Goal: Task Accomplishment & Management: Complete application form

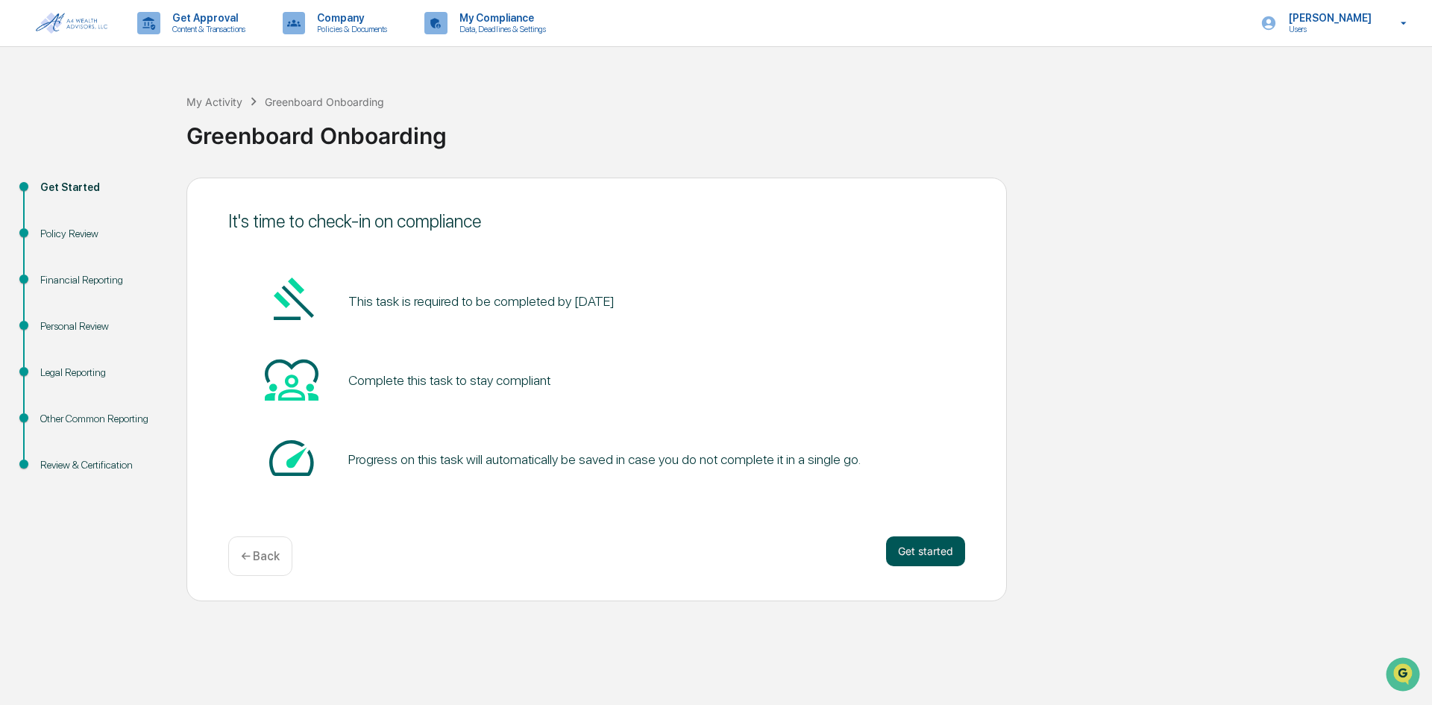
click at [947, 556] on button "Get started" at bounding box center [925, 551] width 79 height 30
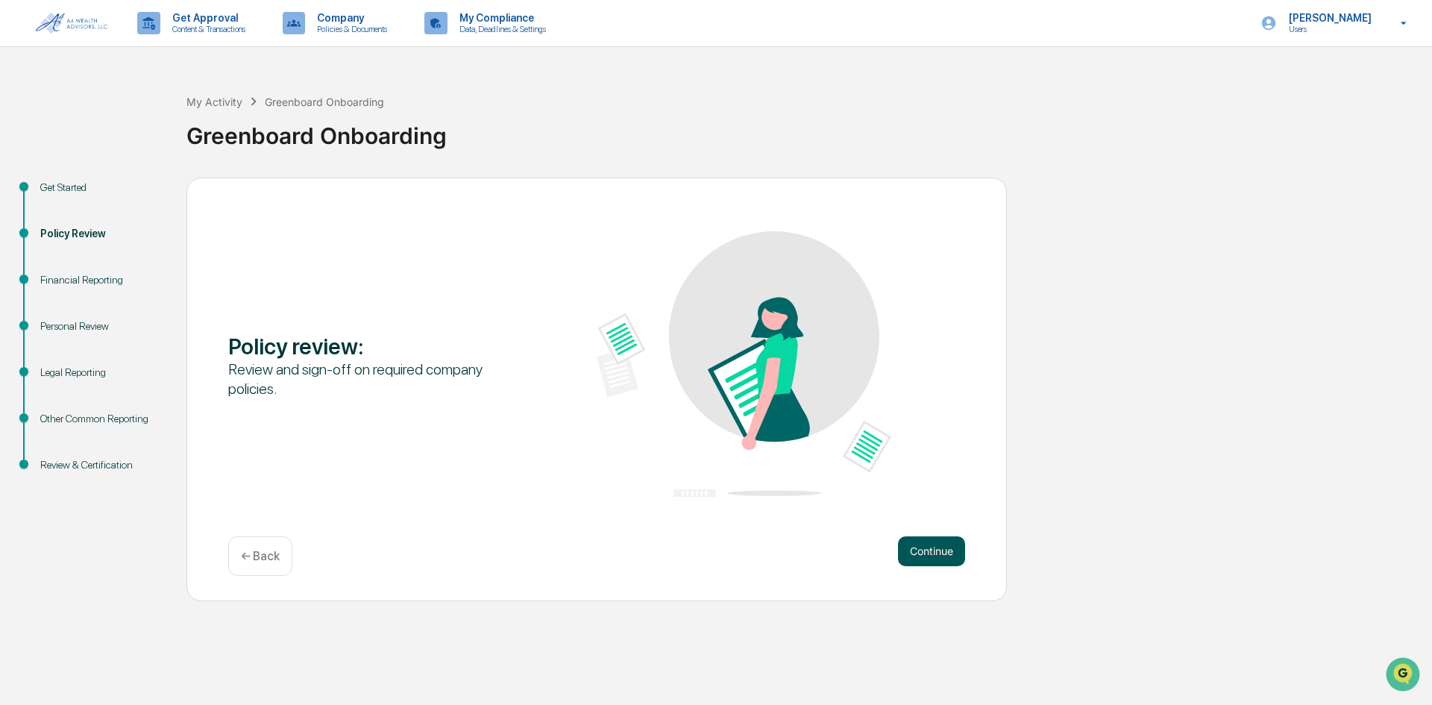
click at [945, 556] on button "Continue" at bounding box center [931, 551] width 67 height 30
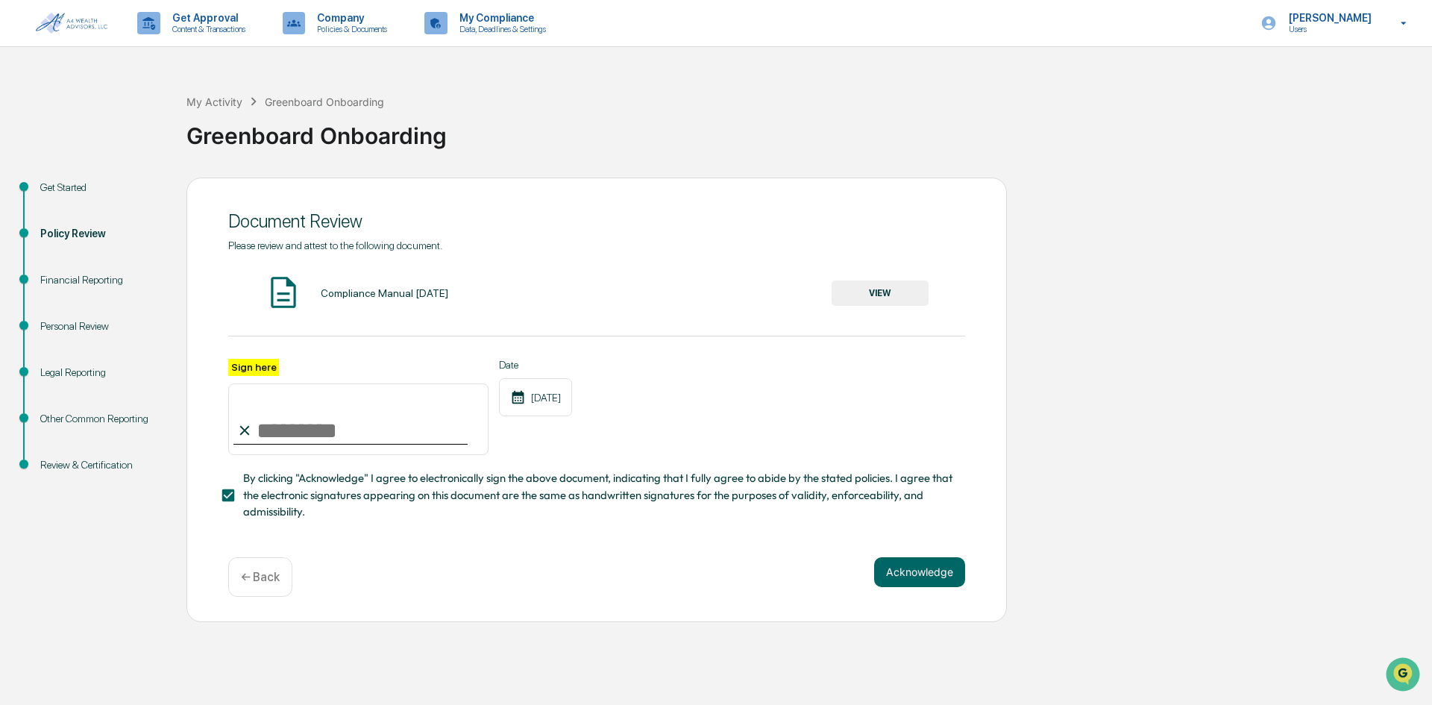
click at [307, 420] on input "Sign here" at bounding box center [358, 419] width 260 height 72
type input "**********"
click at [947, 574] on button "Acknowledge" at bounding box center [919, 572] width 91 height 30
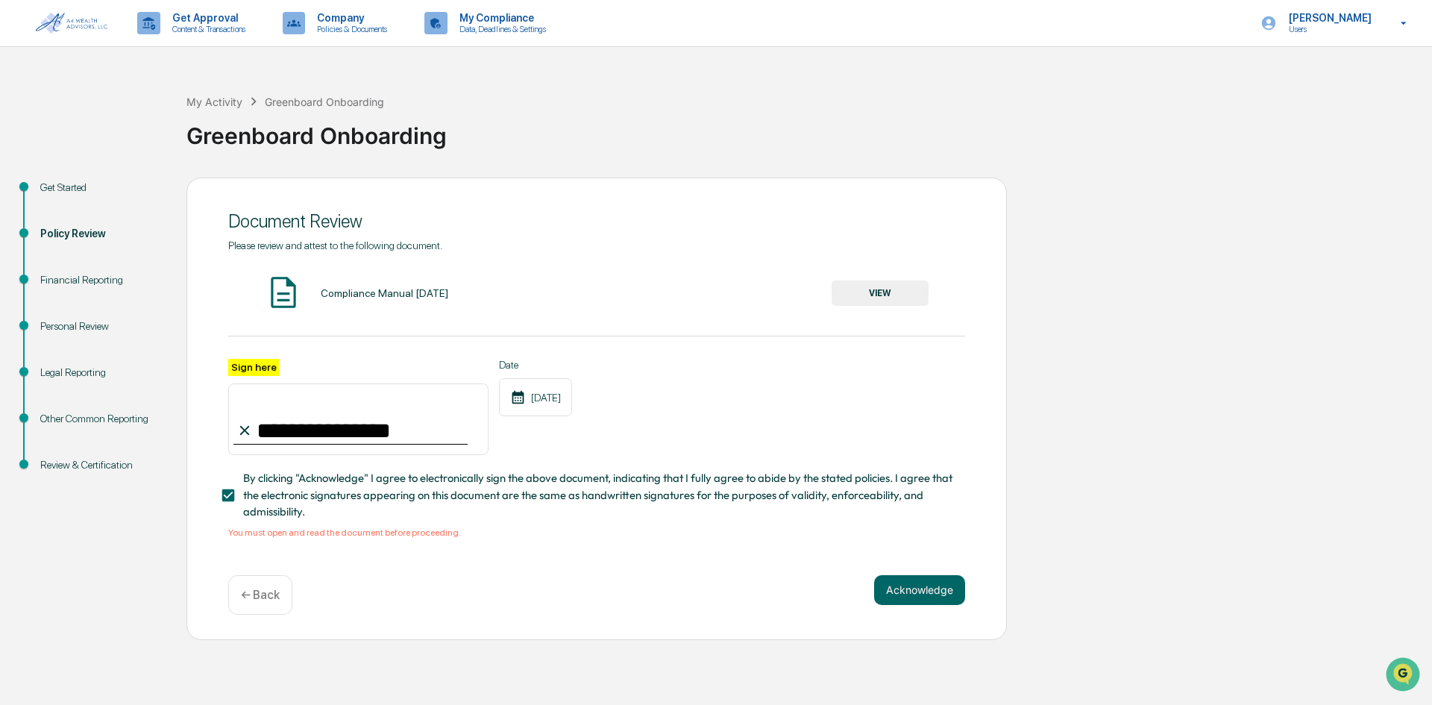
click at [907, 287] on button "VIEW" at bounding box center [880, 292] width 97 height 25
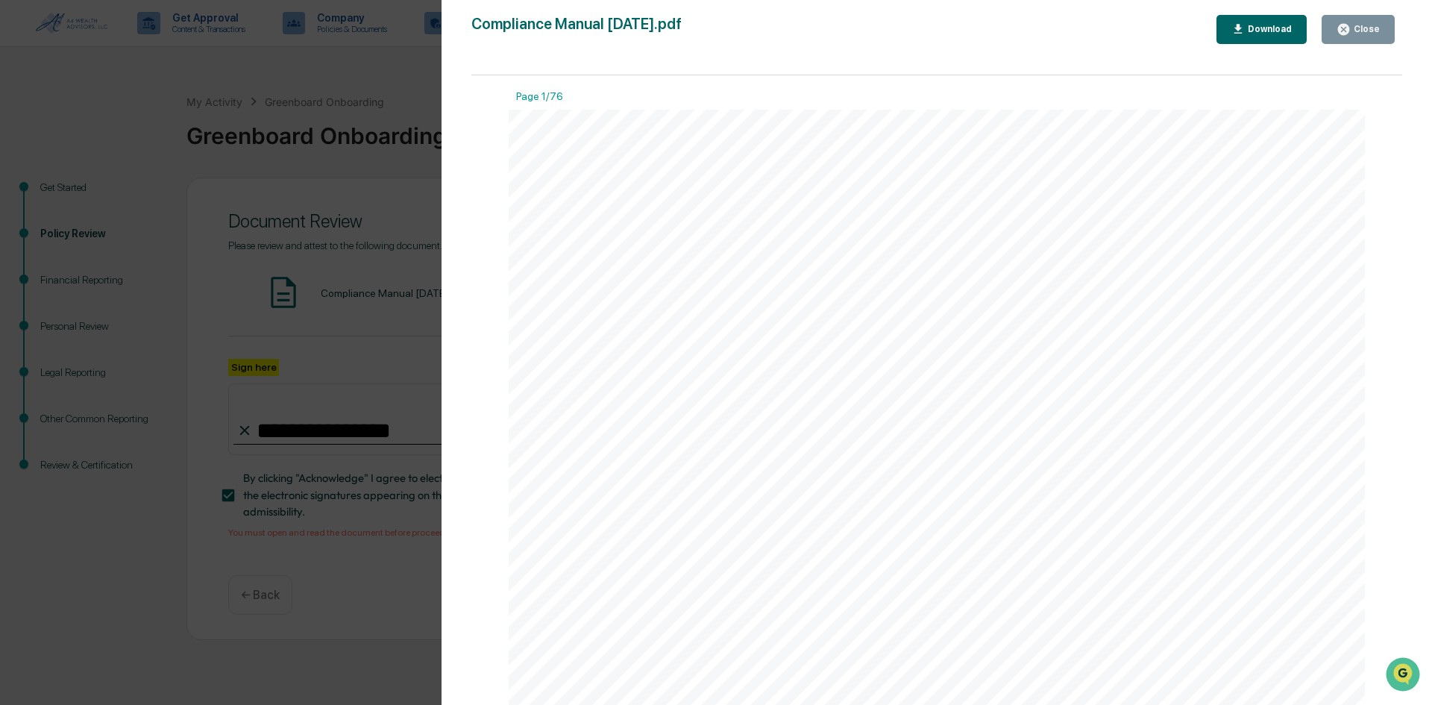
click at [1343, 27] on icon "button" at bounding box center [1343, 29] width 11 height 11
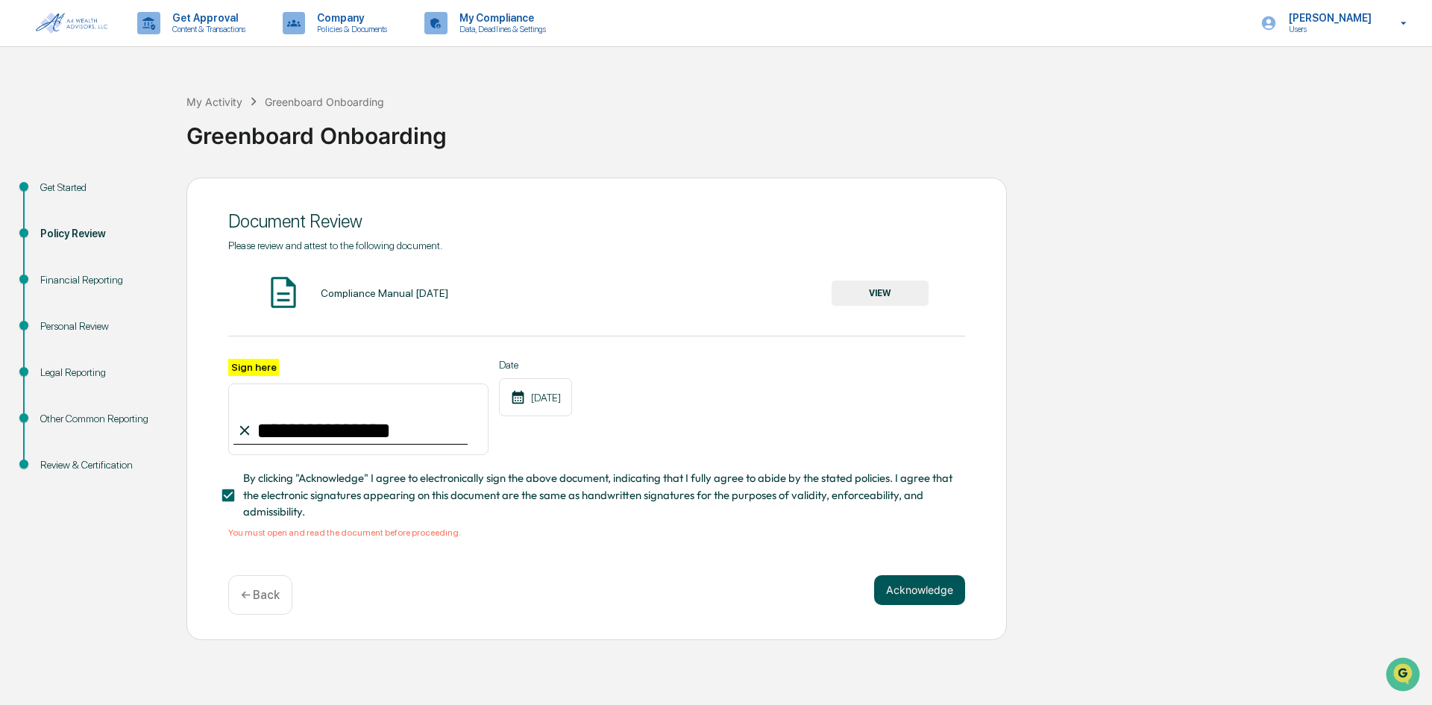
click at [920, 594] on button "Acknowledge" at bounding box center [919, 590] width 91 height 30
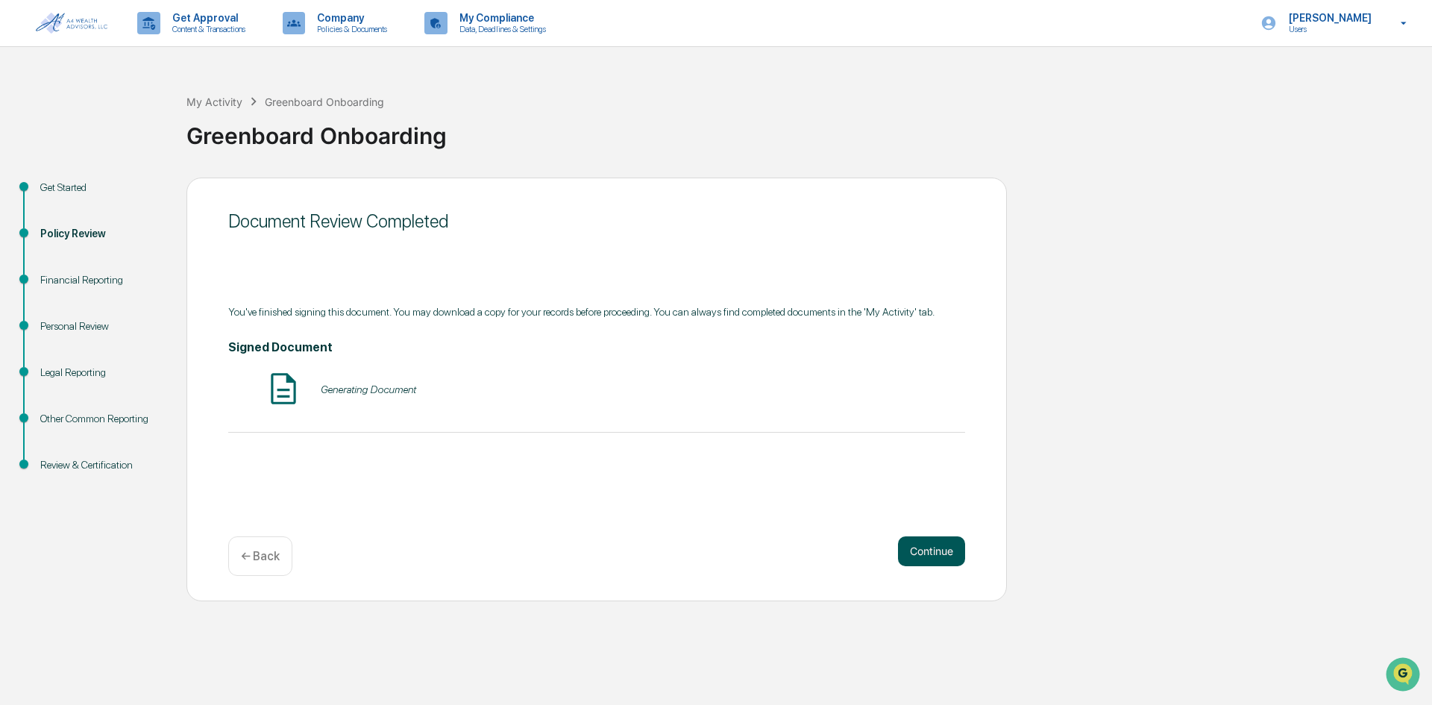
click at [937, 552] on button "Continue" at bounding box center [931, 551] width 67 height 30
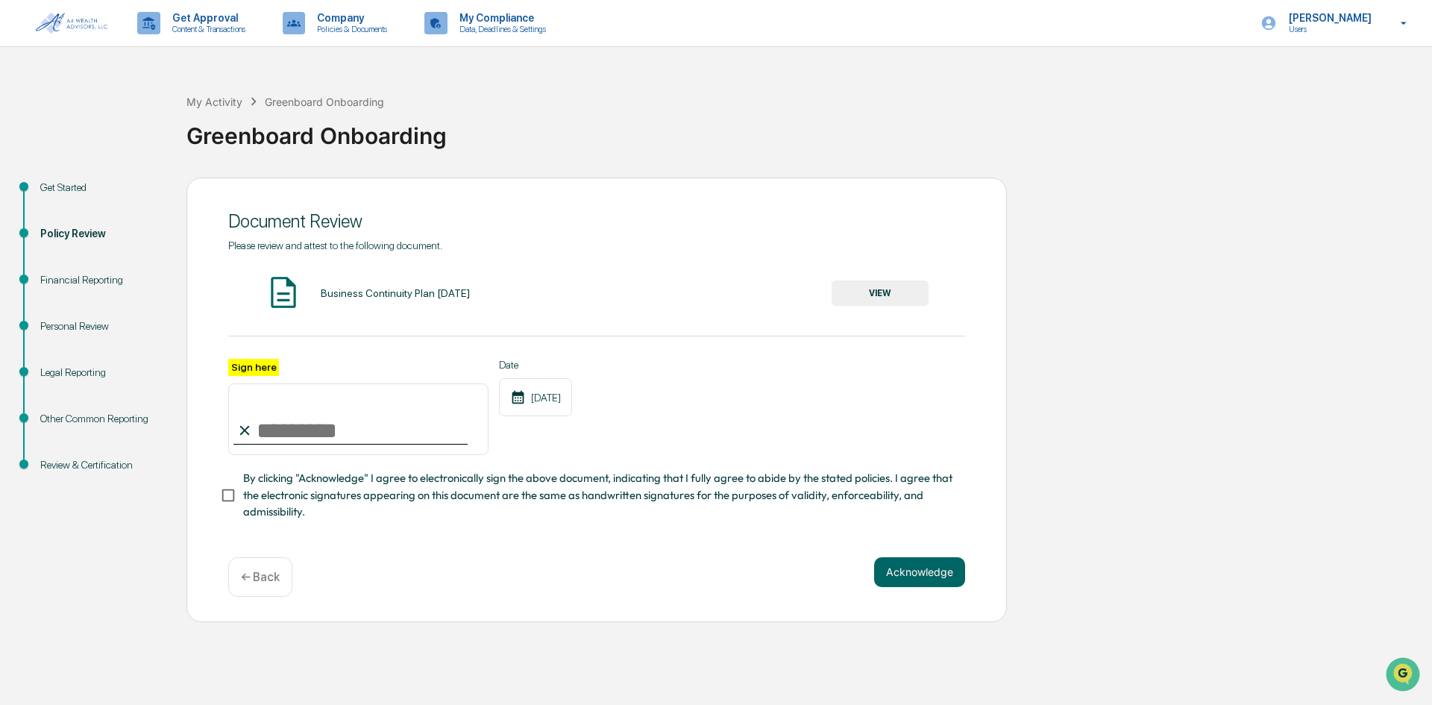
click at [880, 293] on button "VIEW" at bounding box center [880, 292] width 97 height 25
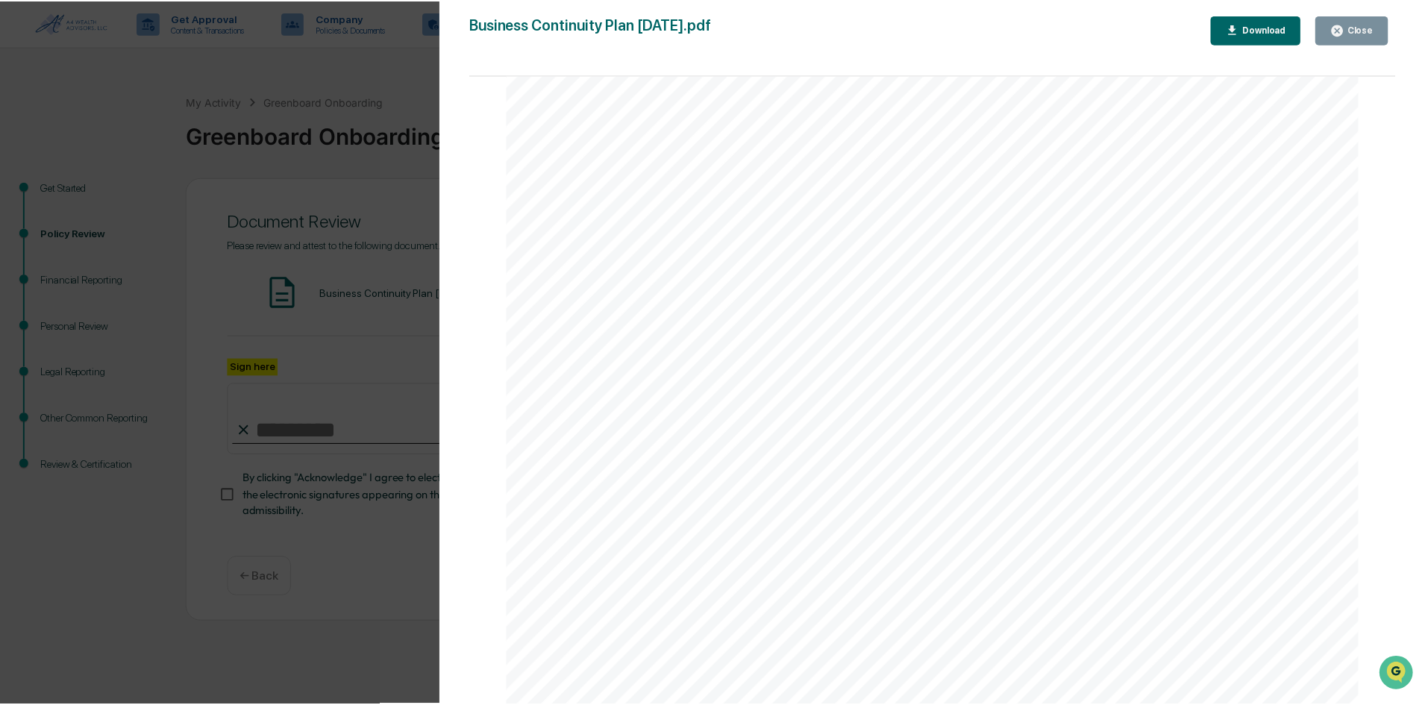
scroll to position [522, 0]
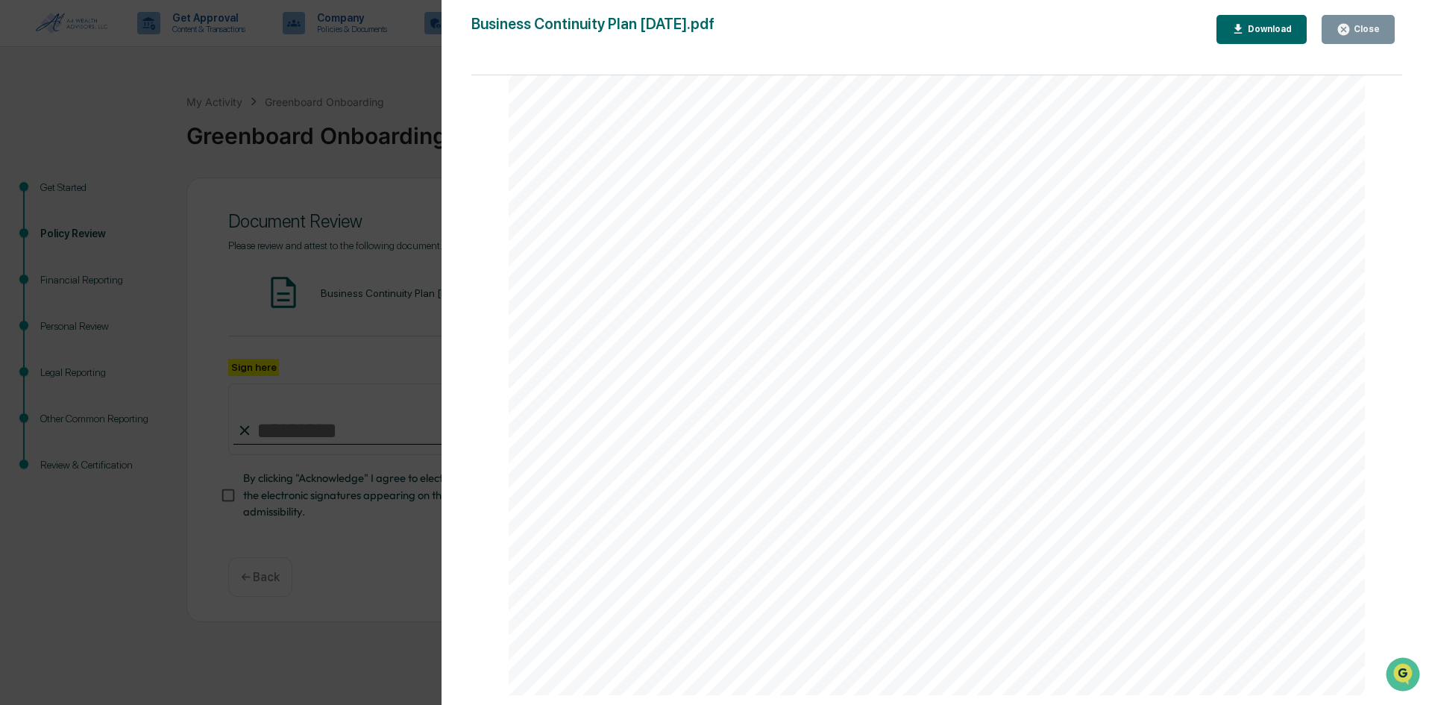
click at [1351, 34] on icon "button" at bounding box center [1344, 29] width 14 height 14
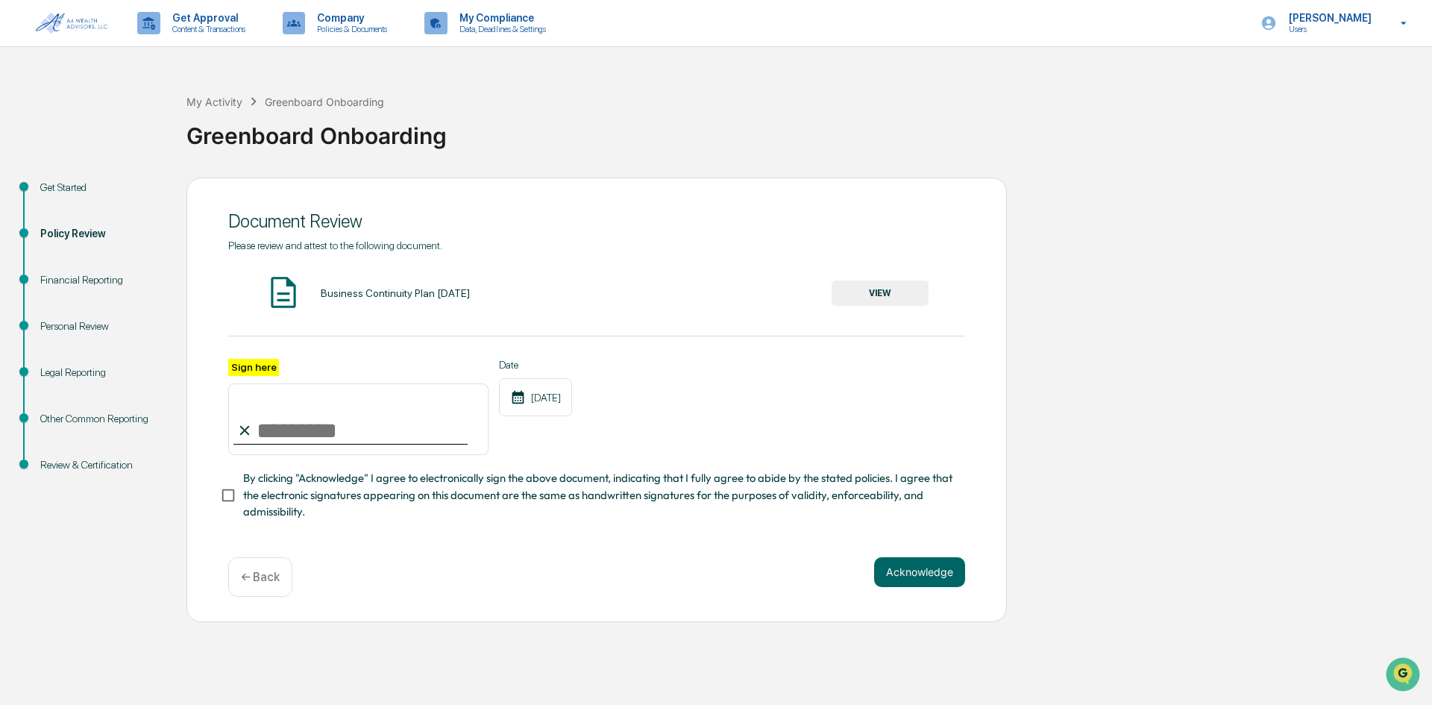
click at [311, 424] on input "Sign here" at bounding box center [358, 419] width 260 height 72
type input "**********"
click at [935, 579] on button "Acknowledge" at bounding box center [919, 572] width 91 height 30
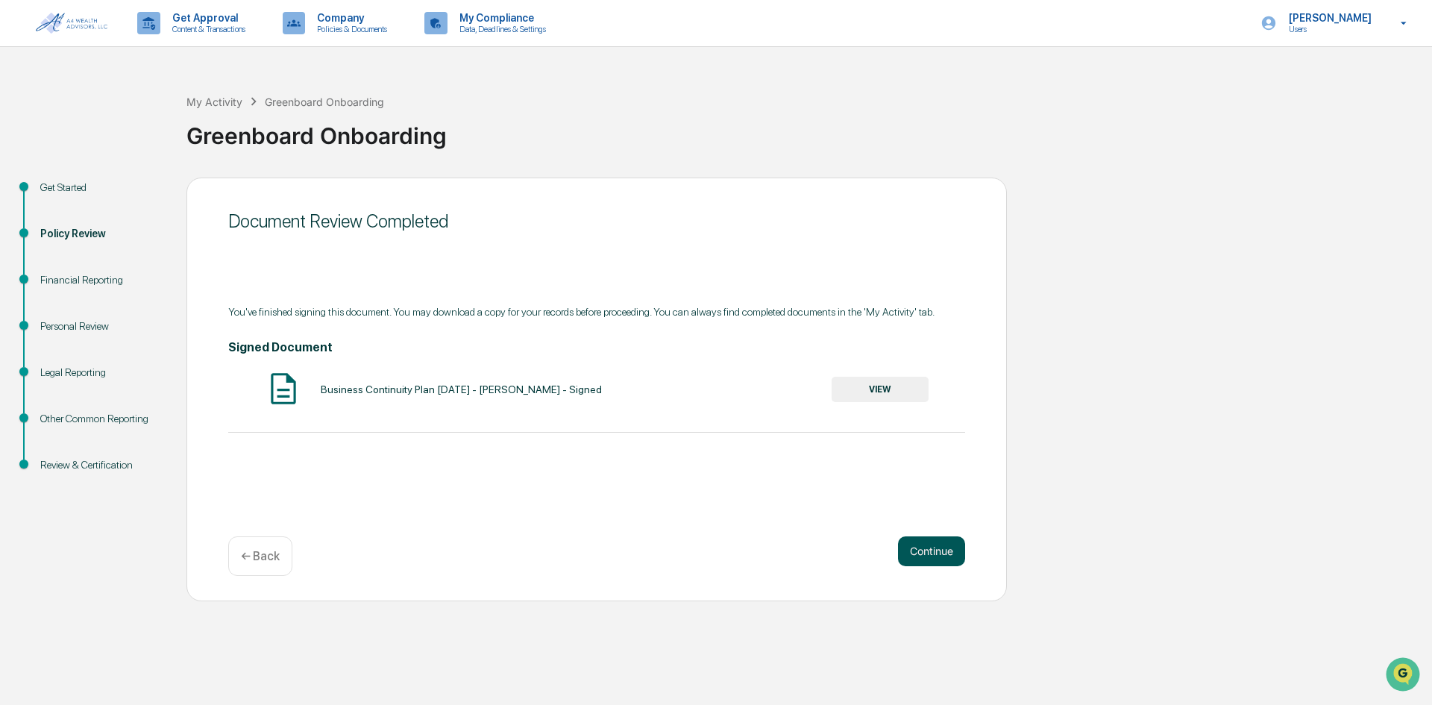
click at [963, 547] on button "Continue" at bounding box center [931, 551] width 67 height 30
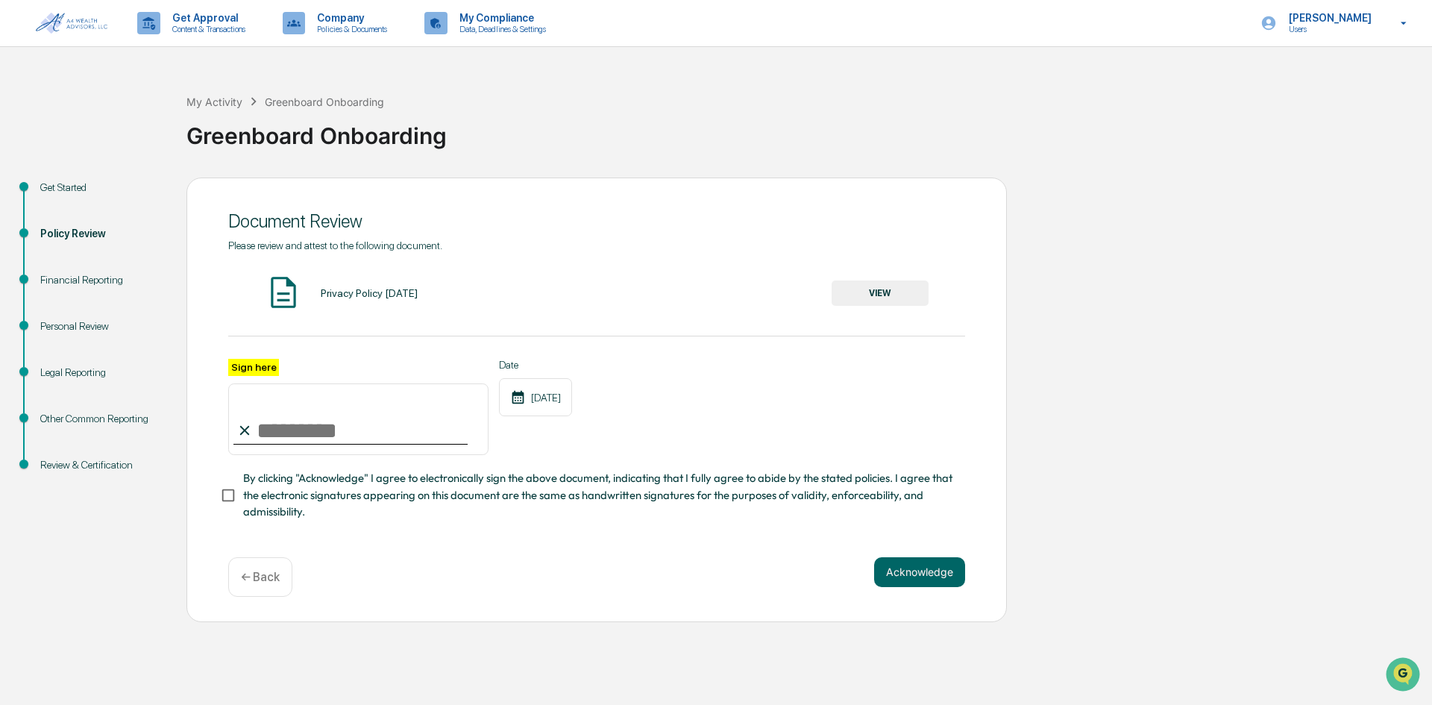
click at [872, 284] on button "VIEW" at bounding box center [880, 292] width 97 height 25
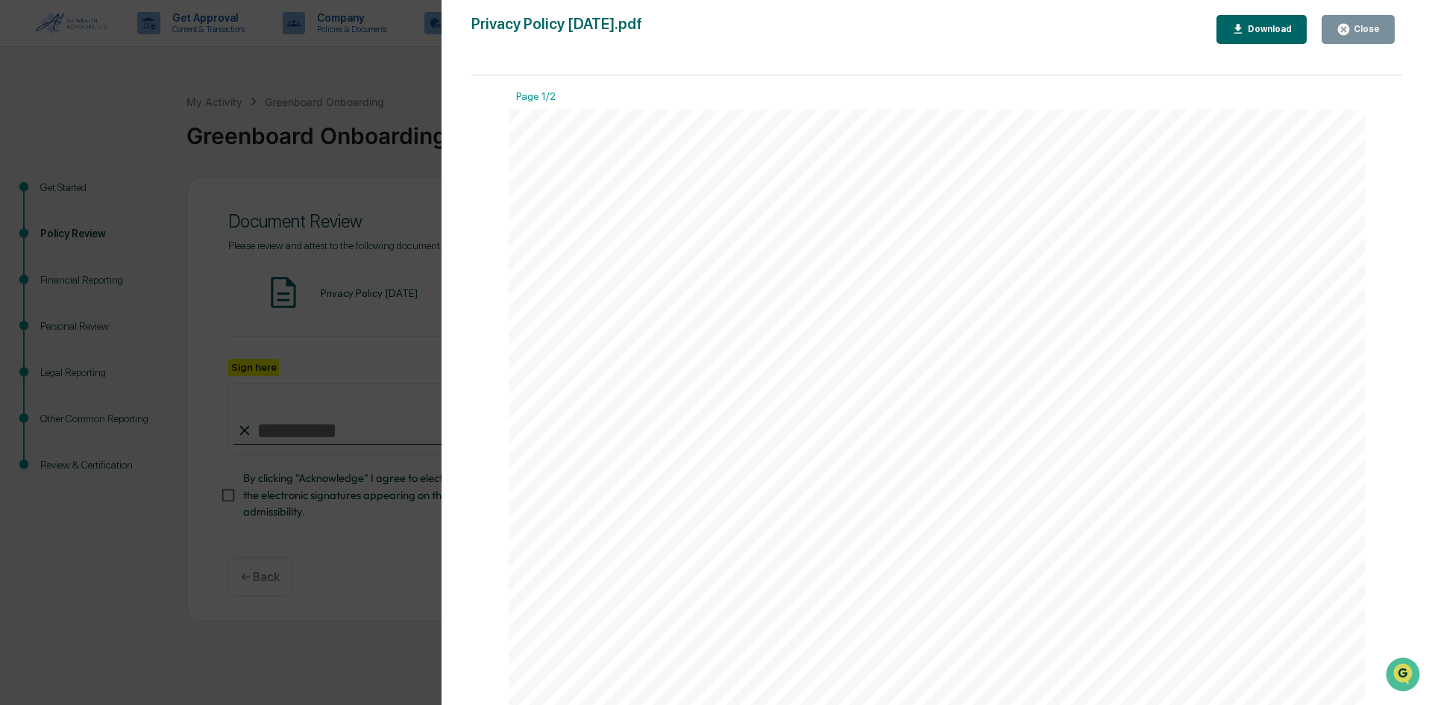
click at [1351, 35] on icon "button" at bounding box center [1344, 29] width 14 height 14
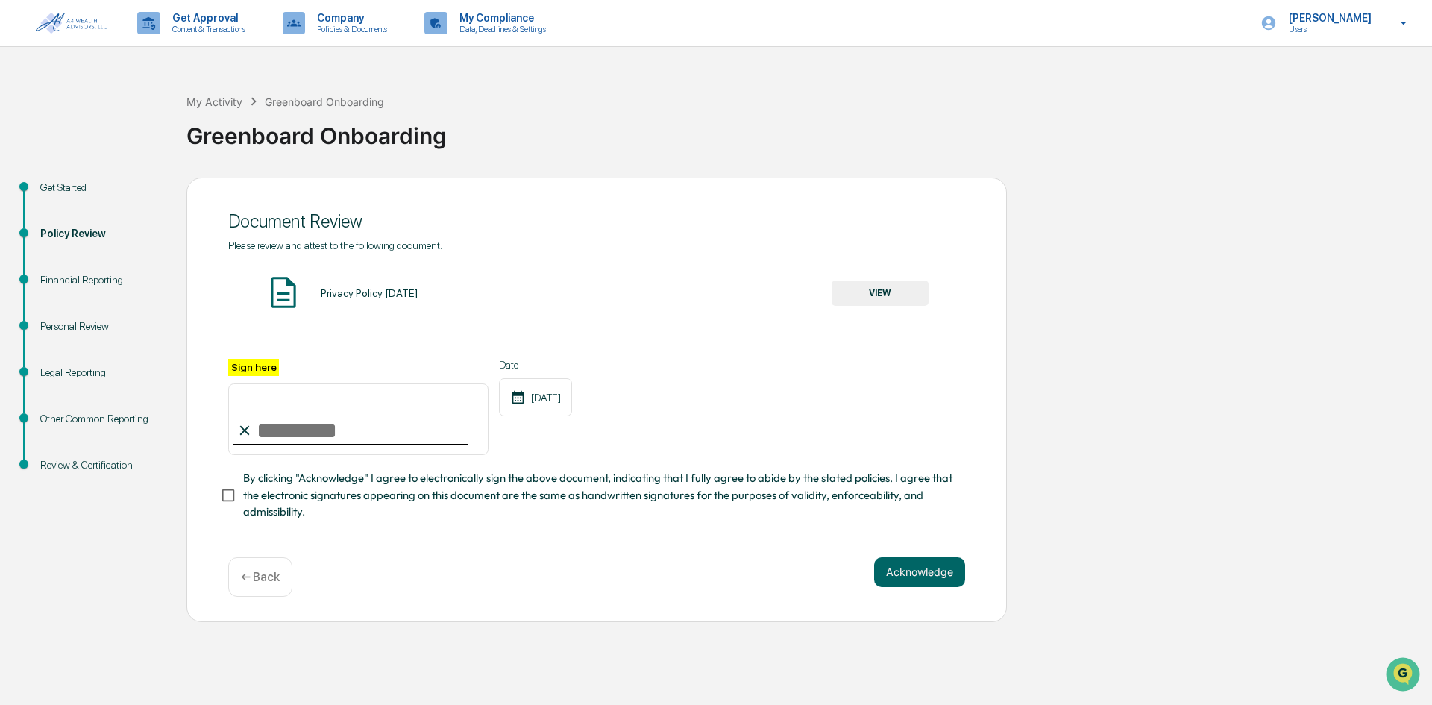
drag, startPoint x: 329, startPoint y: 421, endPoint x: 269, endPoint y: 456, distance: 68.8
click at [327, 421] on input "Sign here" at bounding box center [358, 419] width 260 height 72
click at [349, 415] on input "Sign here" at bounding box center [358, 419] width 260 height 72
type input "**********"
click at [938, 579] on button "Acknowledge" at bounding box center [919, 572] width 91 height 30
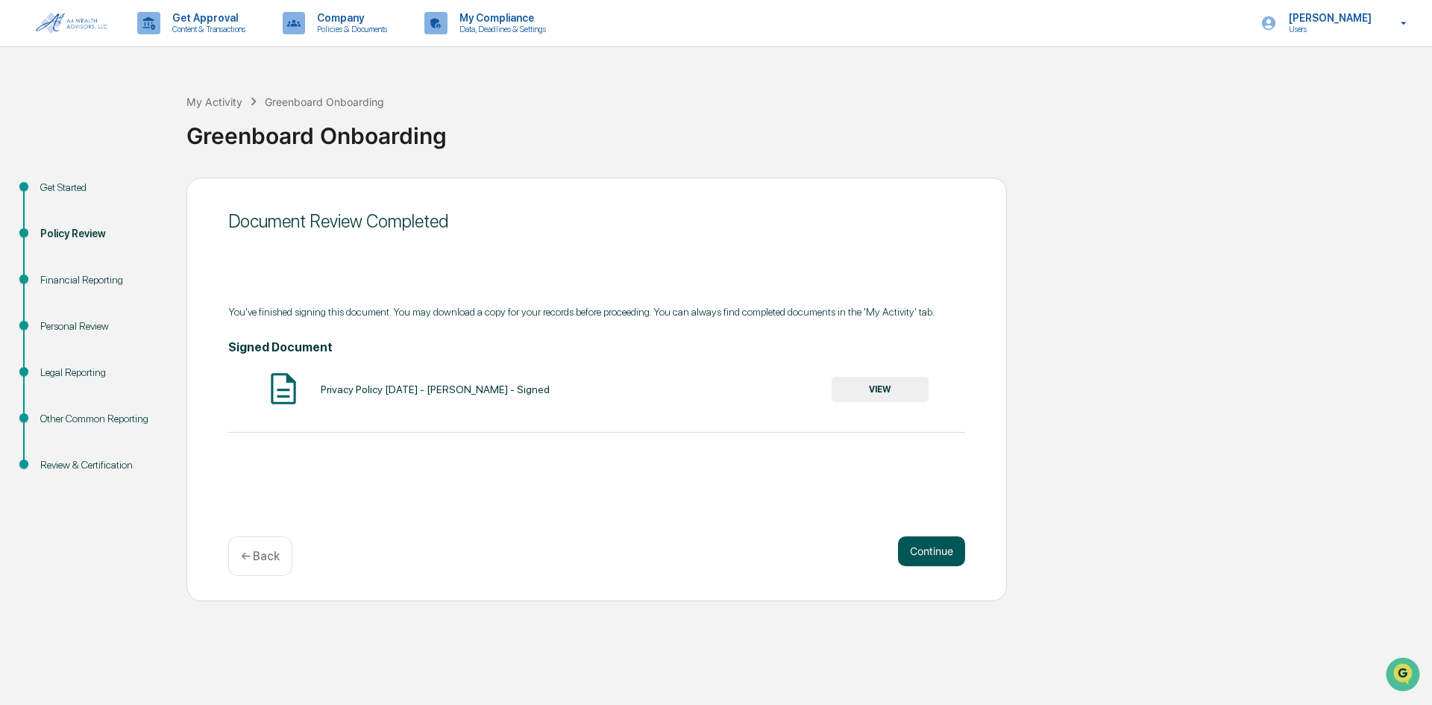
click at [929, 547] on button "Continue" at bounding box center [931, 551] width 67 height 30
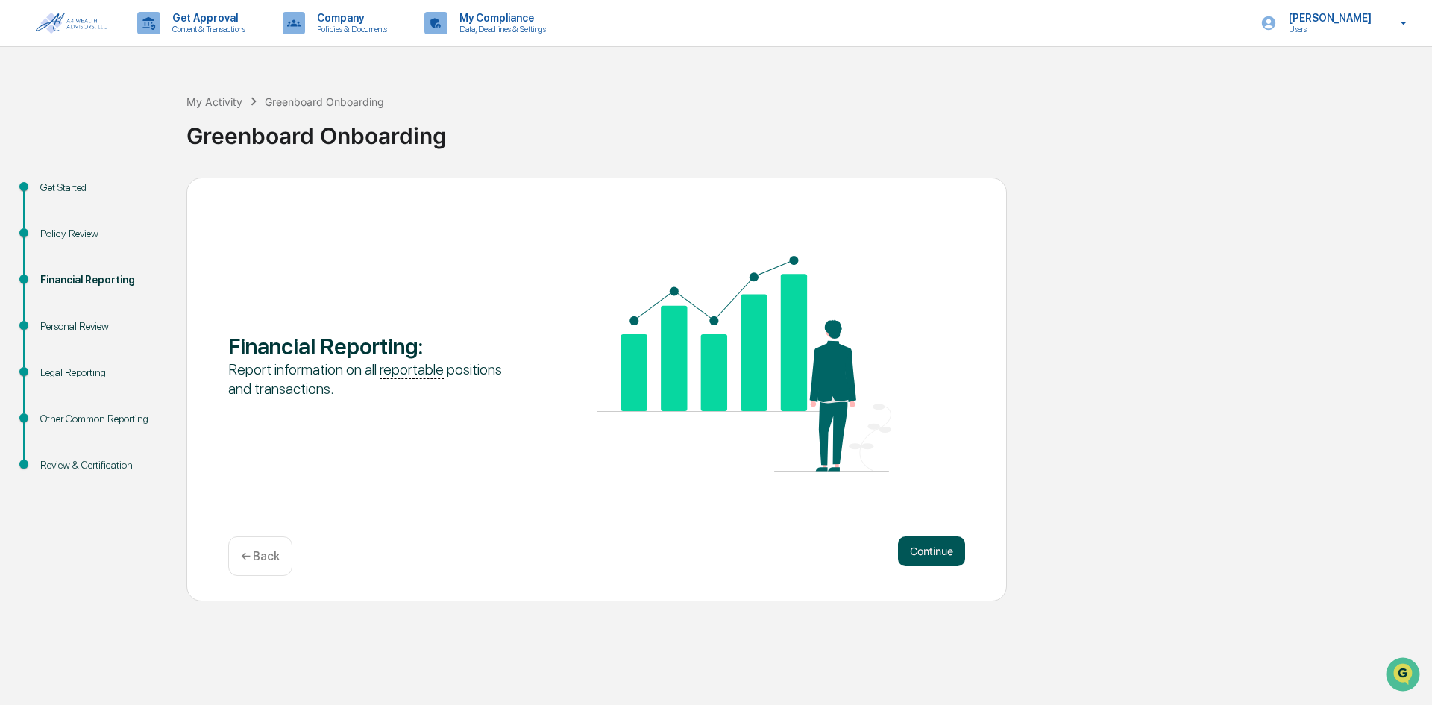
click at [949, 549] on button "Continue" at bounding box center [931, 551] width 67 height 30
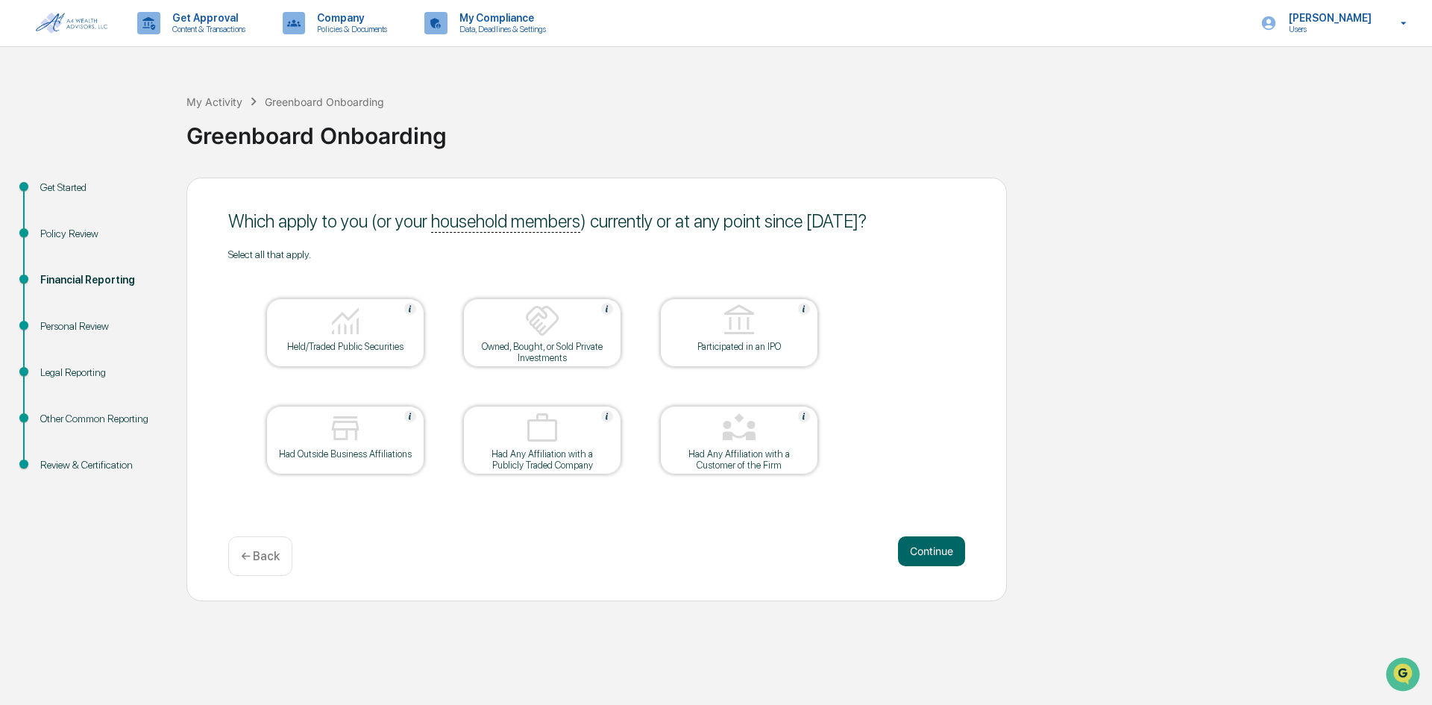
click at [364, 327] on div at bounding box center [345, 322] width 149 height 38
click at [952, 557] on button "Continue" at bounding box center [931, 551] width 67 height 30
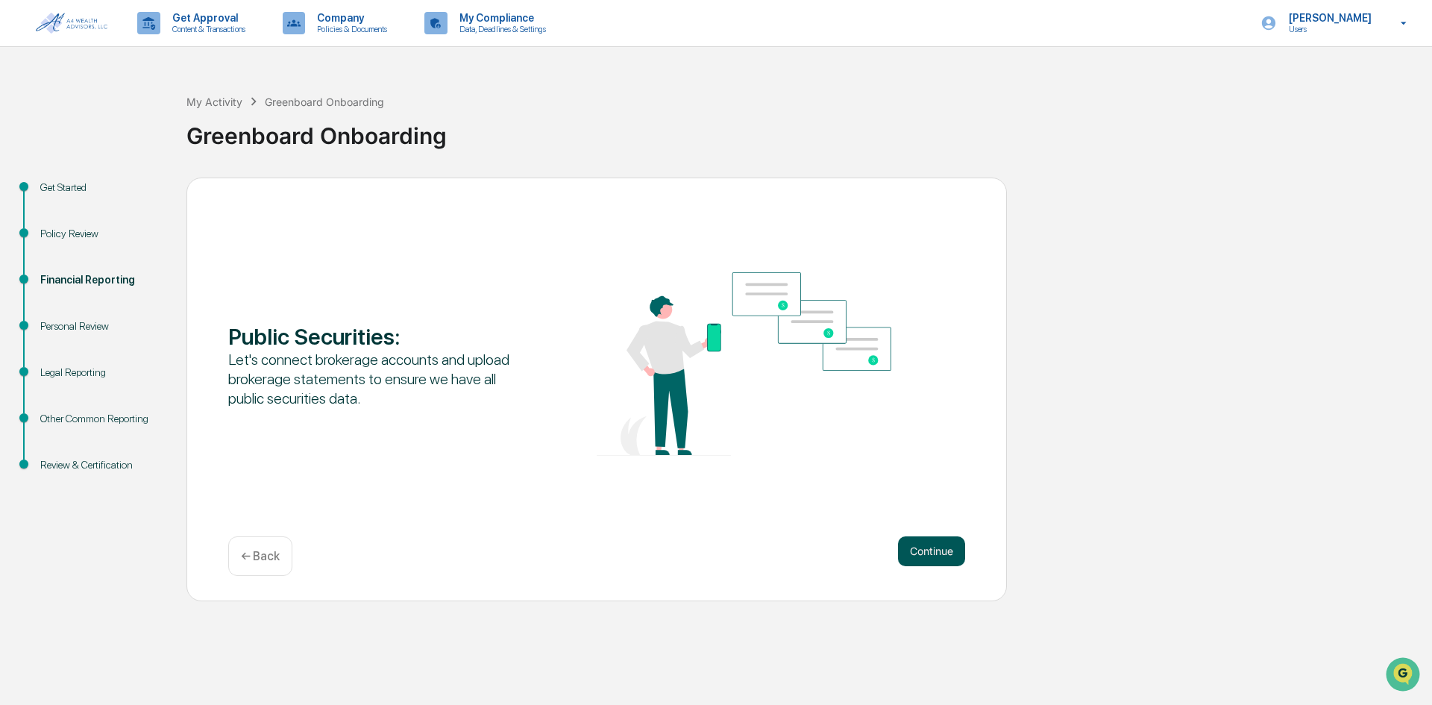
click at [945, 551] on button "Continue" at bounding box center [931, 551] width 67 height 30
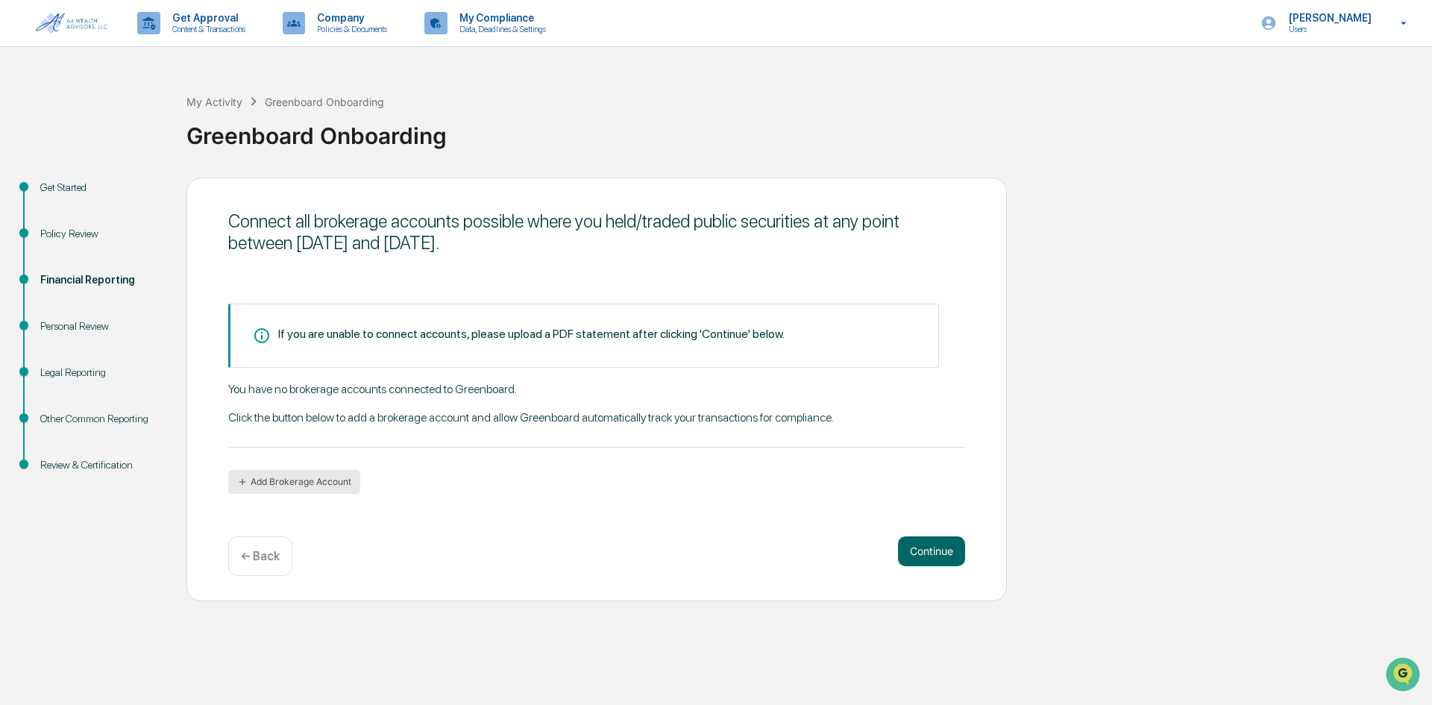
click at [337, 480] on button "Add Brokerage Account" at bounding box center [294, 482] width 132 height 24
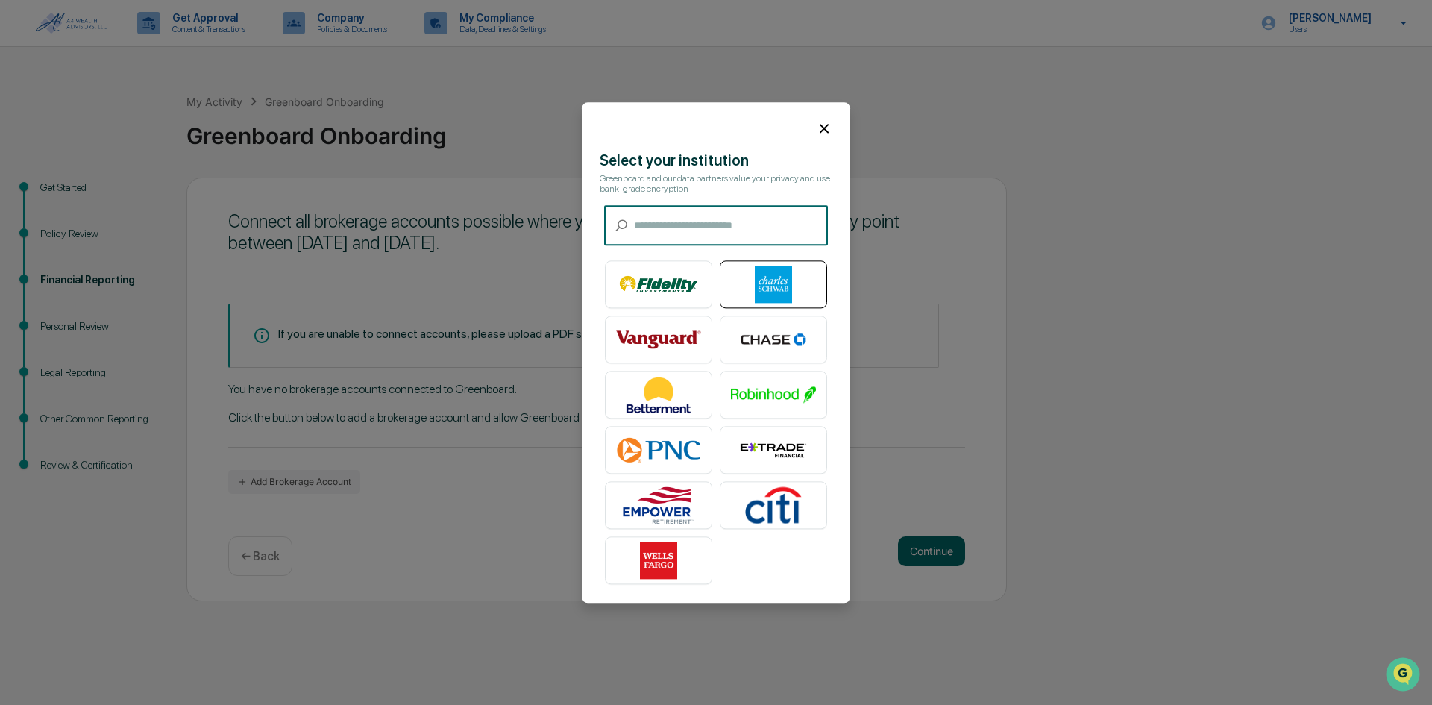
click at [785, 279] on img at bounding box center [773, 284] width 85 height 37
click at [816, 122] on icon at bounding box center [824, 128] width 16 height 16
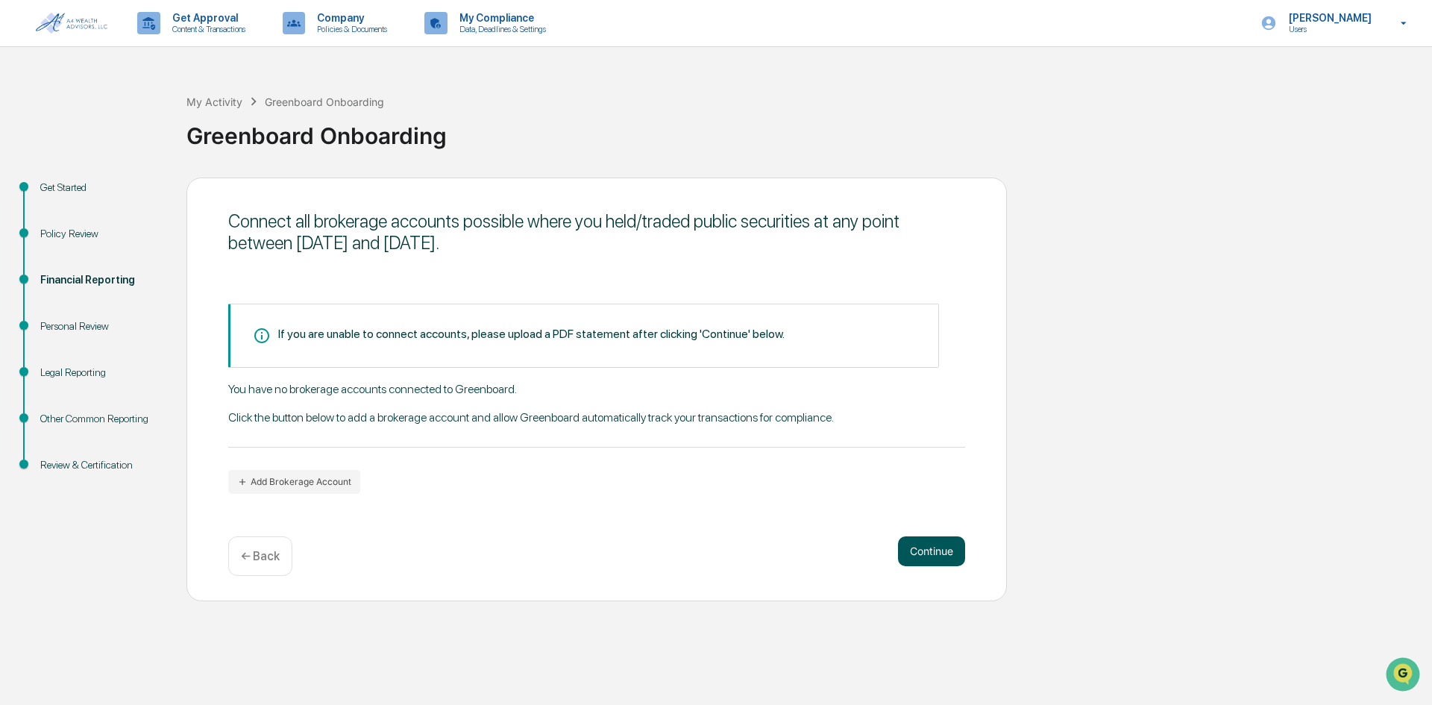
click at [935, 552] on button "Continue" at bounding box center [931, 551] width 67 height 30
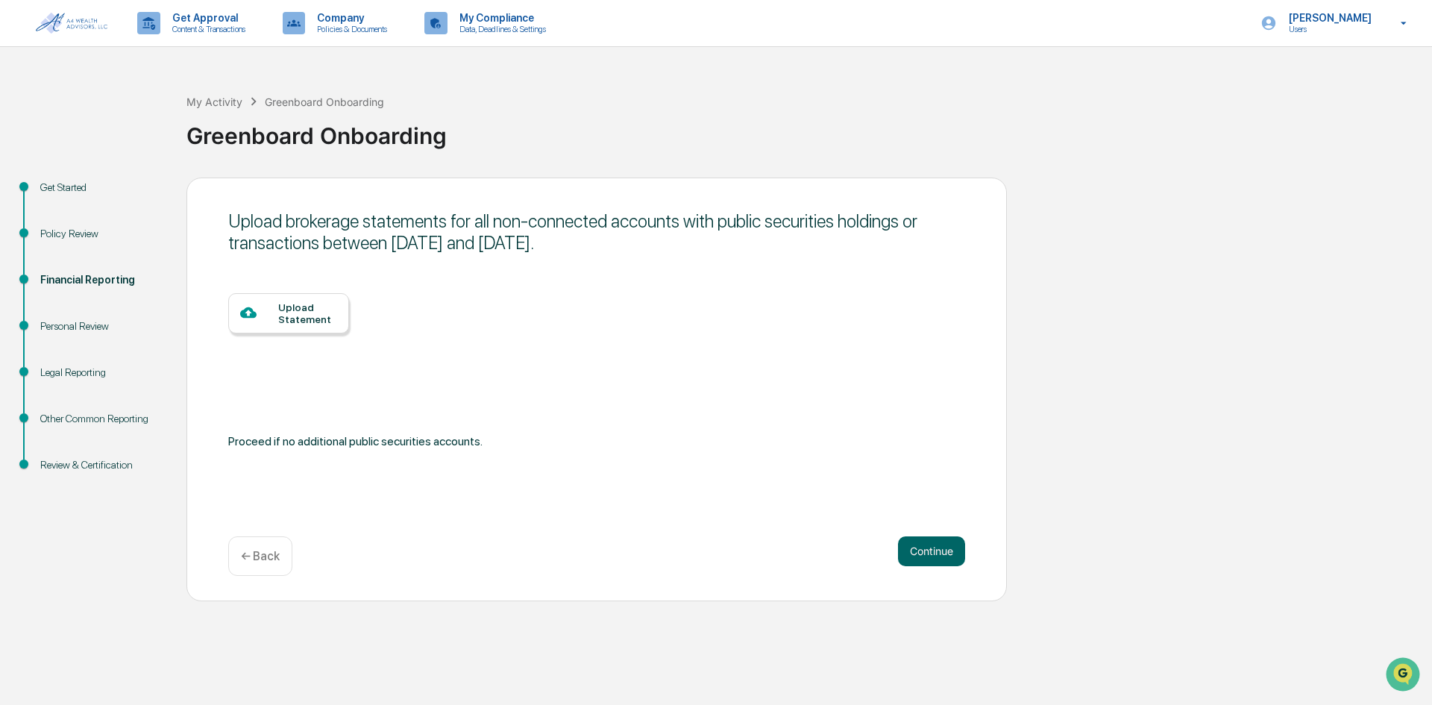
click at [262, 315] on div at bounding box center [259, 313] width 38 height 19
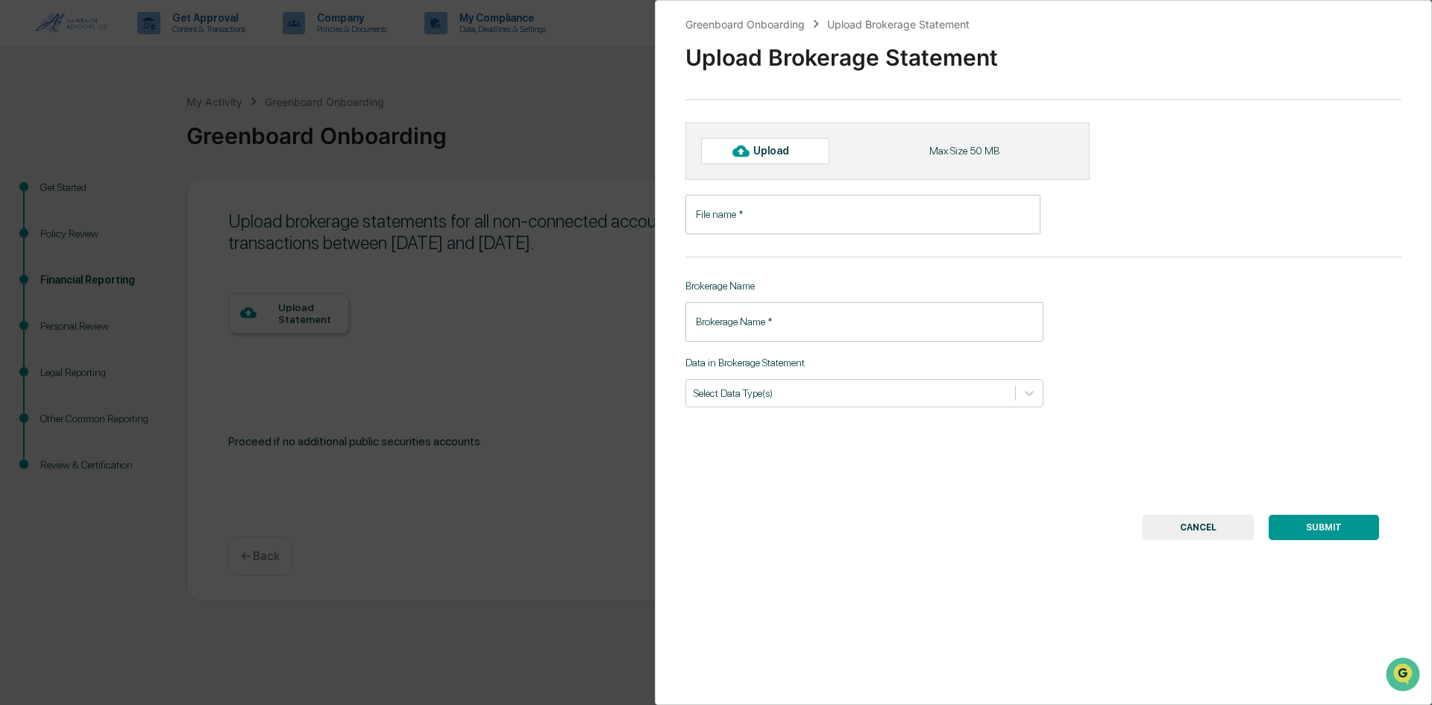
click at [780, 147] on div "Upload" at bounding box center [777, 151] width 48 height 12
type input "**********"
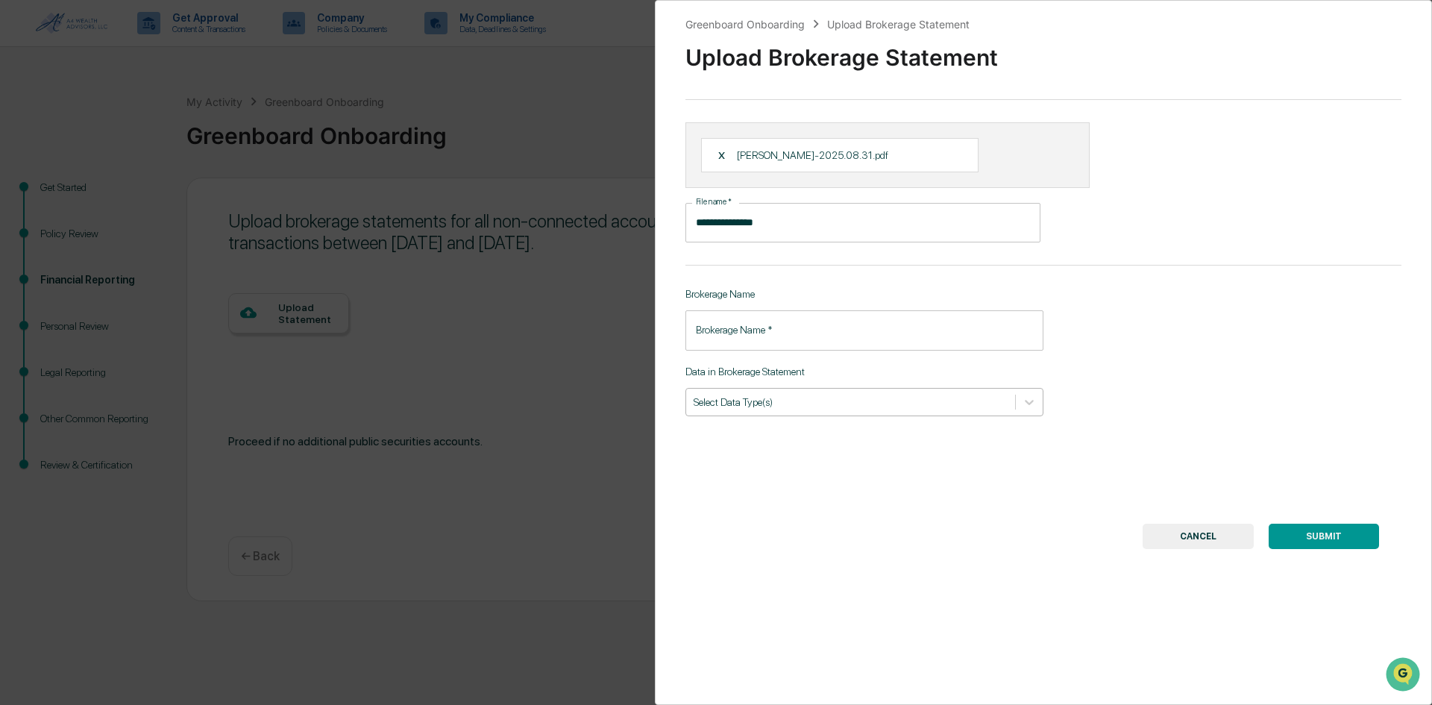
click at [797, 404] on div at bounding box center [851, 402] width 314 height 14
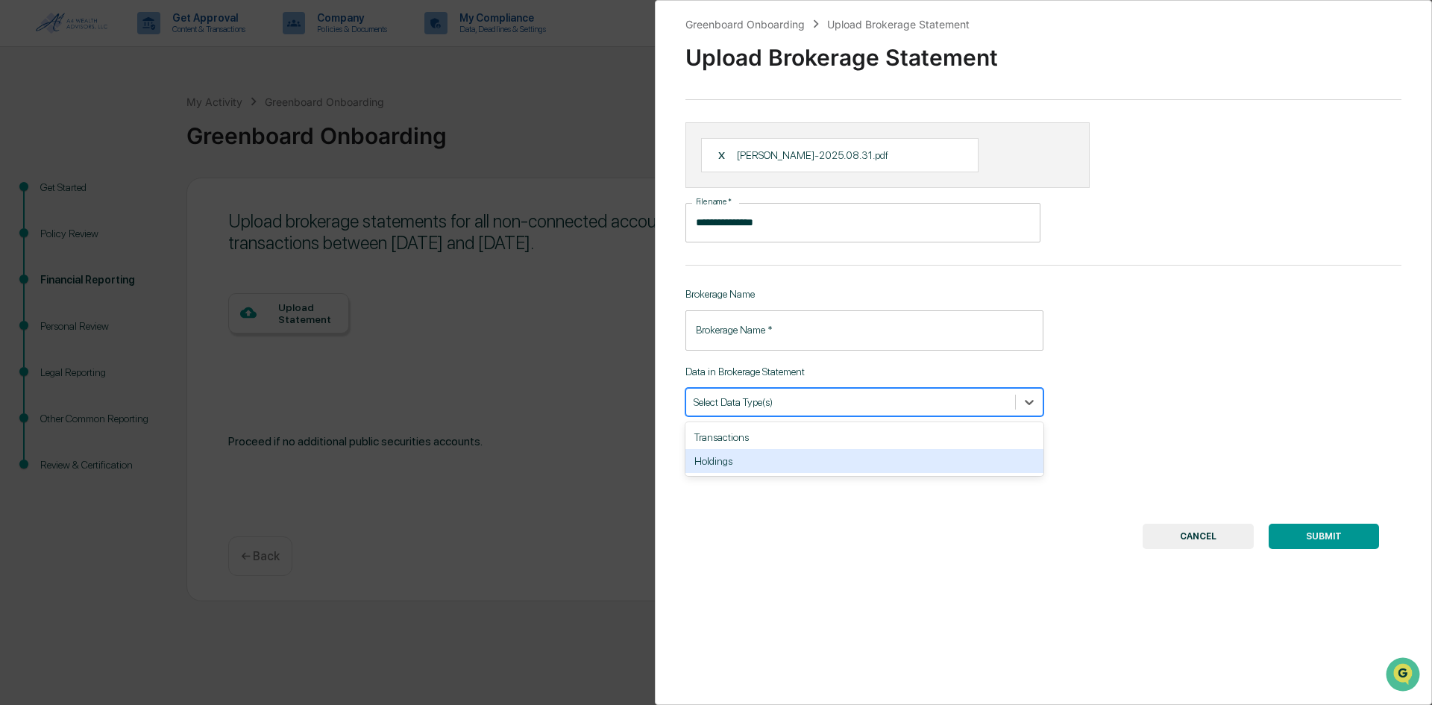
click at [798, 451] on div "Holdings" at bounding box center [864, 461] width 358 height 24
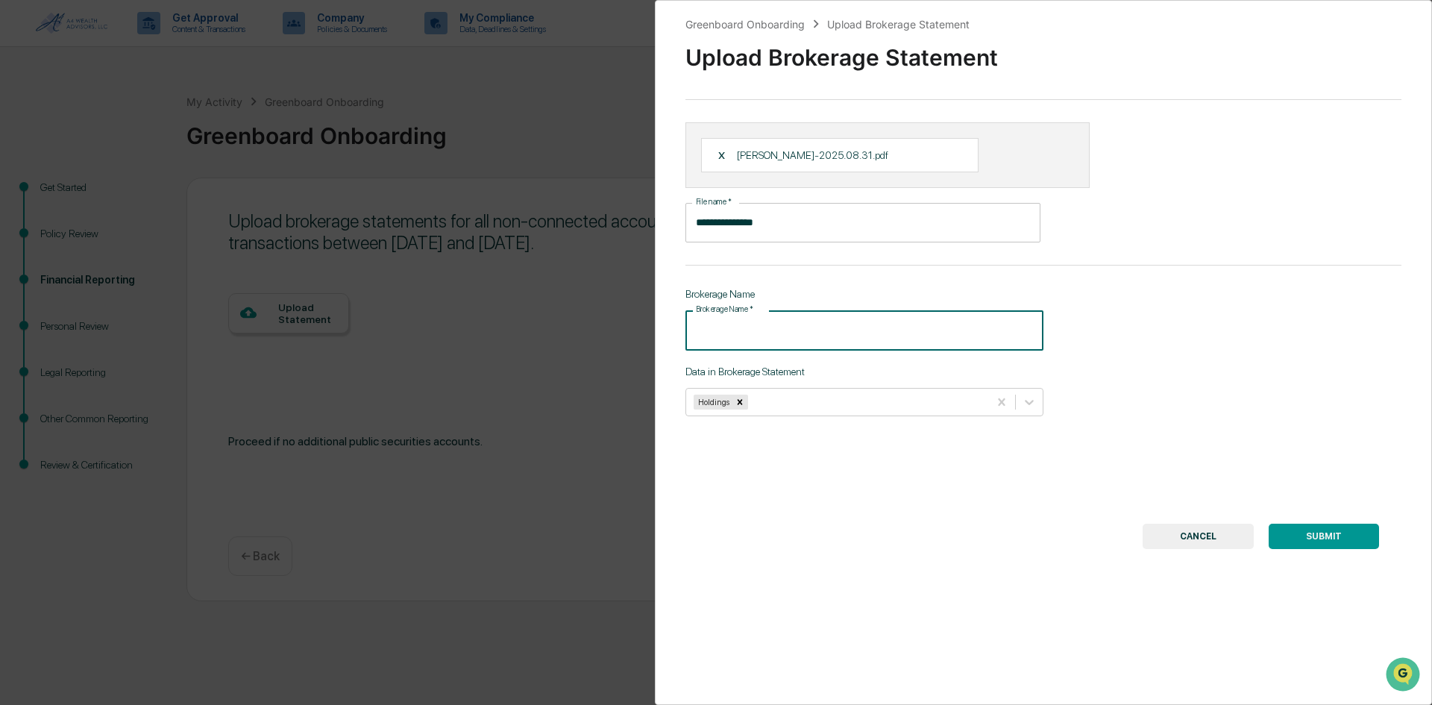
click at [779, 325] on input "Brokerage Name   *" at bounding box center [864, 330] width 358 height 40
type input "**********"
click at [1309, 535] on button "SUBMIT" at bounding box center [1324, 536] width 110 height 25
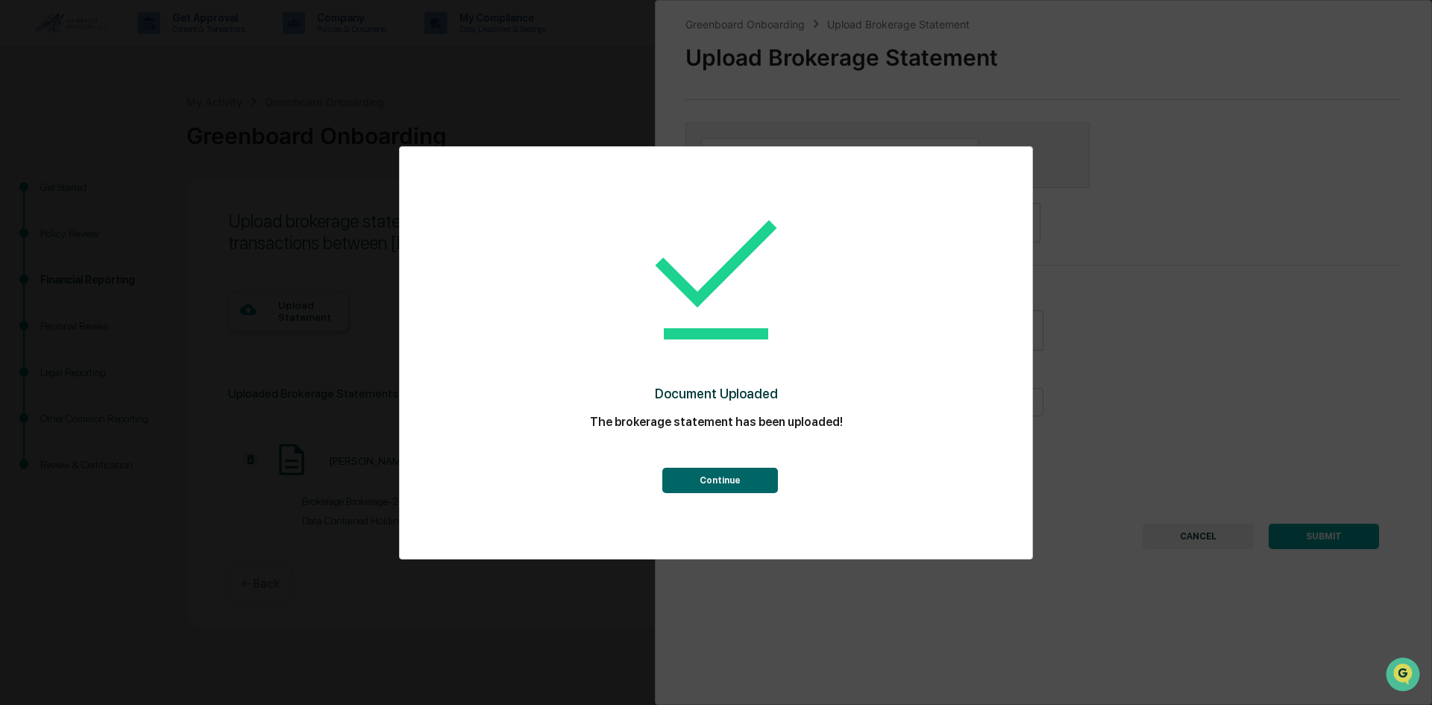
click at [760, 484] on button "Continue" at bounding box center [720, 480] width 116 height 25
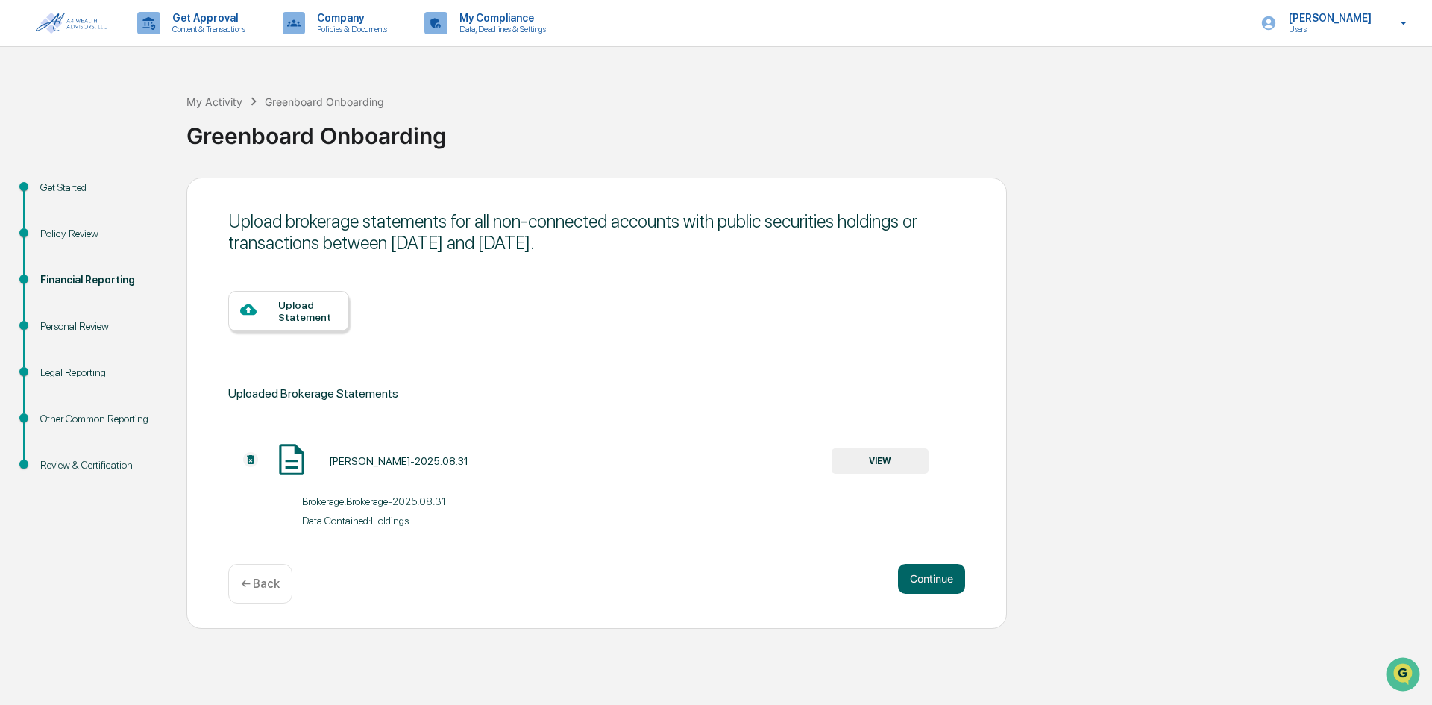
click at [324, 317] on div "Upload Statement" at bounding box center [307, 311] width 59 height 24
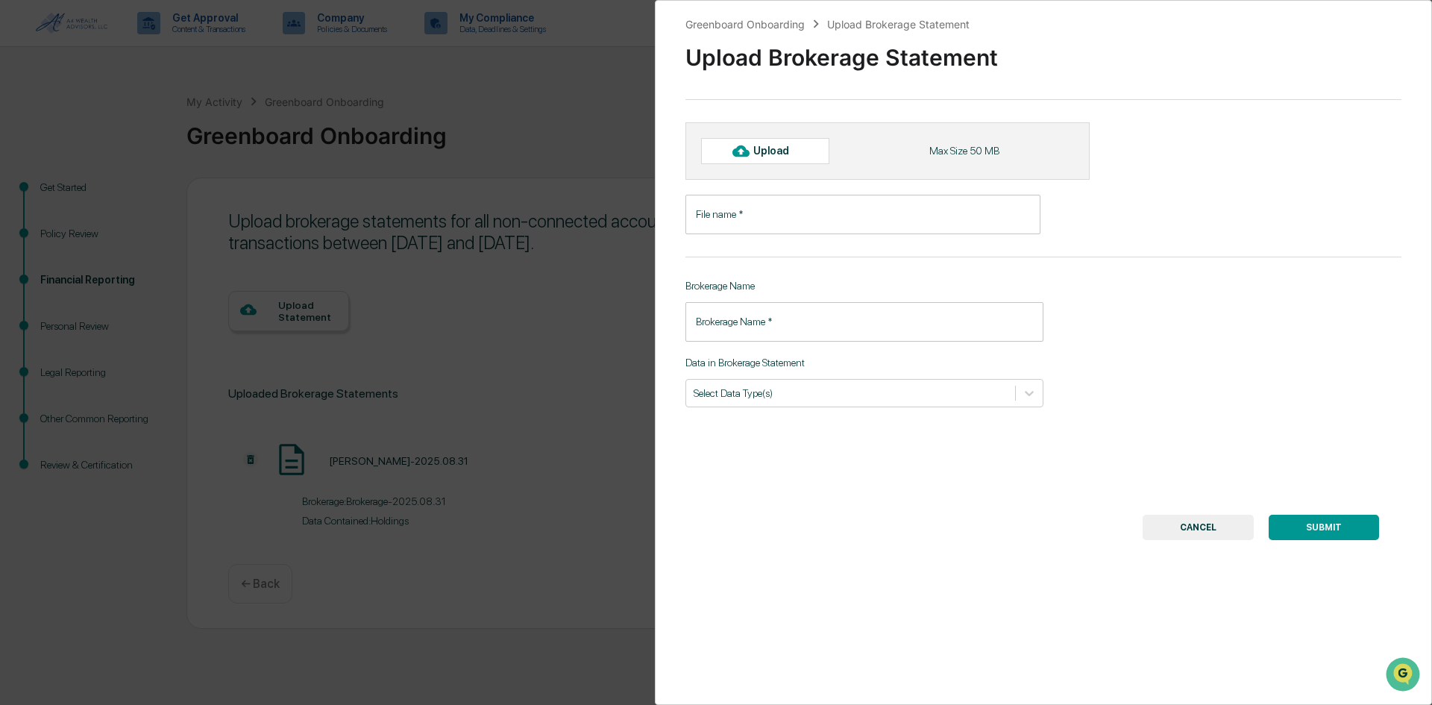
click at [782, 150] on div "Upload" at bounding box center [777, 151] width 48 height 12
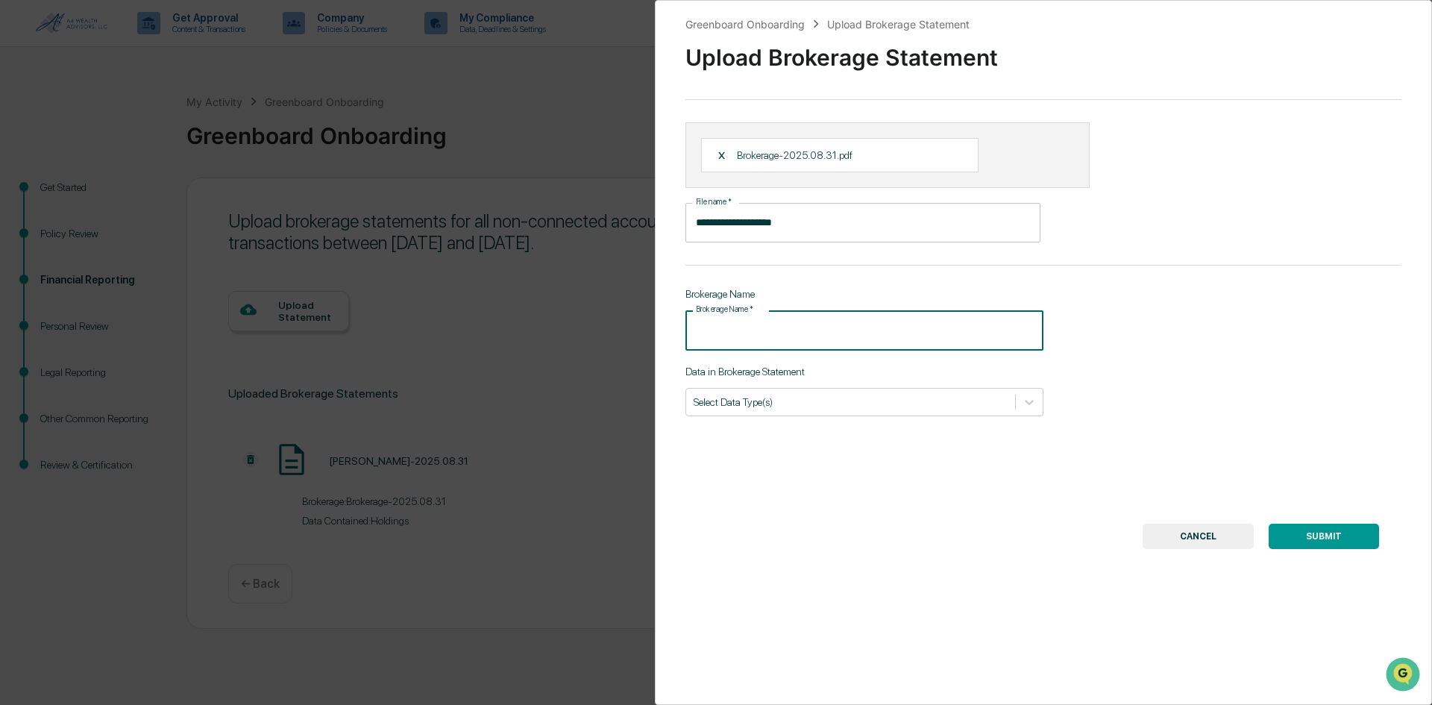
click at [817, 324] on input "Brokerage Name   *" at bounding box center [864, 330] width 358 height 40
click at [754, 225] on input "**********" at bounding box center [862, 223] width 355 height 40
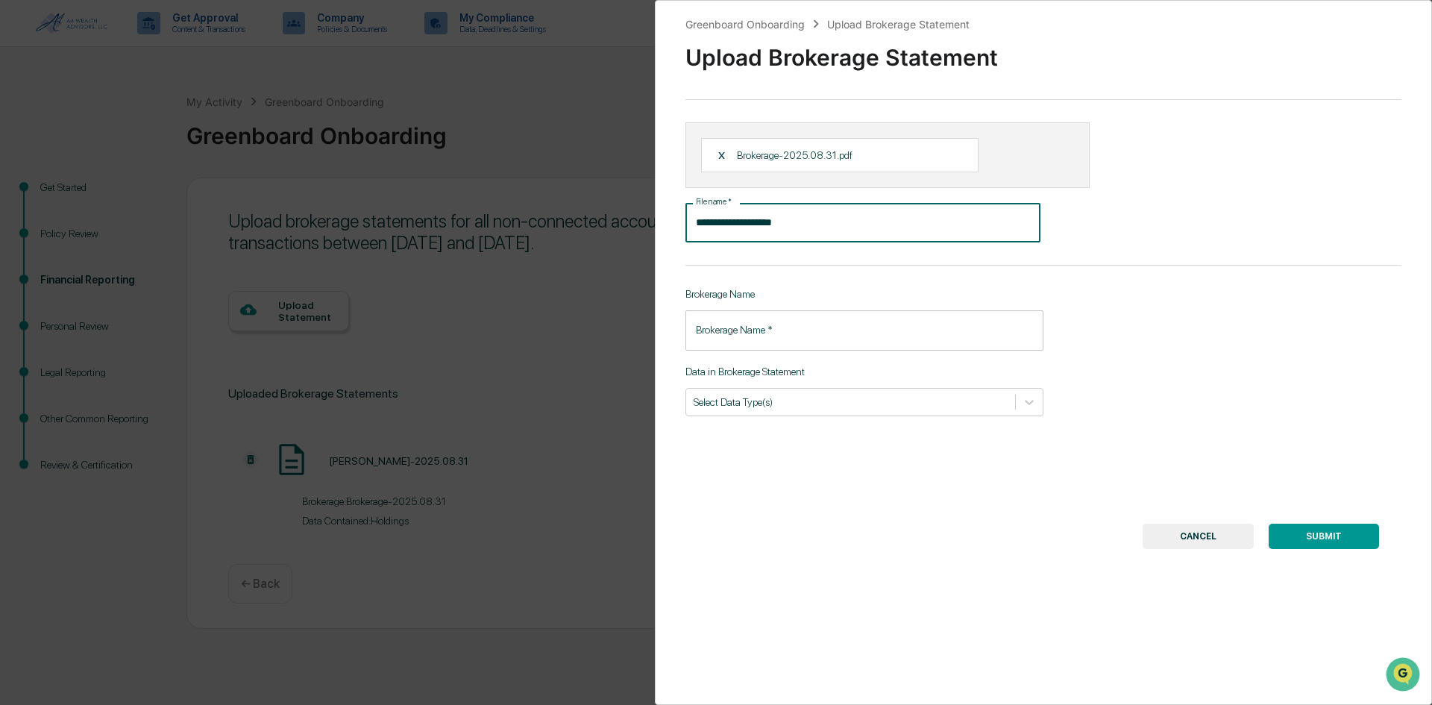
click at [809, 231] on input "**********" at bounding box center [862, 223] width 355 height 40
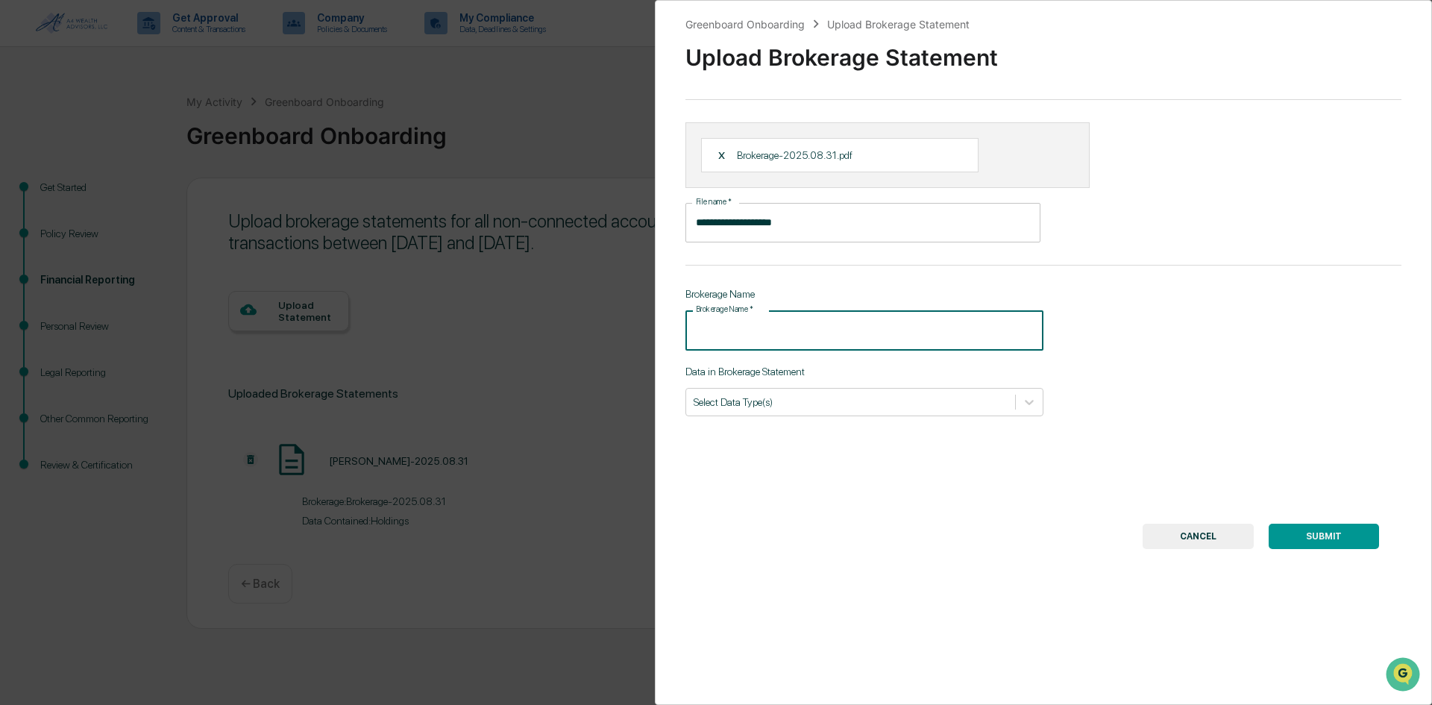
click at [790, 334] on input "Brokerage Name   *" at bounding box center [864, 330] width 358 height 40
click at [785, 322] on input "Brokerage Name   *" at bounding box center [864, 330] width 358 height 40
click at [888, 398] on div at bounding box center [851, 402] width 314 height 14
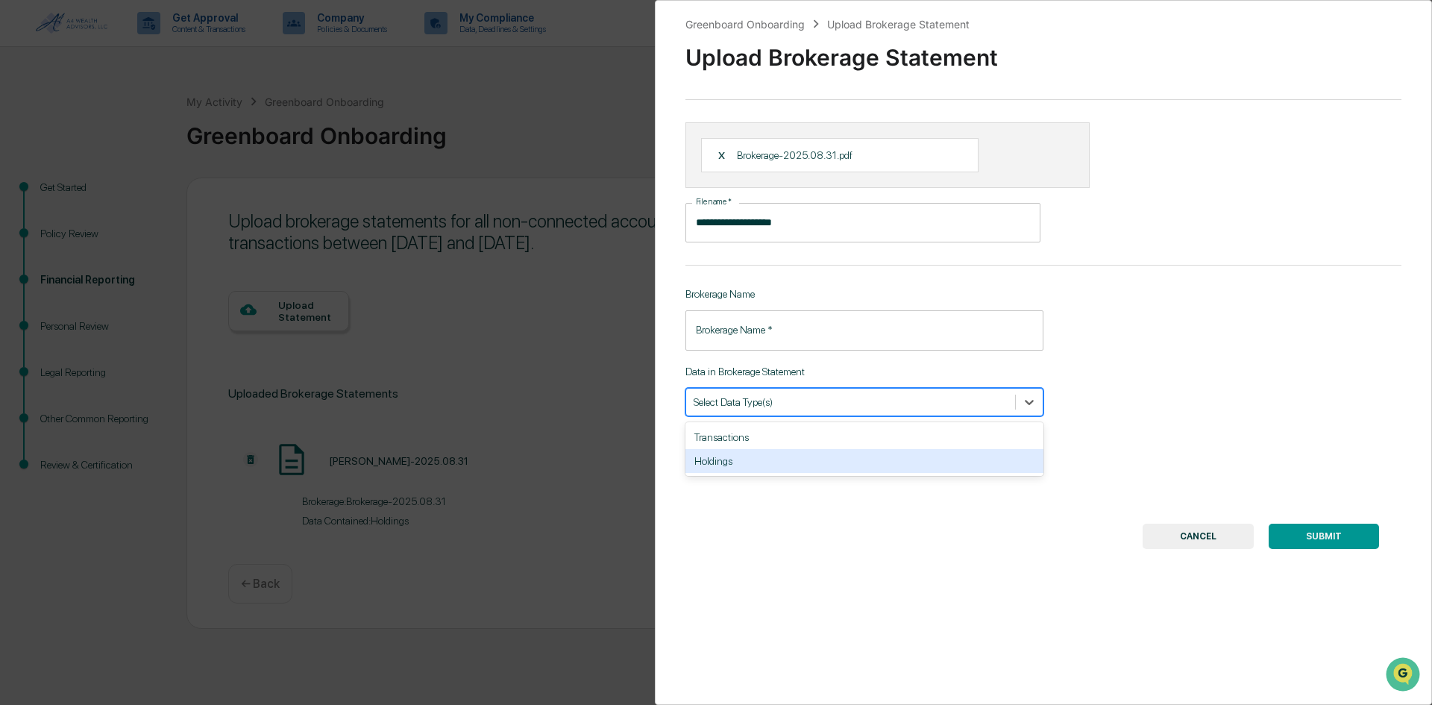
click at [844, 457] on div "Holdings" at bounding box center [864, 461] width 358 height 24
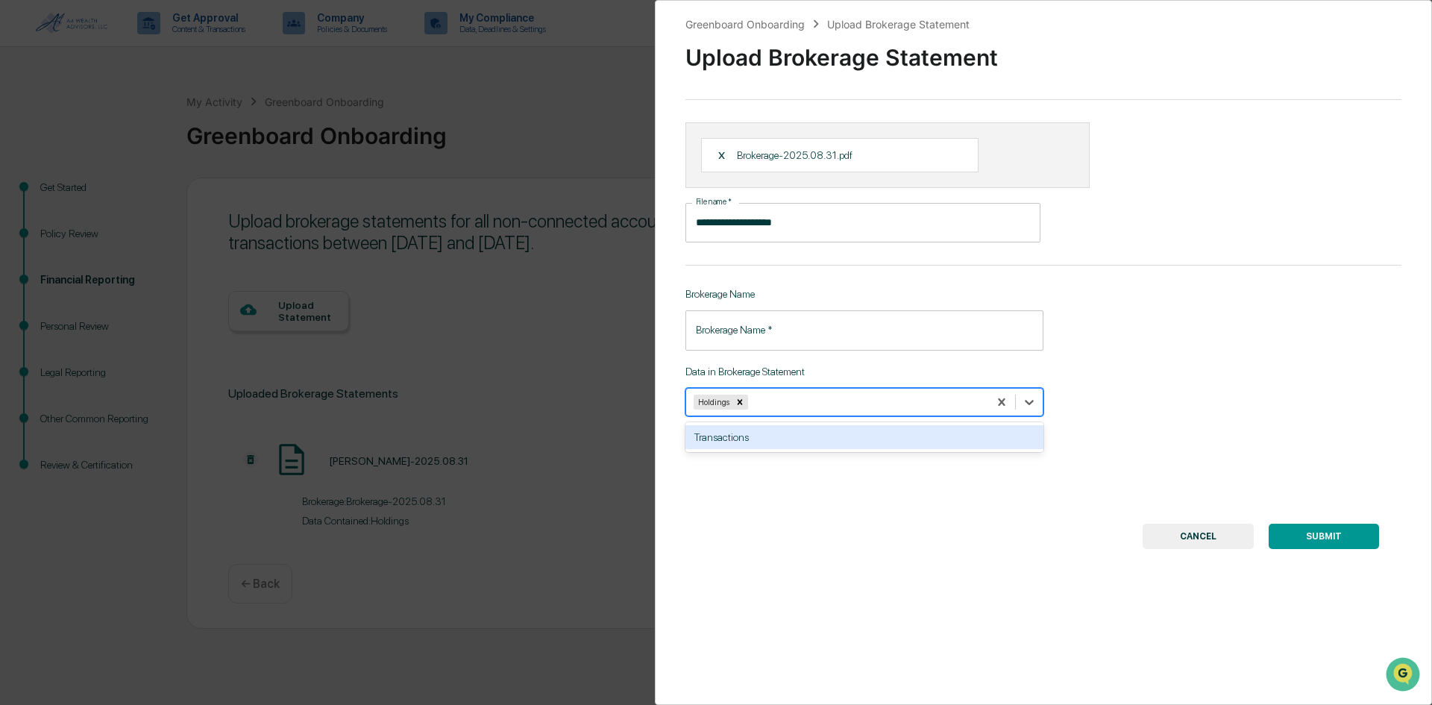
click at [781, 326] on input "Brokerage Name   *" at bounding box center [864, 330] width 358 height 40
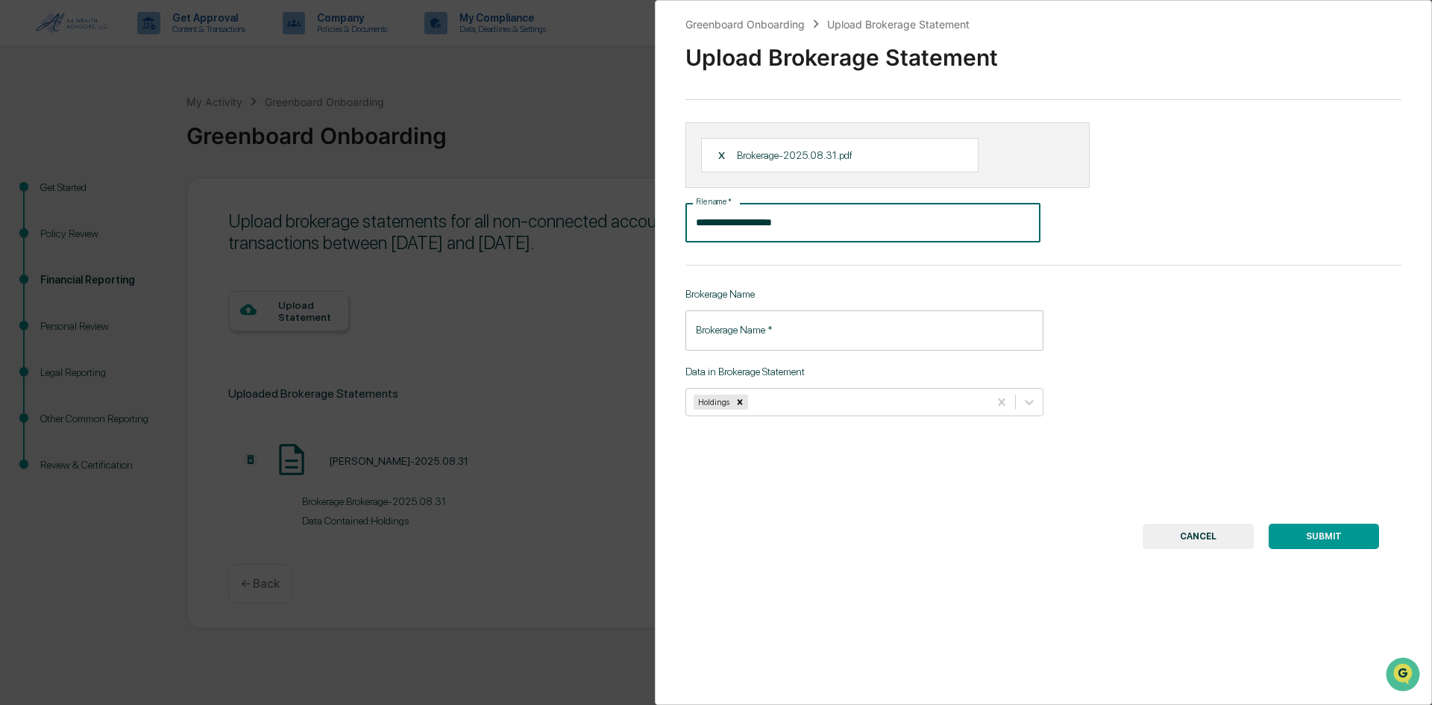
drag, startPoint x: 805, startPoint y: 215, endPoint x: 662, endPoint y: 239, distance: 144.4
click at [662, 239] on div "**********" at bounding box center [1043, 352] width 777 height 705
type input "******"
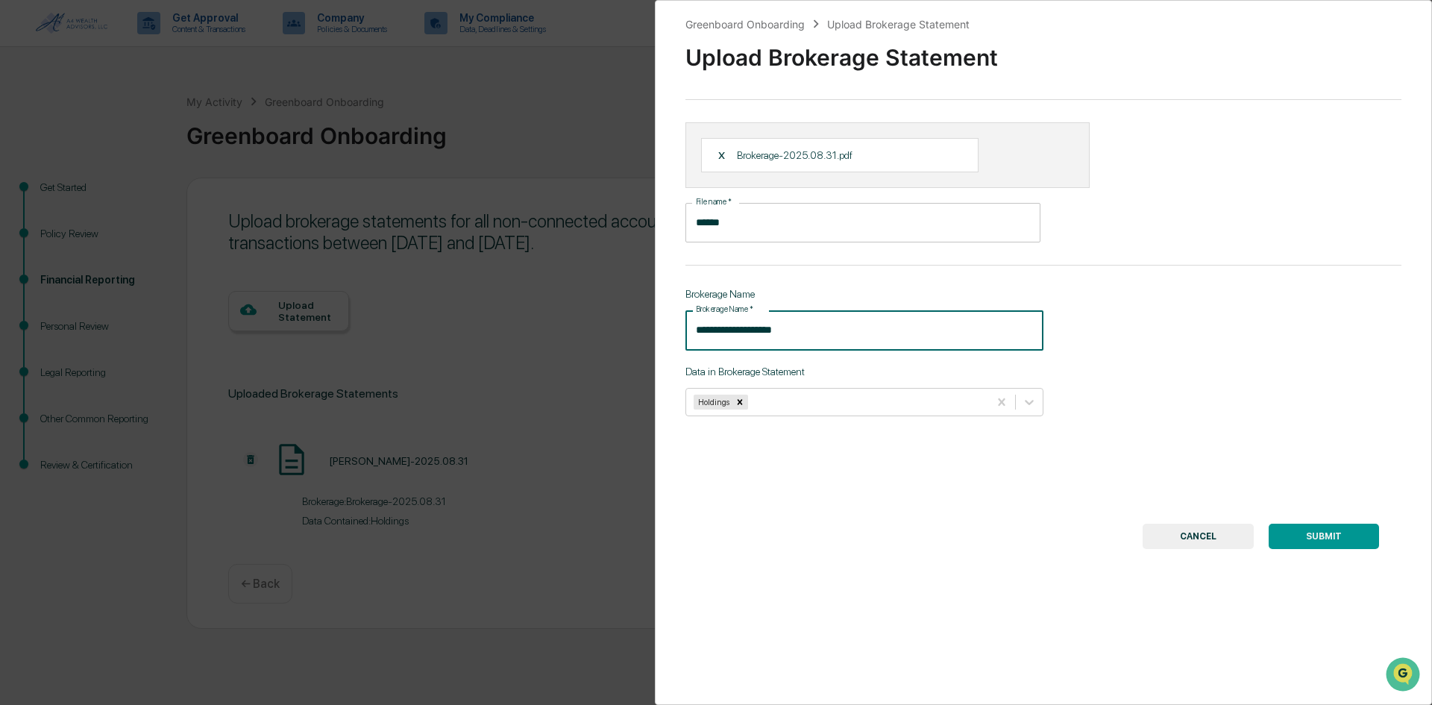
type input "**********"
click at [1310, 532] on button "SUBMIT" at bounding box center [1324, 536] width 110 height 25
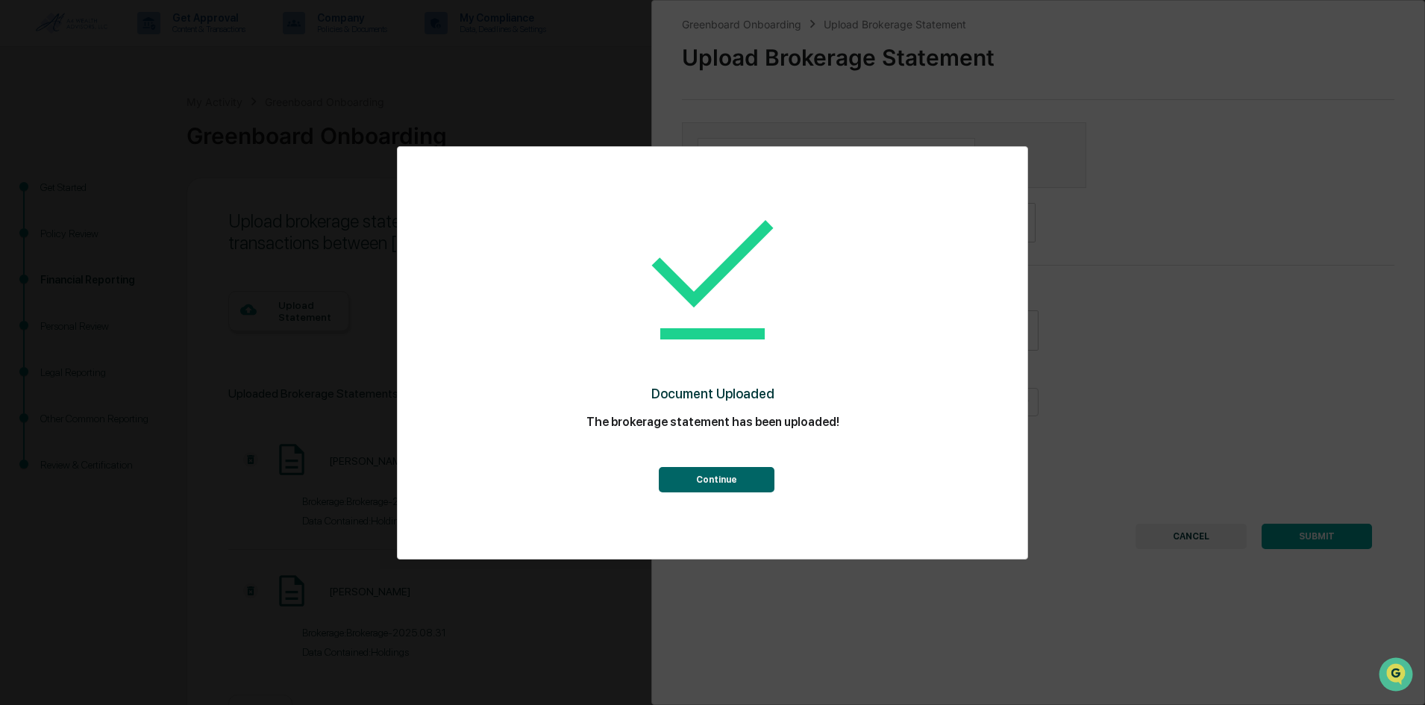
click at [731, 483] on button "Continue" at bounding box center [717, 479] width 116 height 25
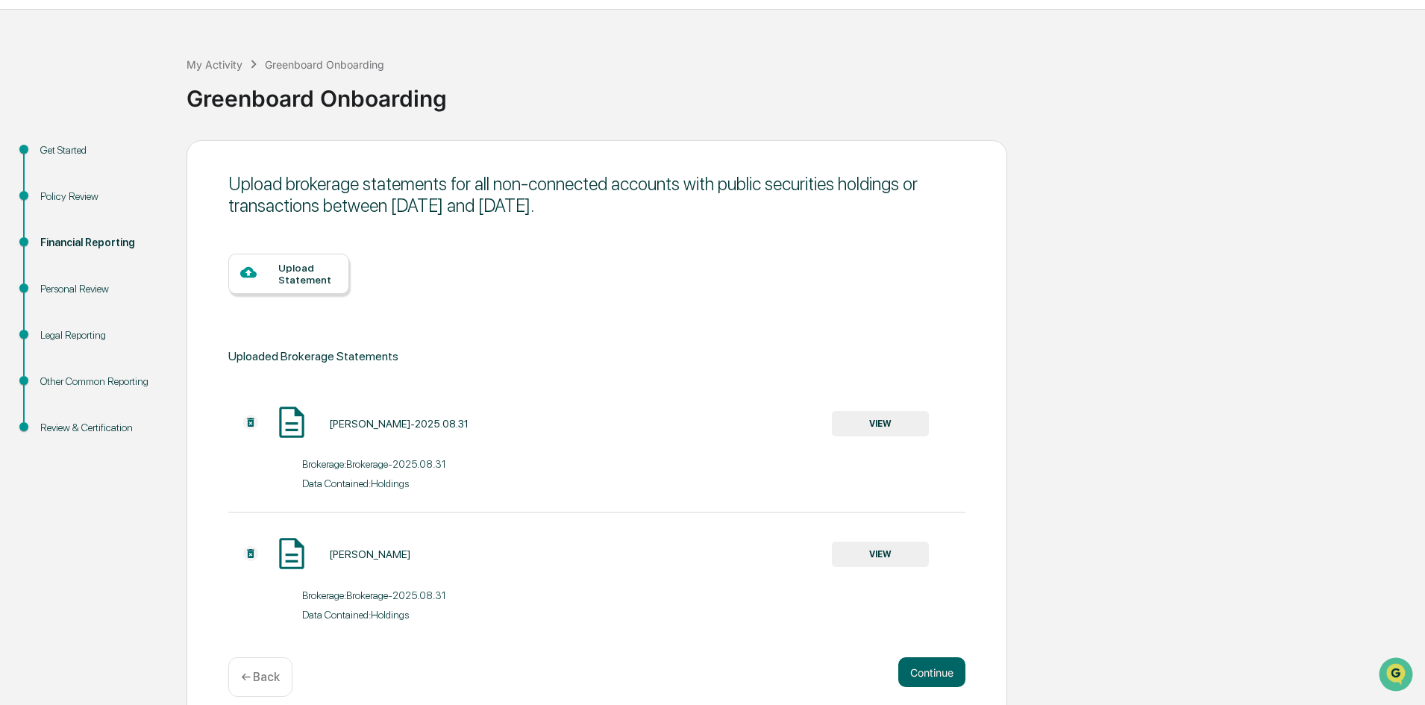
scroll to position [54, 0]
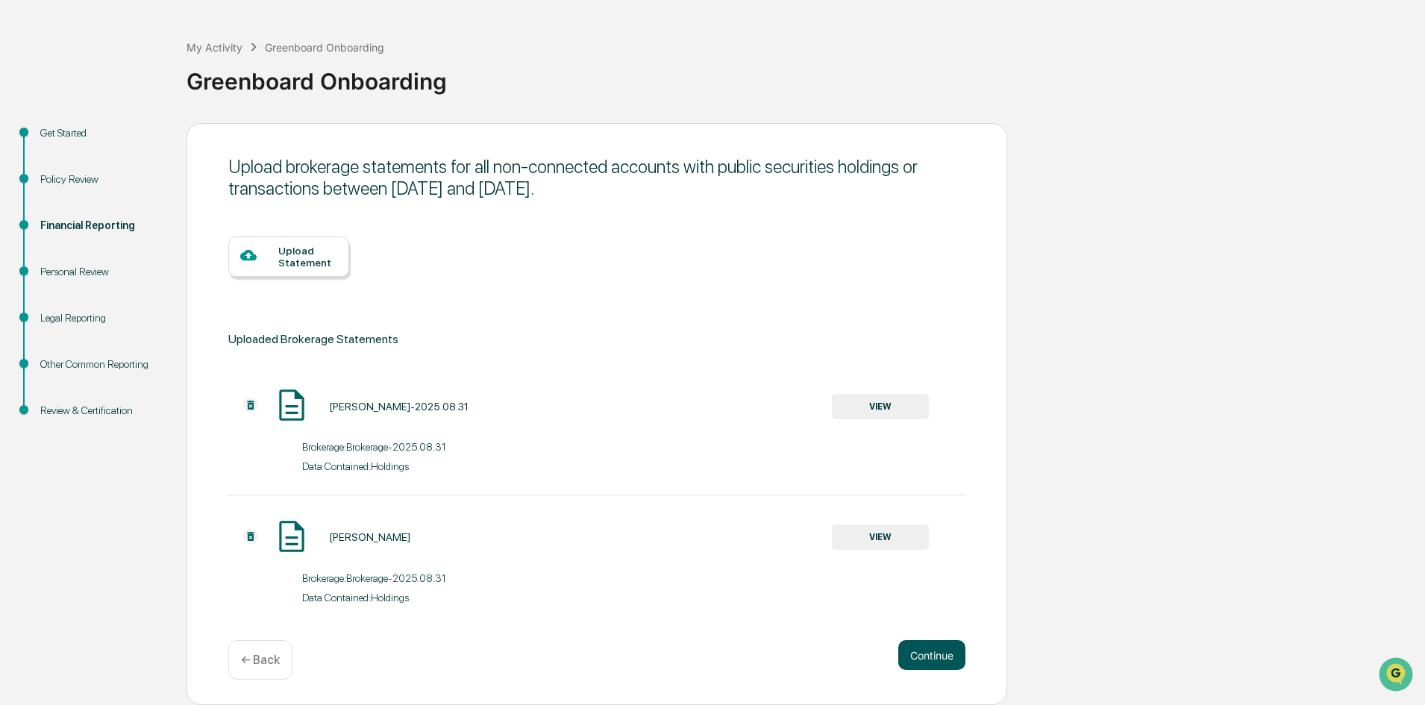
click at [916, 655] on button "Continue" at bounding box center [931, 655] width 67 height 30
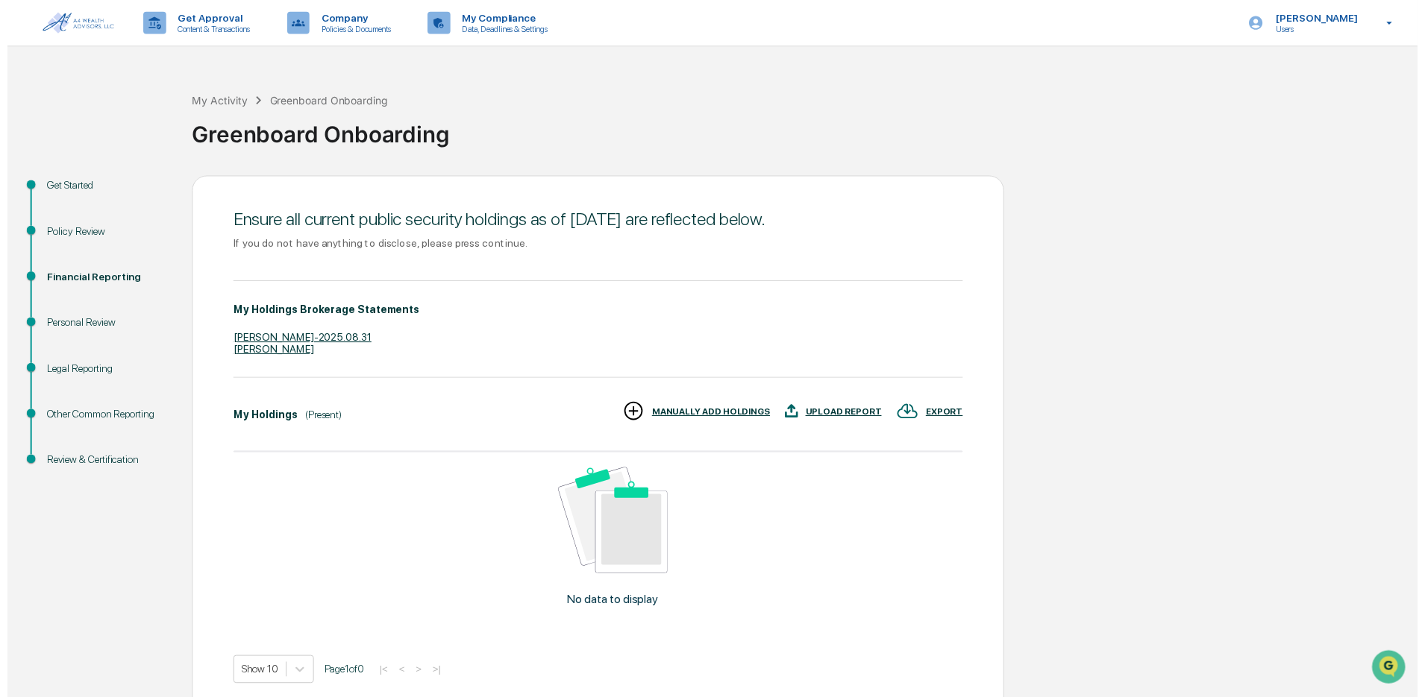
scroll to position [66, 0]
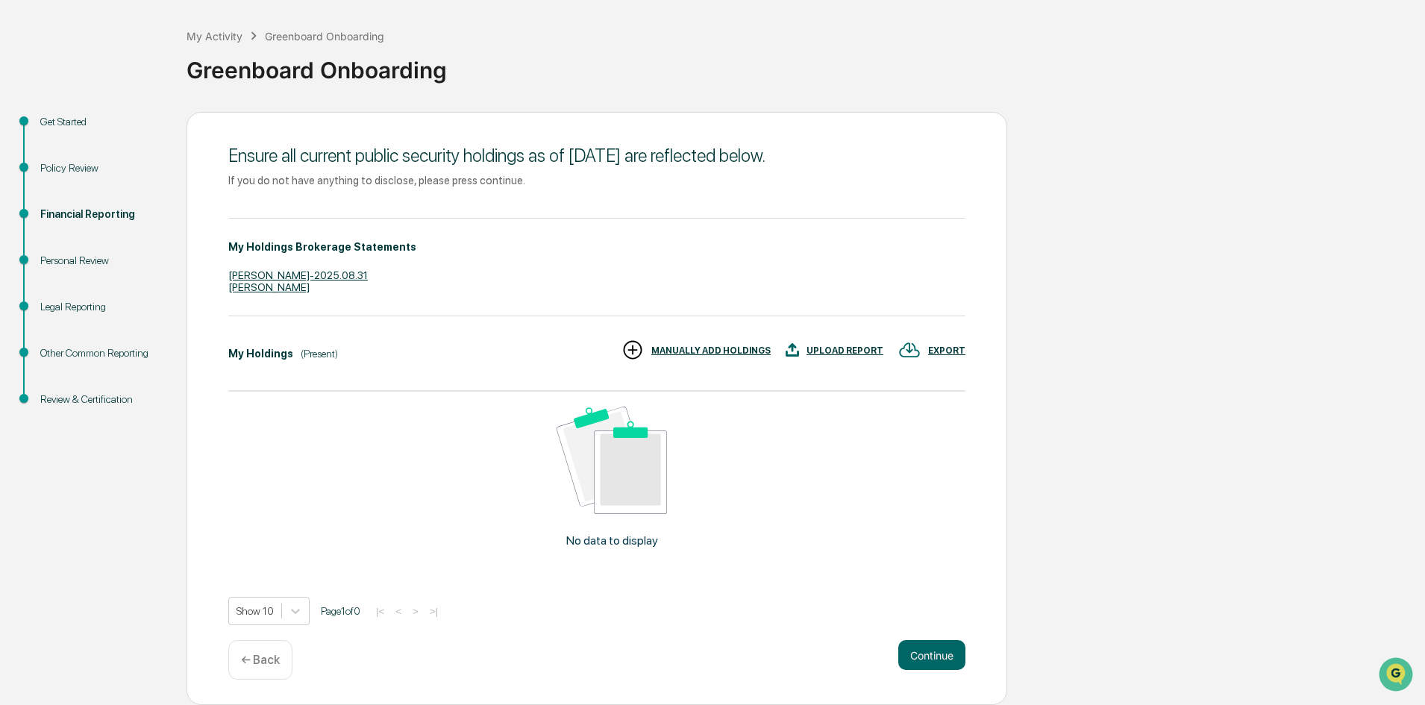
click at [935, 638] on div "Ensure all current public security holdings as of September 29, 2025 are reflec…" at bounding box center [596, 408] width 820 height 593
click at [935, 643] on button "Continue" at bounding box center [931, 655] width 67 height 30
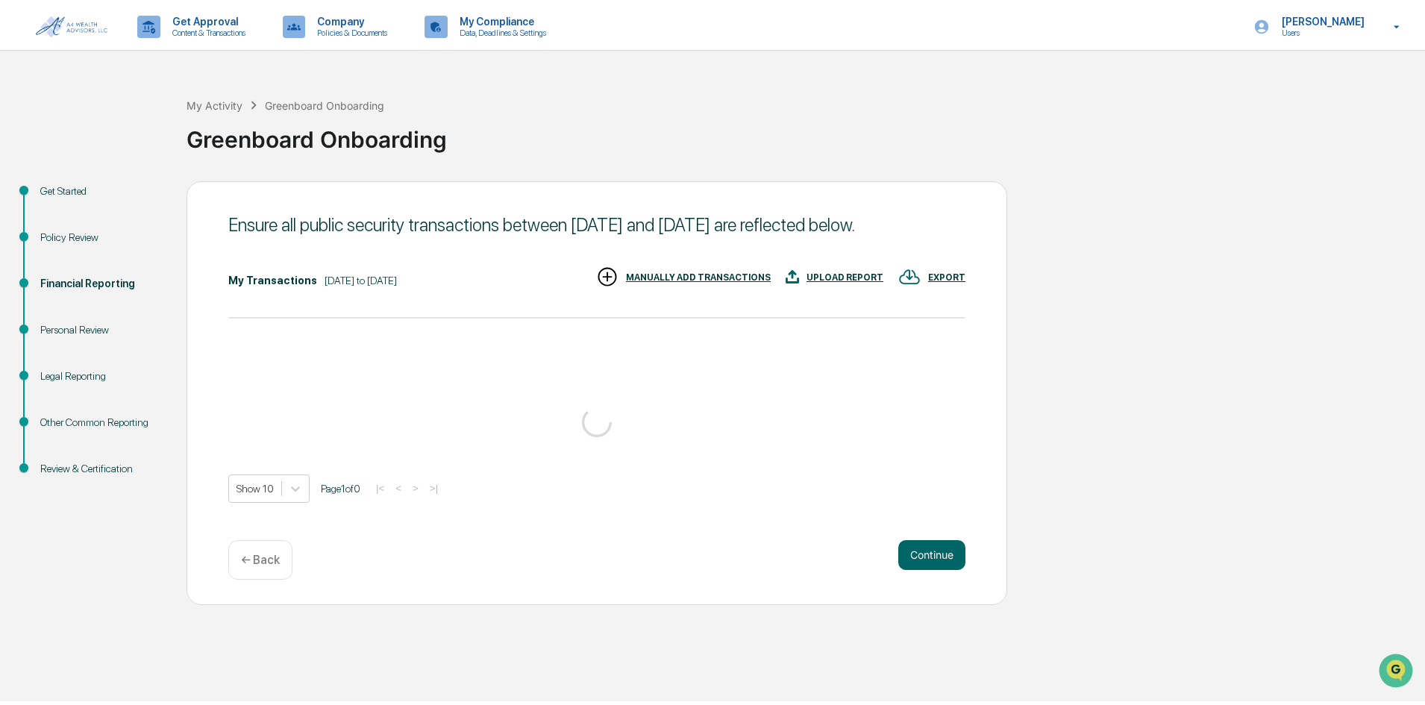
scroll to position [0, 0]
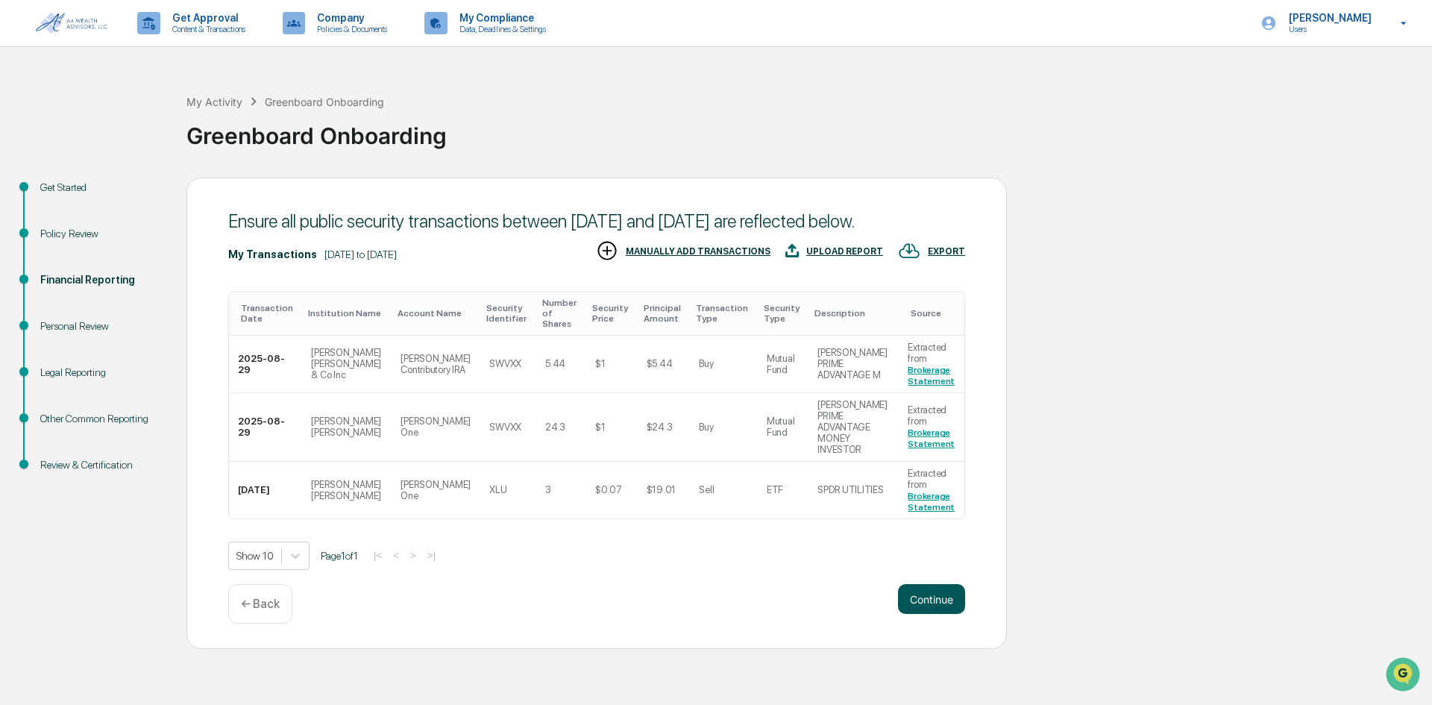
click at [941, 600] on button "Continue" at bounding box center [931, 599] width 67 height 30
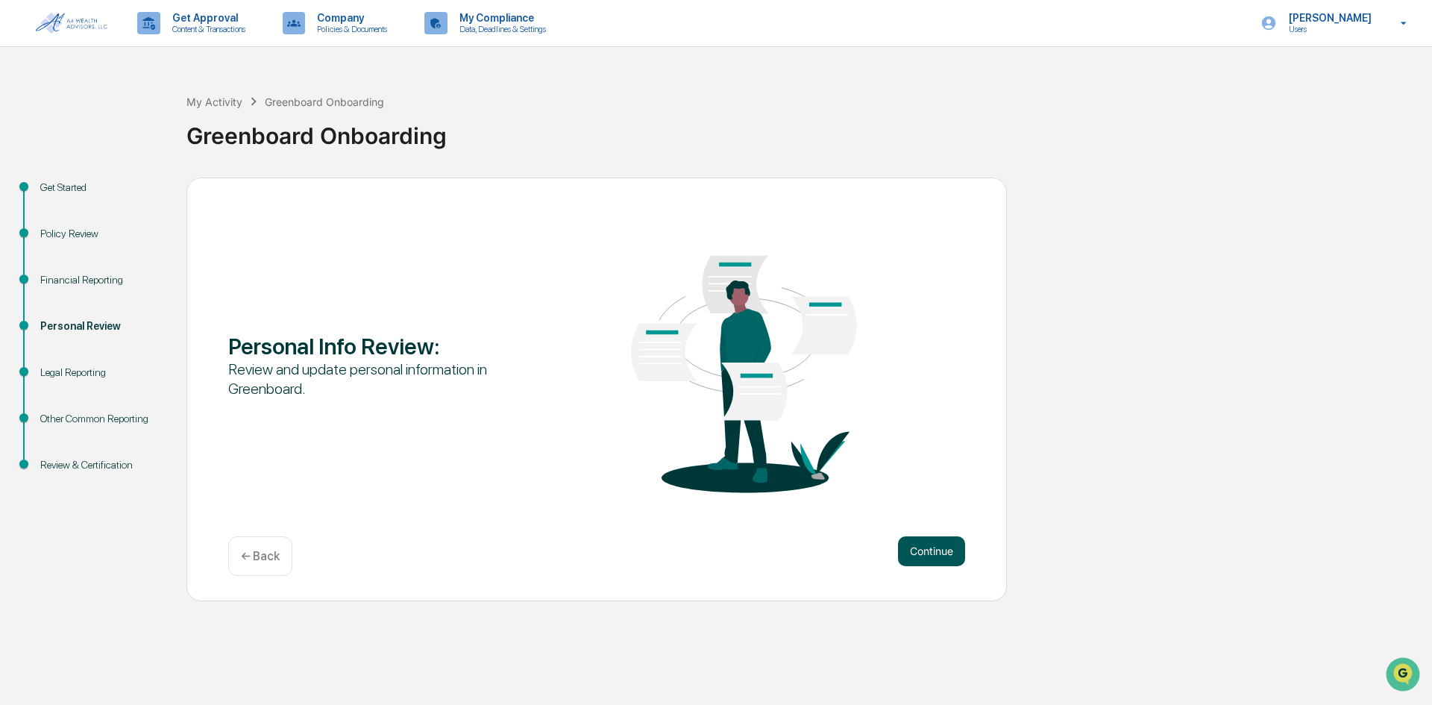
click at [938, 550] on button "Continue" at bounding box center [931, 551] width 67 height 30
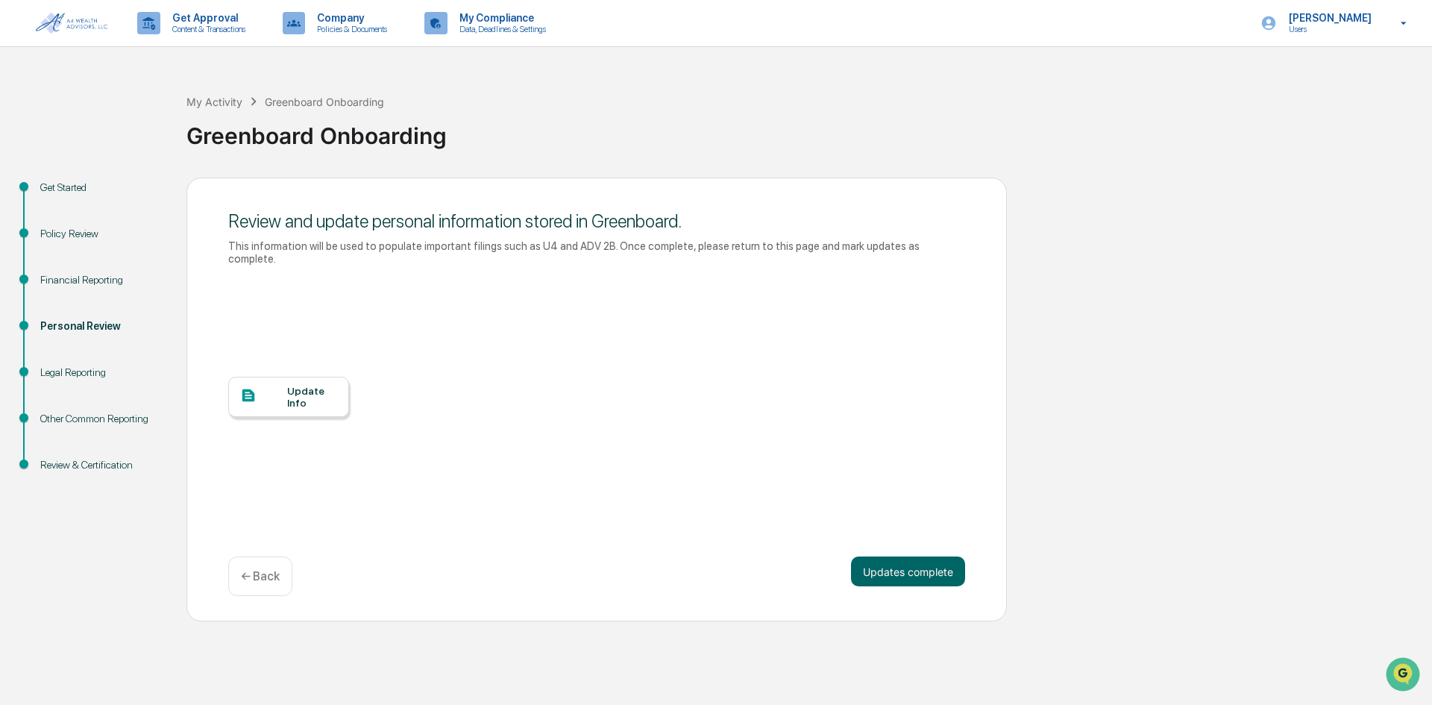
click at [287, 389] on div "Update Info" at bounding box center [312, 397] width 50 height 24
click at [934, 559] on button "Updates complete" at bounding box center [908, 571] width 114 height 30
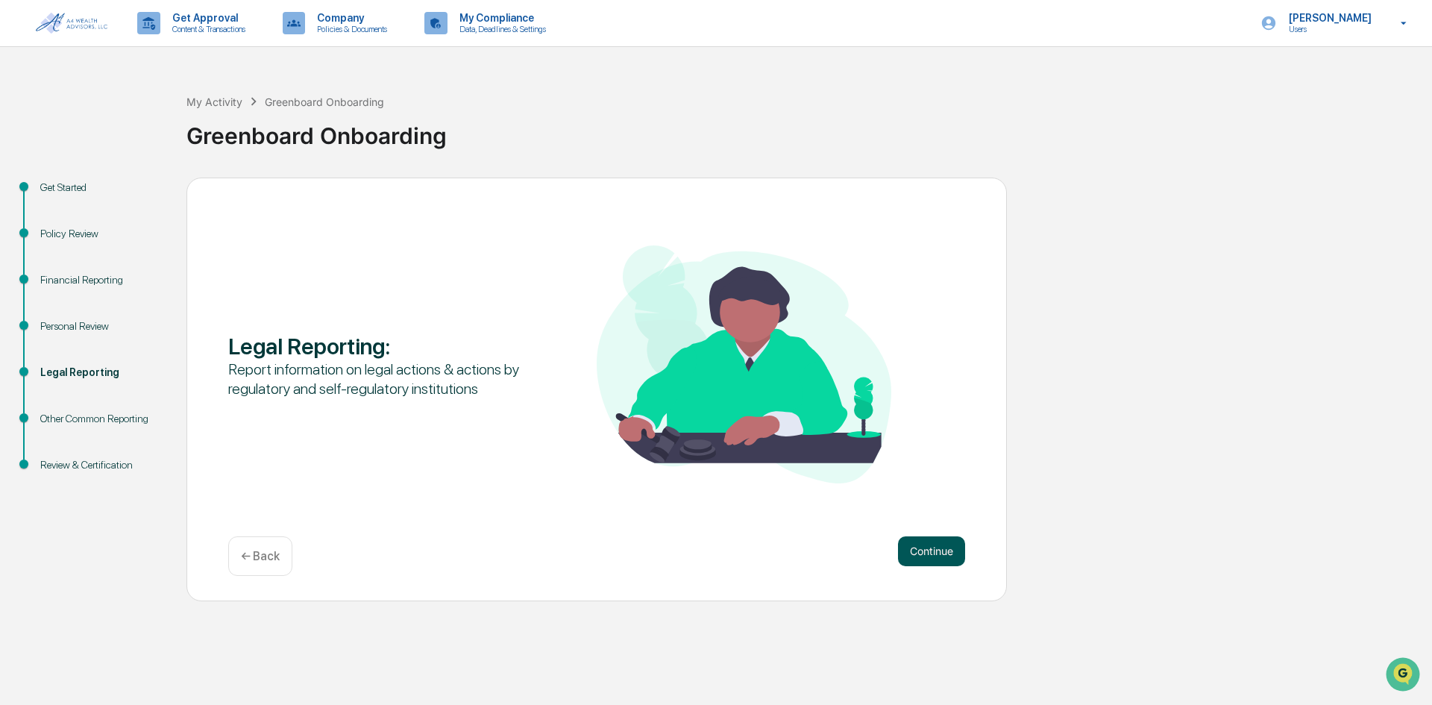
click at [932, 558] on button "Continue" at bounding box center [931, 551] width 67 height 30
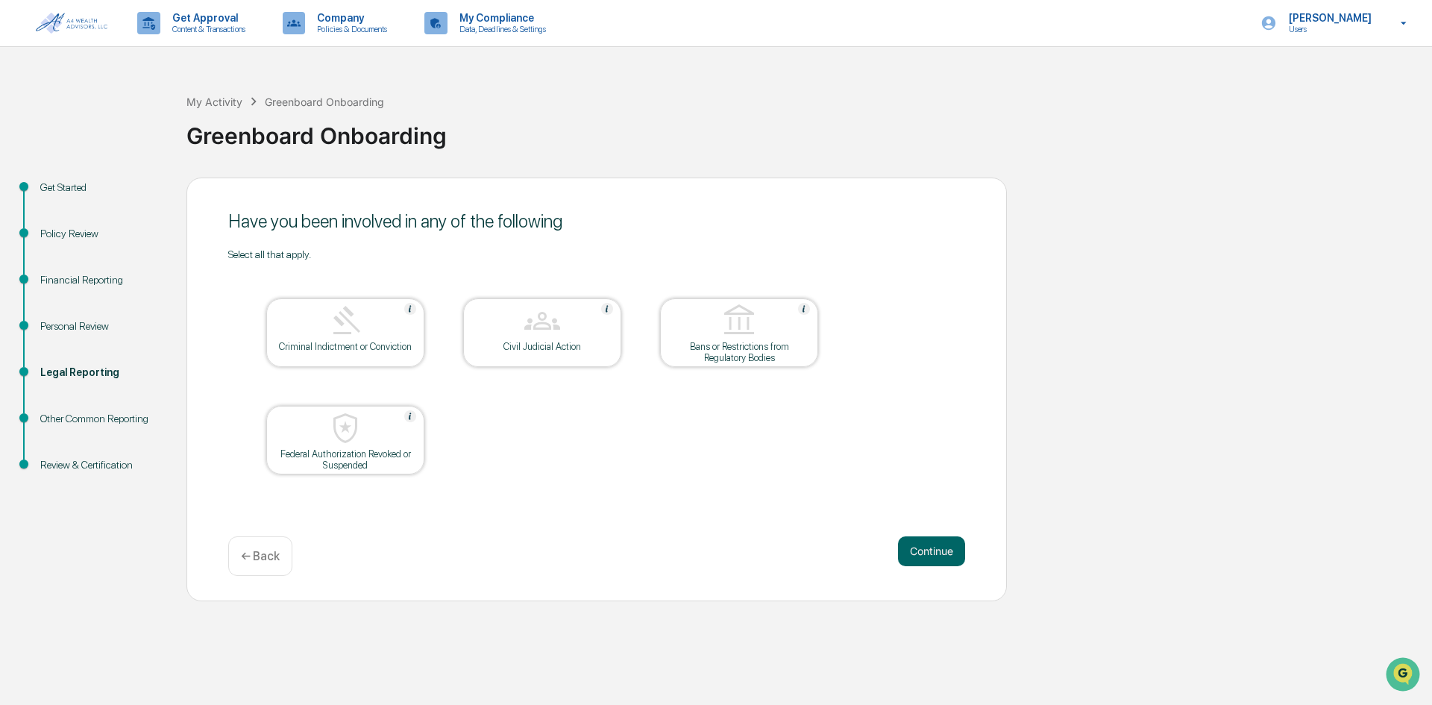
click at [932, 558] on button "Continue" at bounding box center [931, 551] width 67 height 30
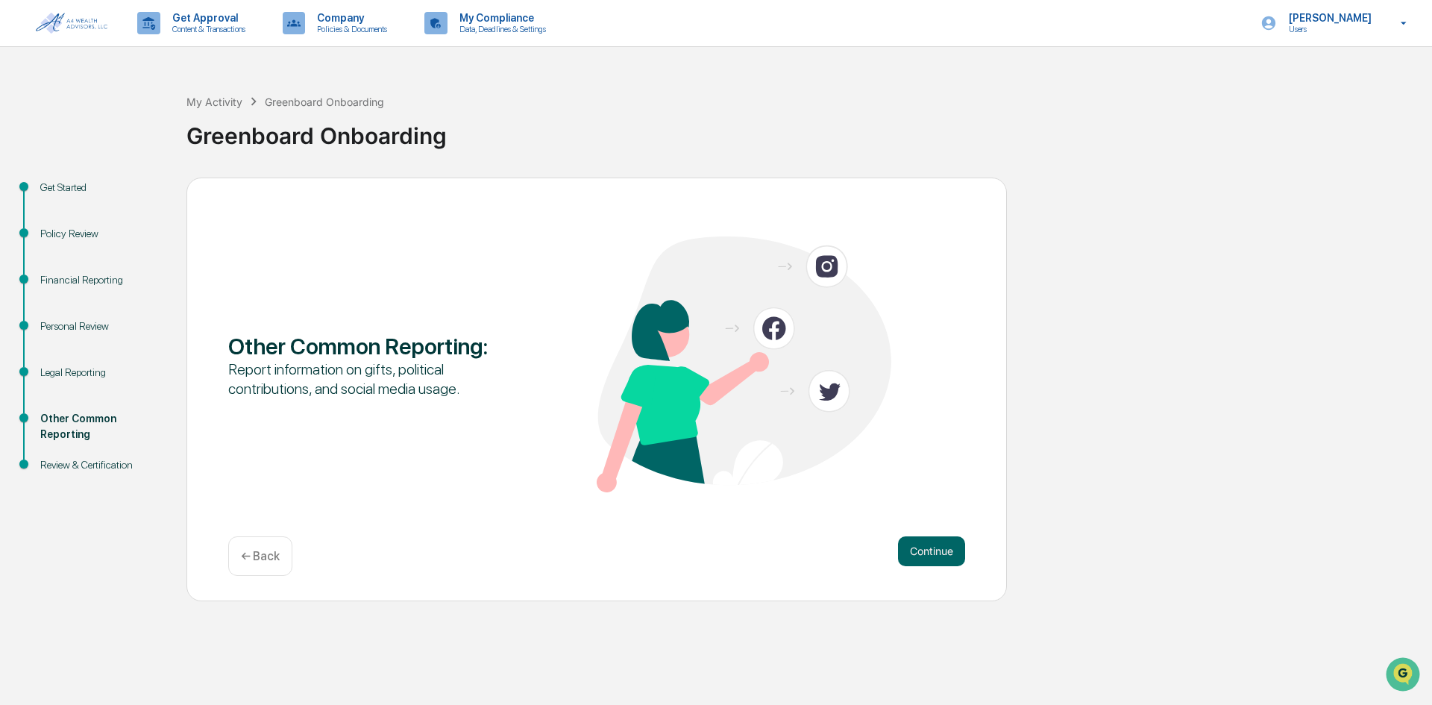
click at [932, 558] on button "Continue" at bounding box center [931, 551] width 67 height 30
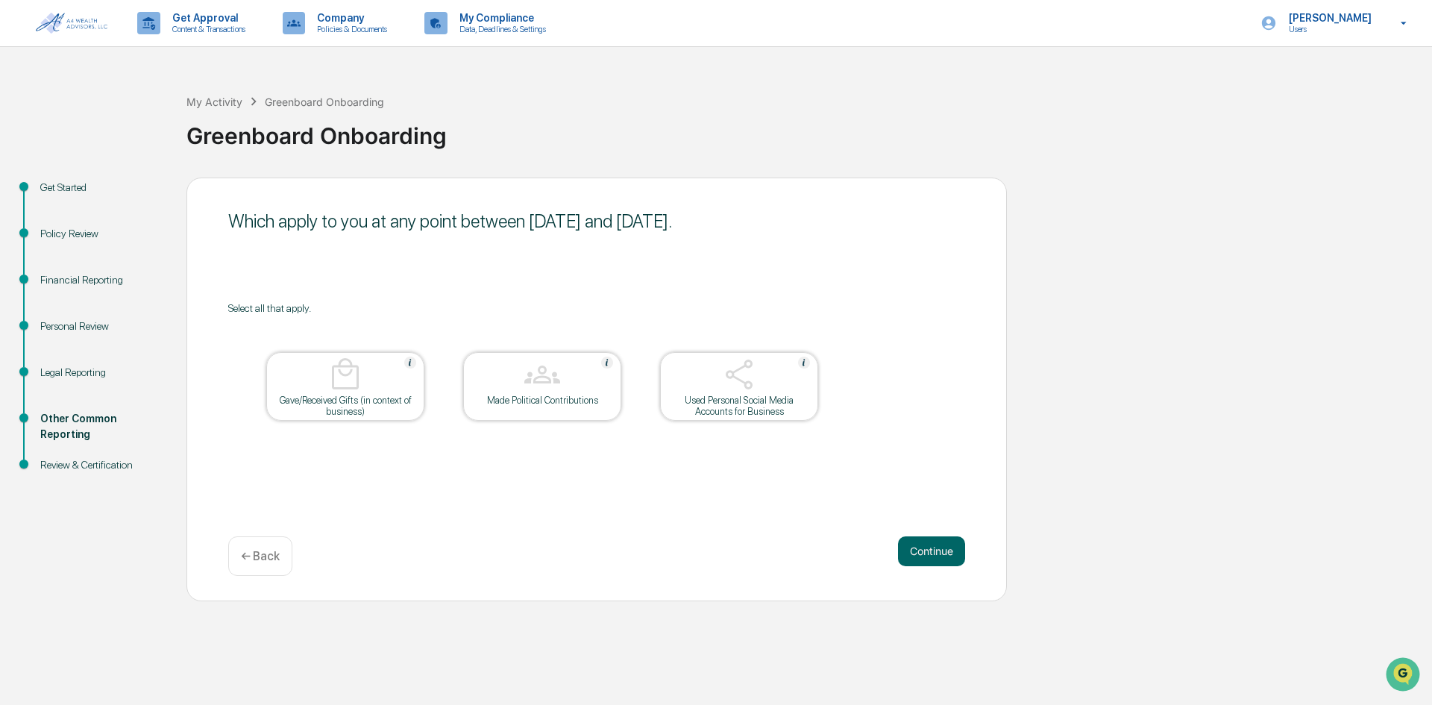
click at [932, 558] on button "Continue" at bounding box center [931, 551] width 67 height 30
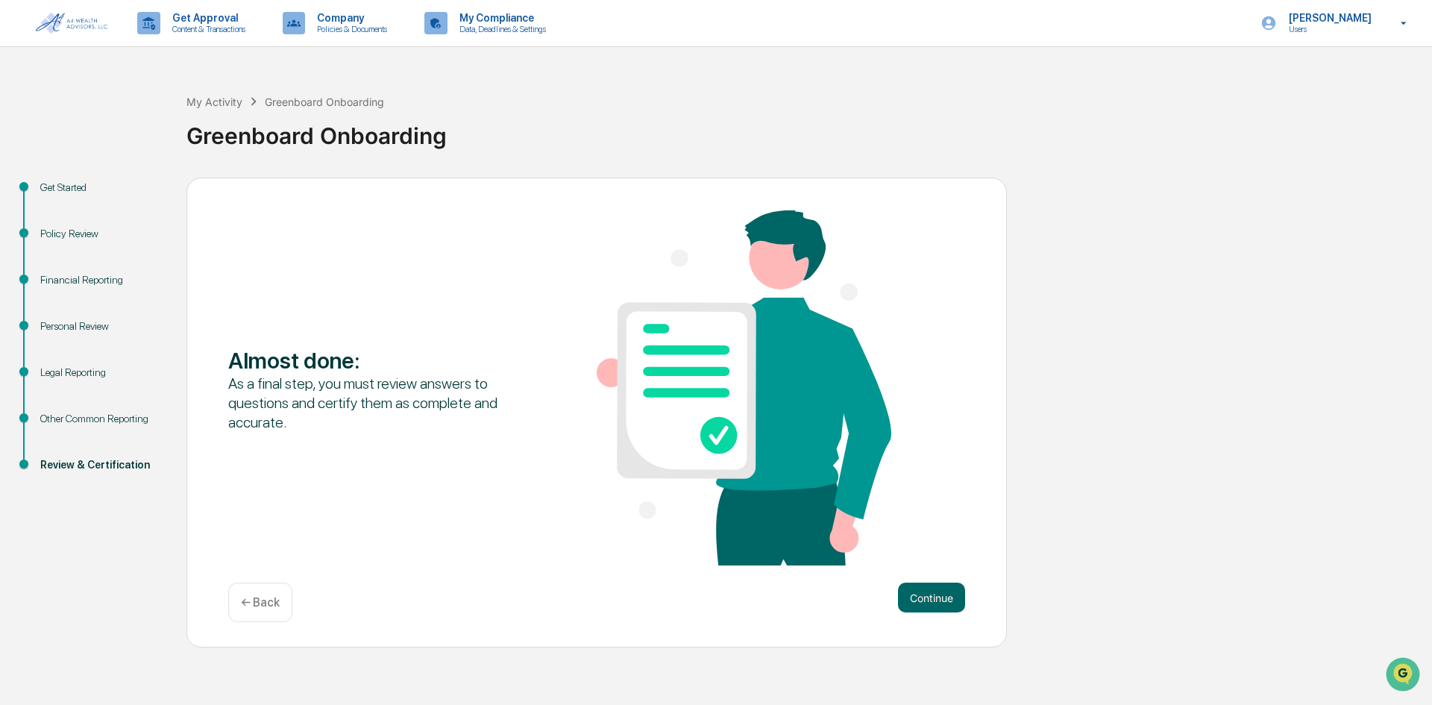
click at [932, 557] on div "Almost done : As a final step, you must review answers to questions and certify…" at bounding box center [596, 389] width 737 height 358
click at [923, 594] on button "Continue" at bounding box center [931, 598] width 67 height 30
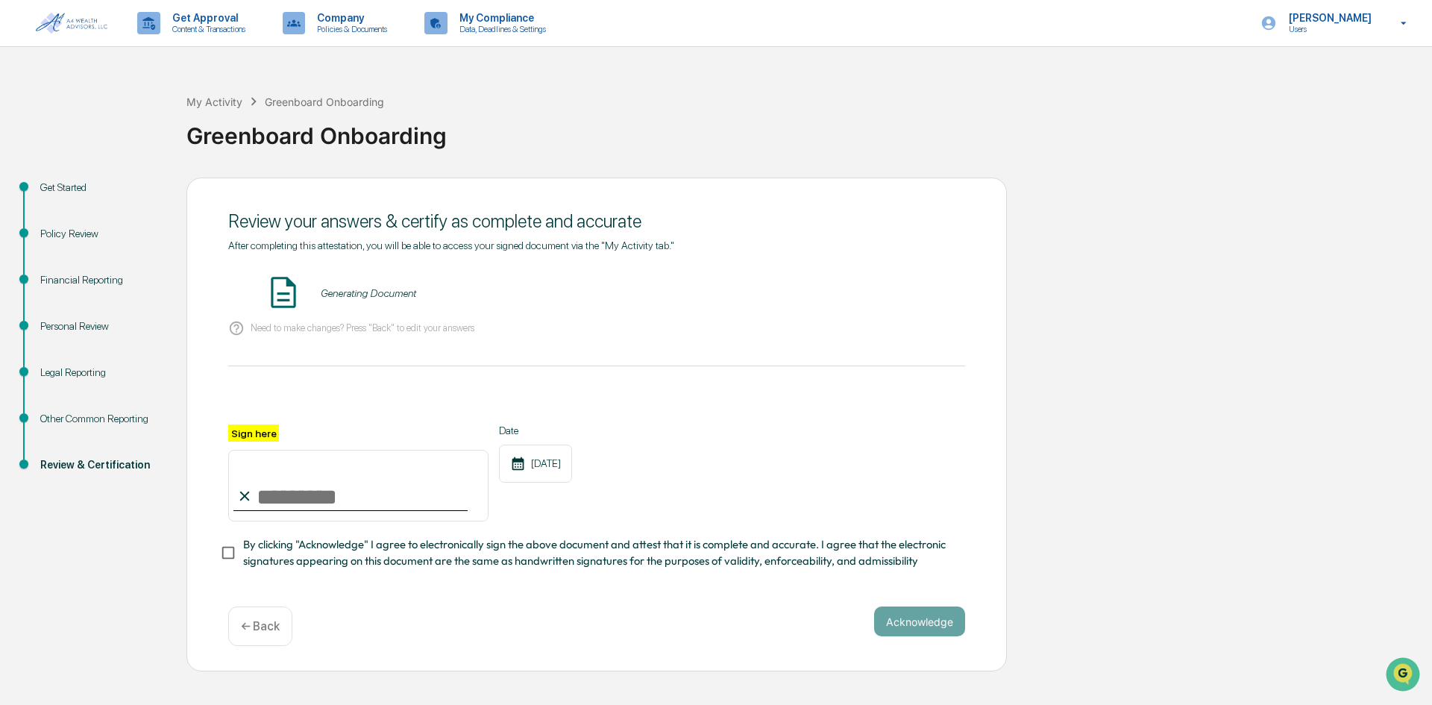
click at [309, 487] on input "Sign here" at bounding box center [358, 486] width 260 height 72
type input "**********"
click at [902, 624] on button "Acknowledge" at bounding box center [919, 621] width 91 height 30
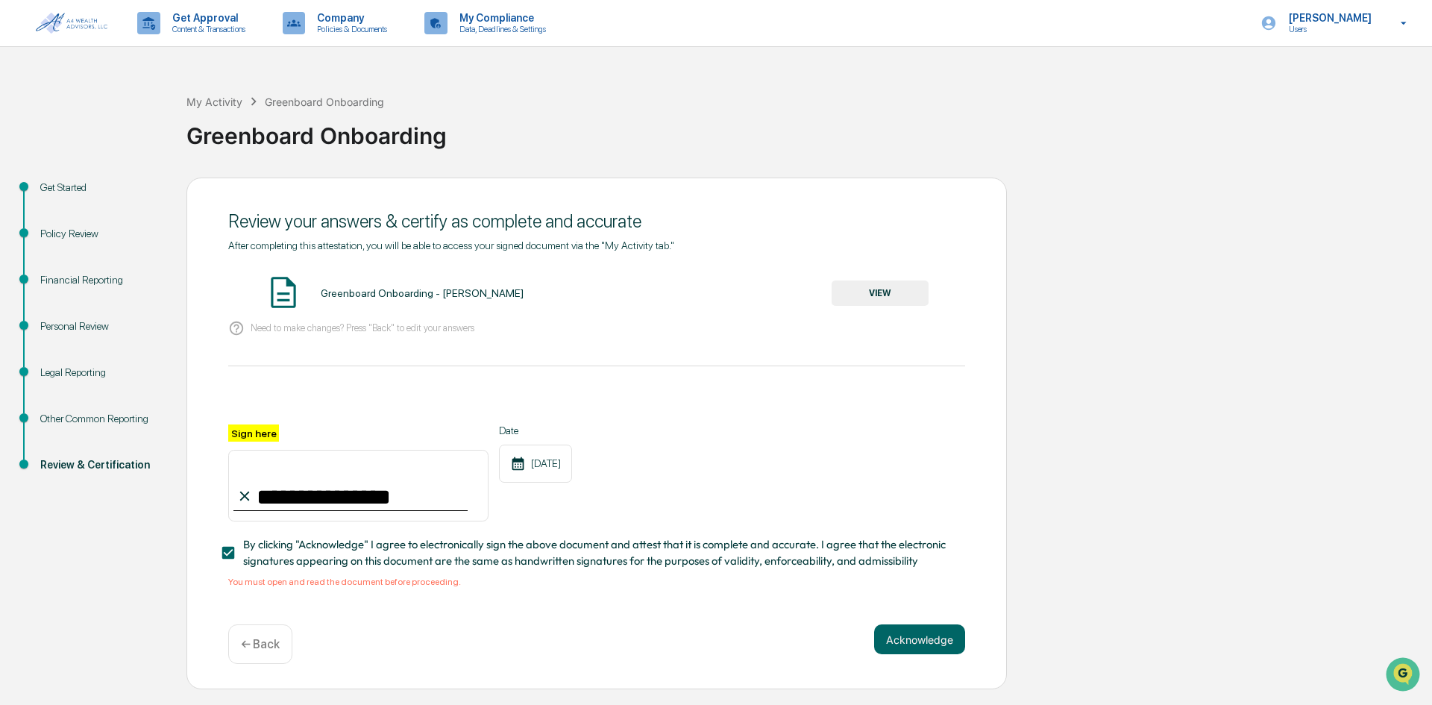
click at [873, 296] on button "VIEW" at bounding box center [880, 292] width 97 height 25
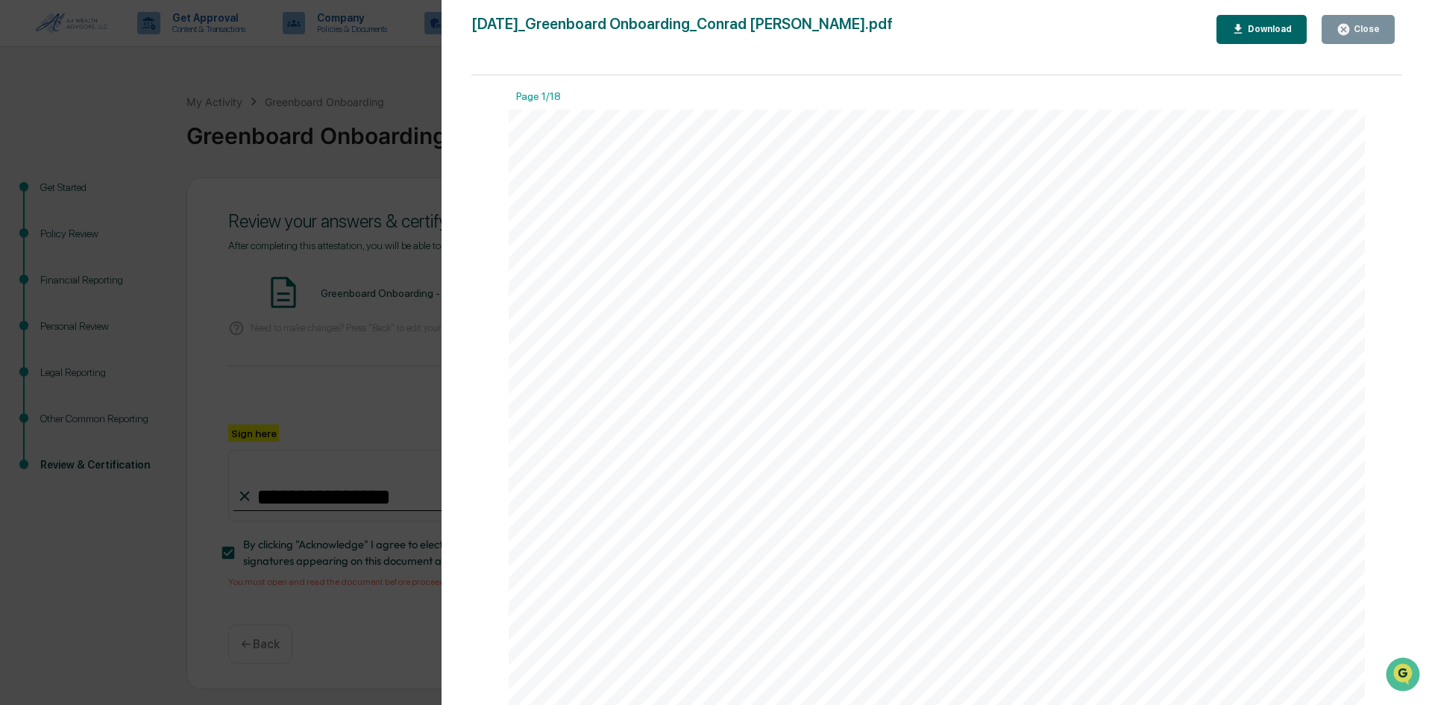
click at [1365, 28] on div "Close" at bounding box center [1365, 29] width 29 height 10
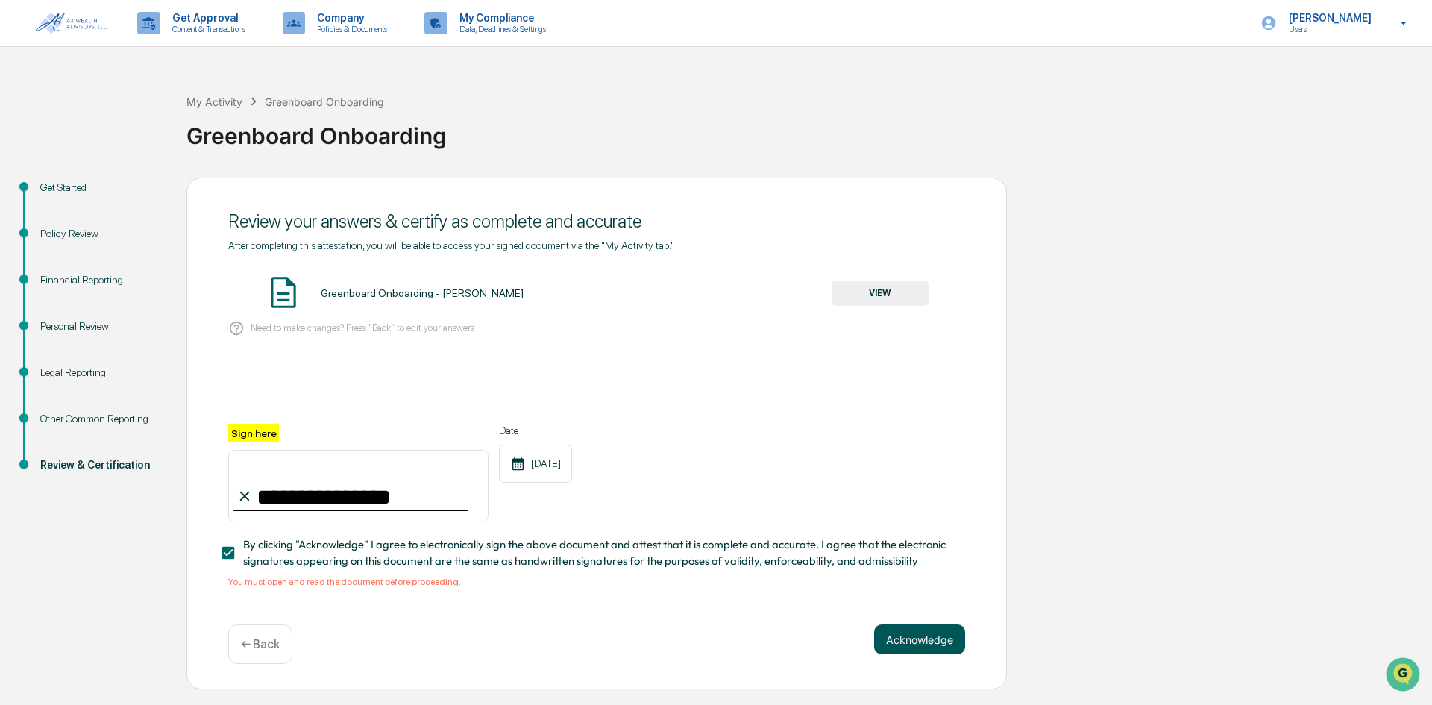
click at [933, 649] on button "Acknowledge" at bounding box center [919, 639] width 91 height 30
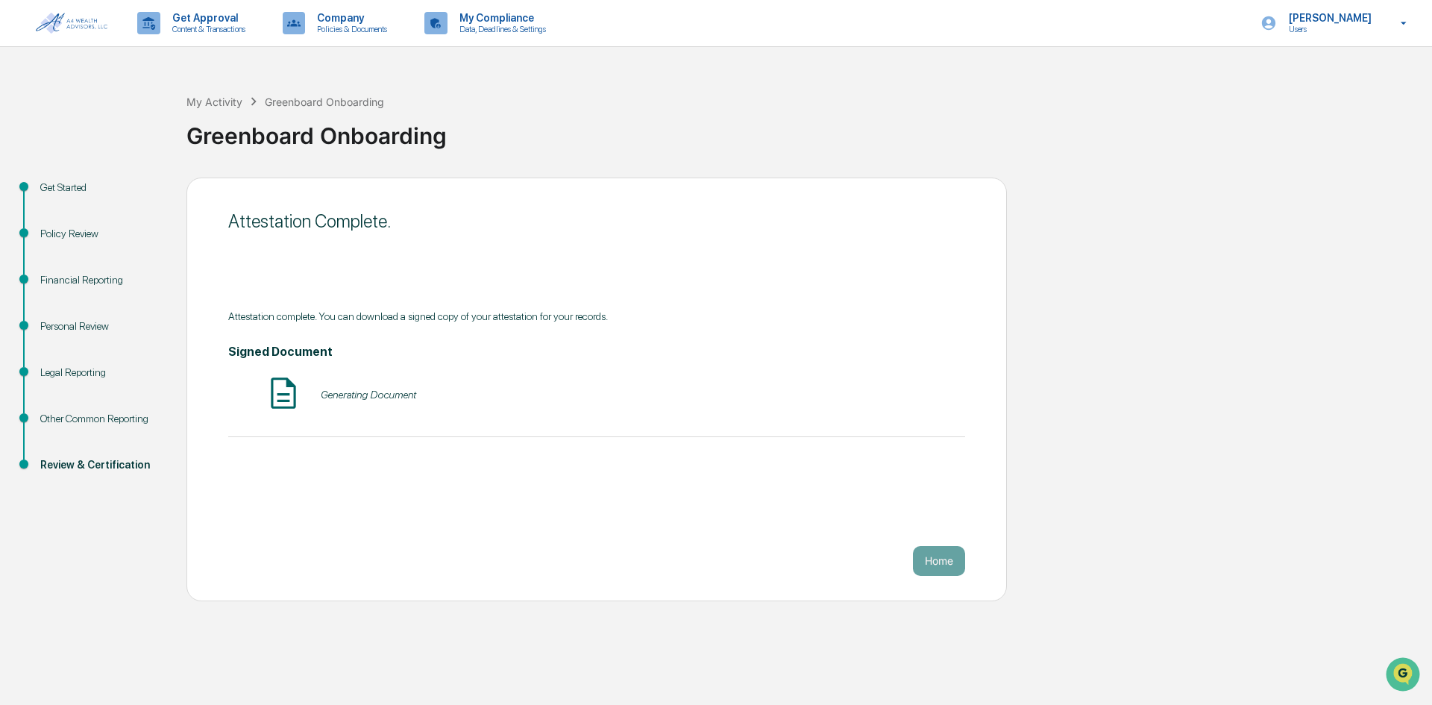
click at [935, 562] on button "Home" at bounding box center [939, 561] width 52 height 30
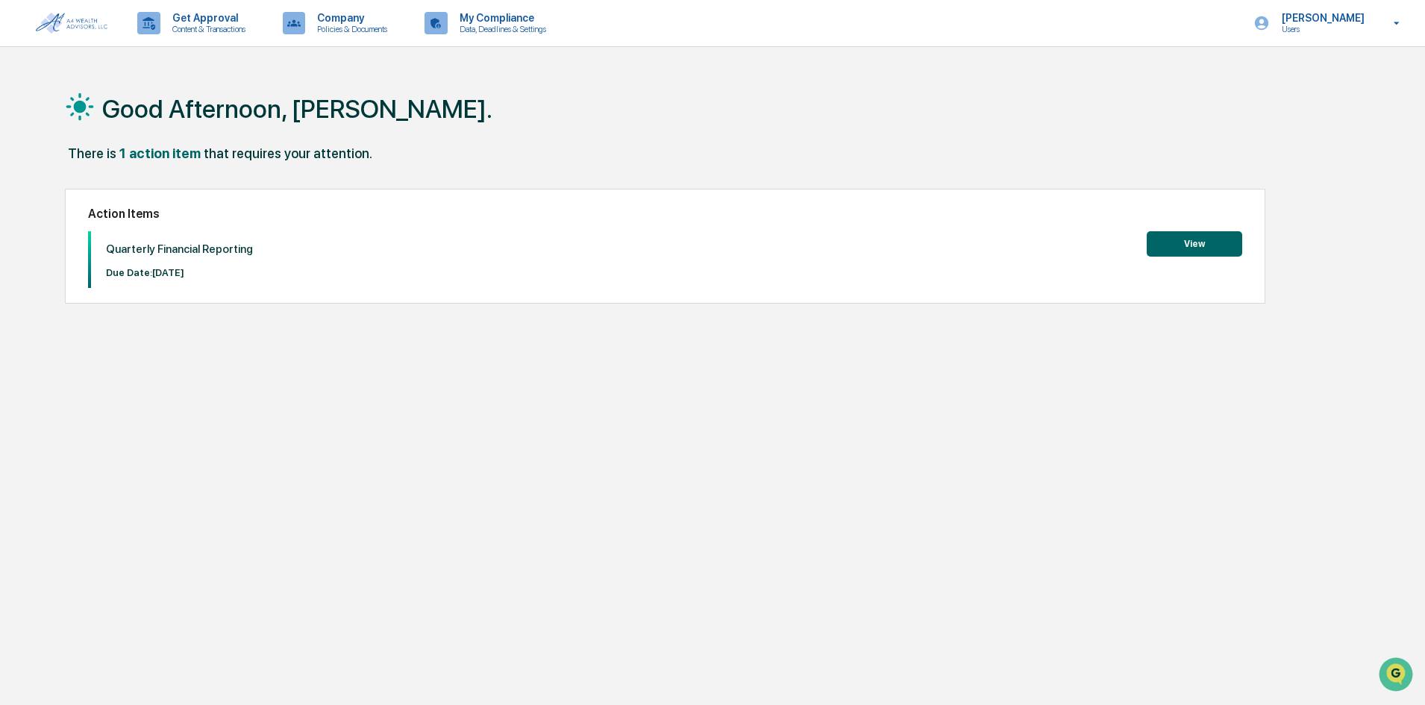
click at [1200, 246] on button "View" at bounding box center [1193, 243] width 95 height 25
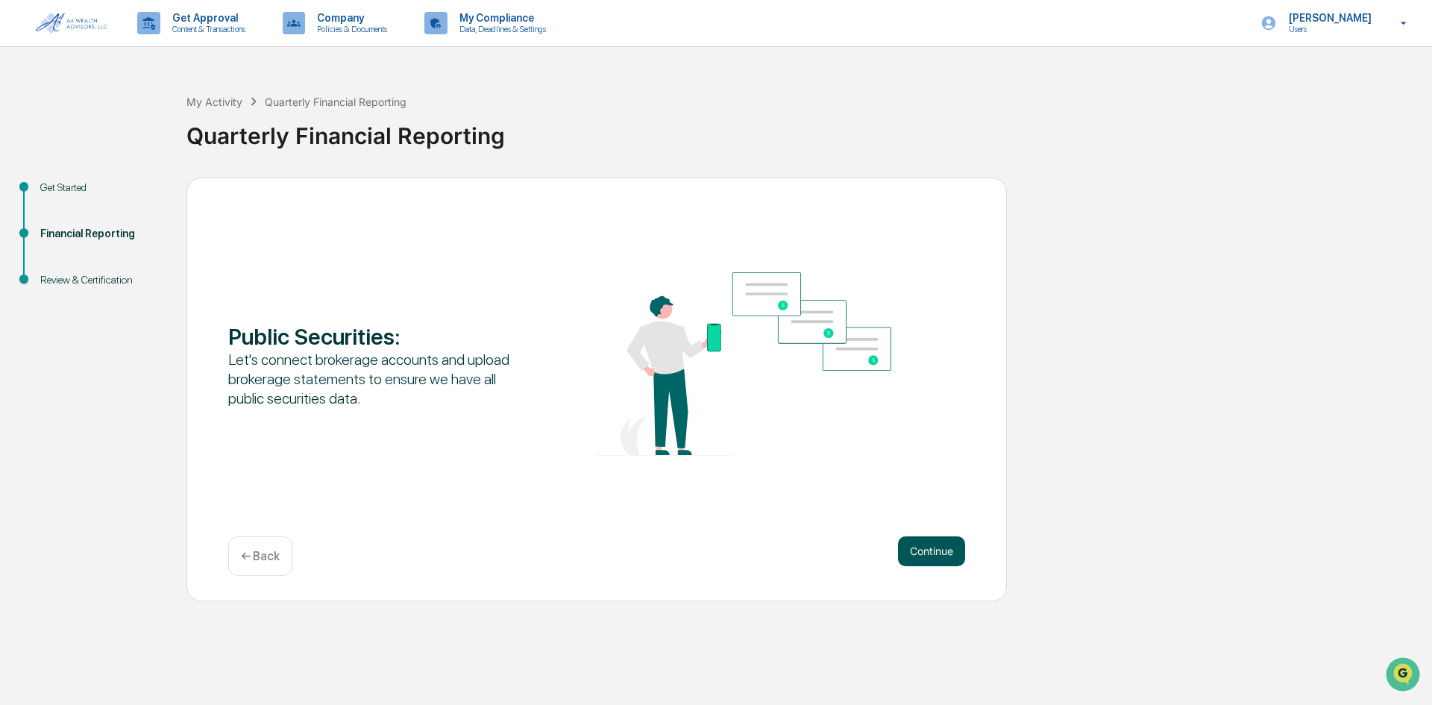
click at [924, 549] on button "Continue" at bounding box center [931, 551] width 67 height 30
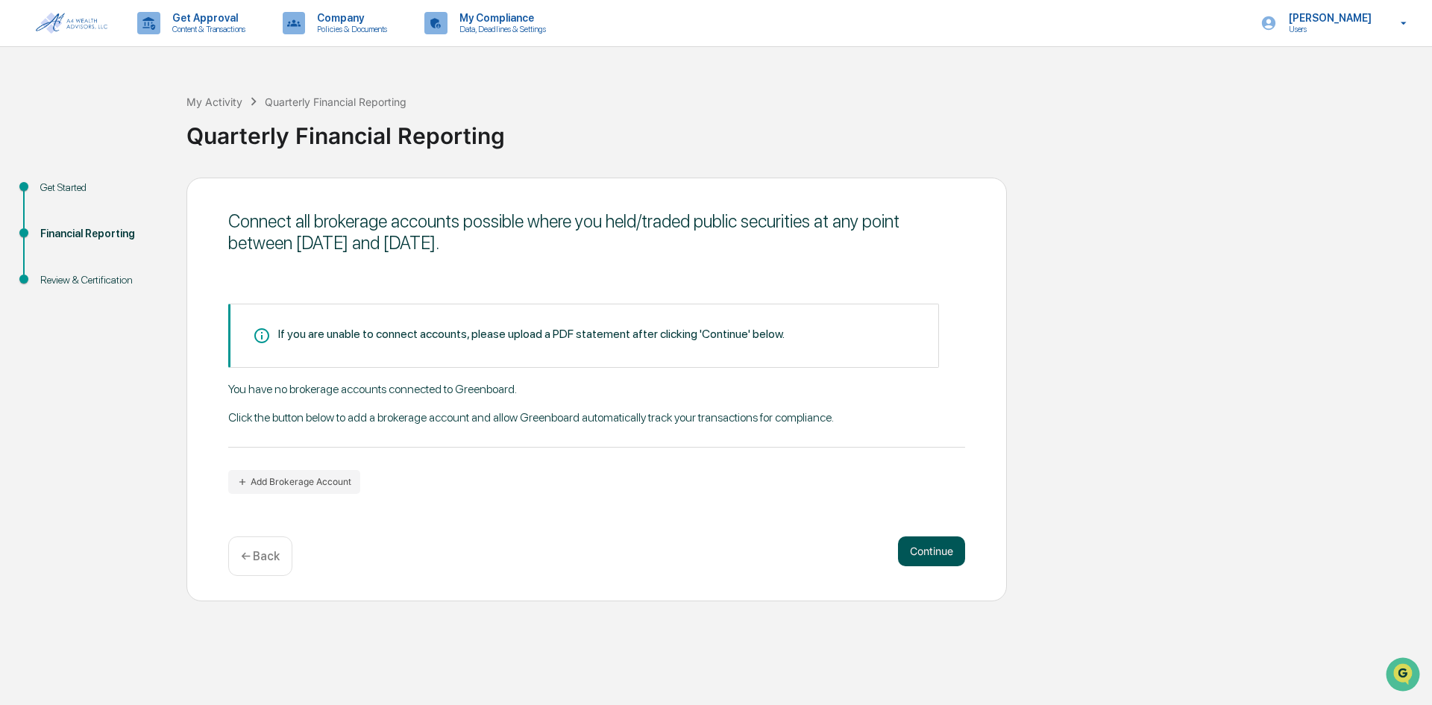
click at [932, 549] on button "Continue" at bounding box center [931, 551] width 67 height 30
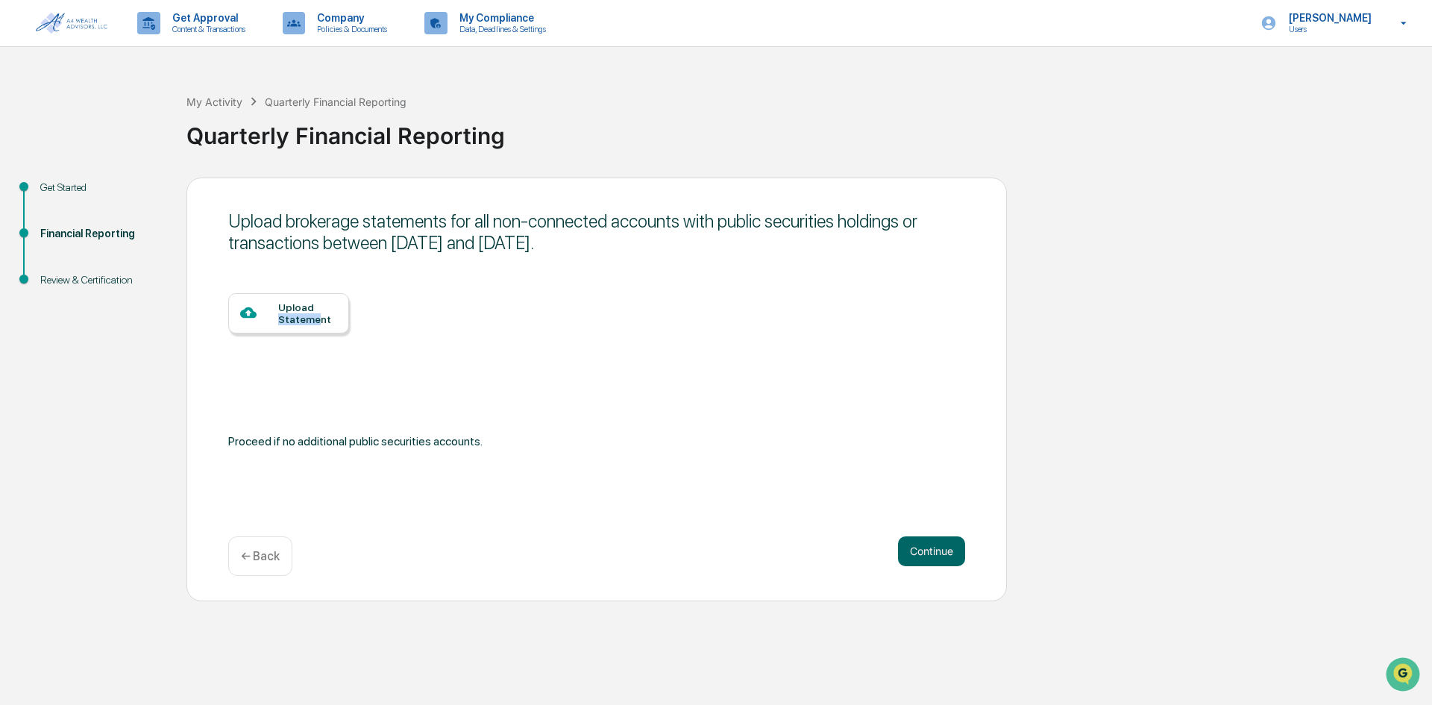
click at [314, 315] on div "Upload Statement" at bounding box center [307, 313] width 59 height 24
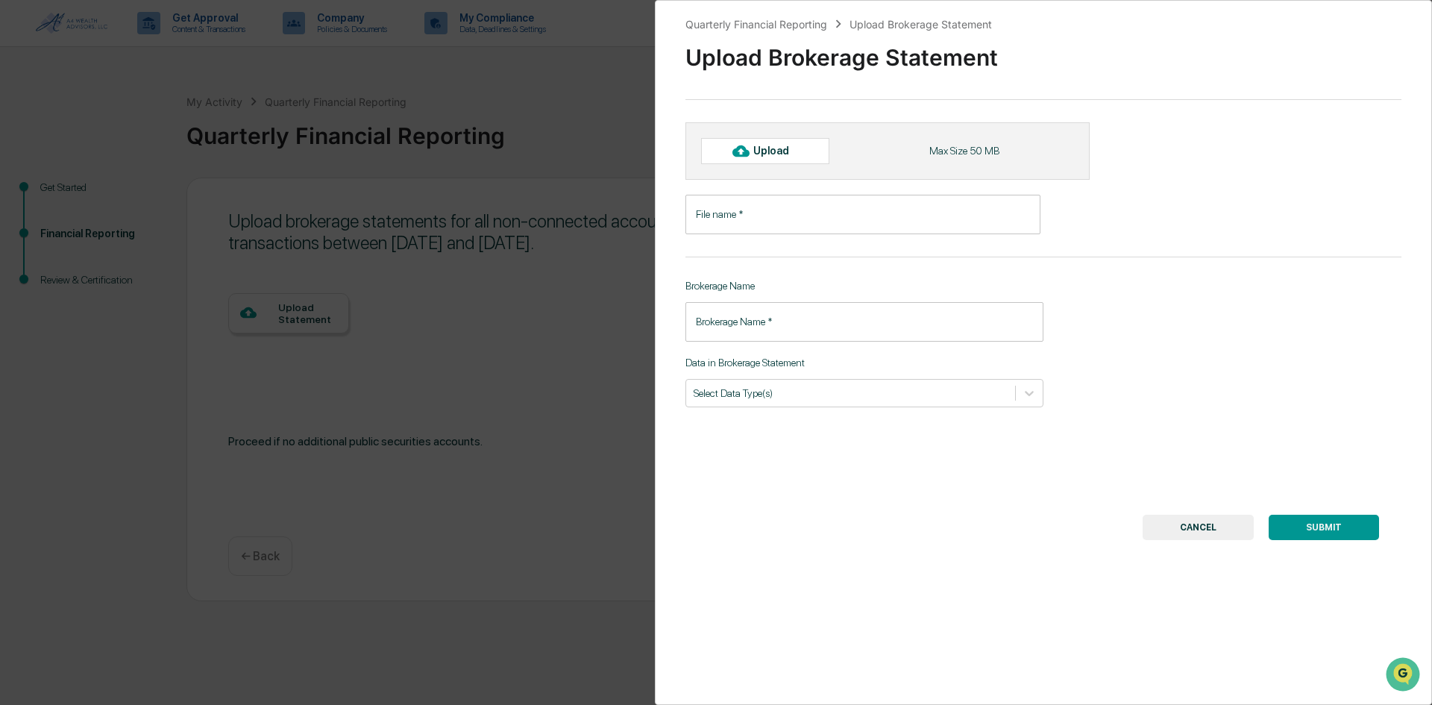
click at [769, 151] on div "Upload" at bounding box center [777, 151] width 48 height 12
type input "**********"
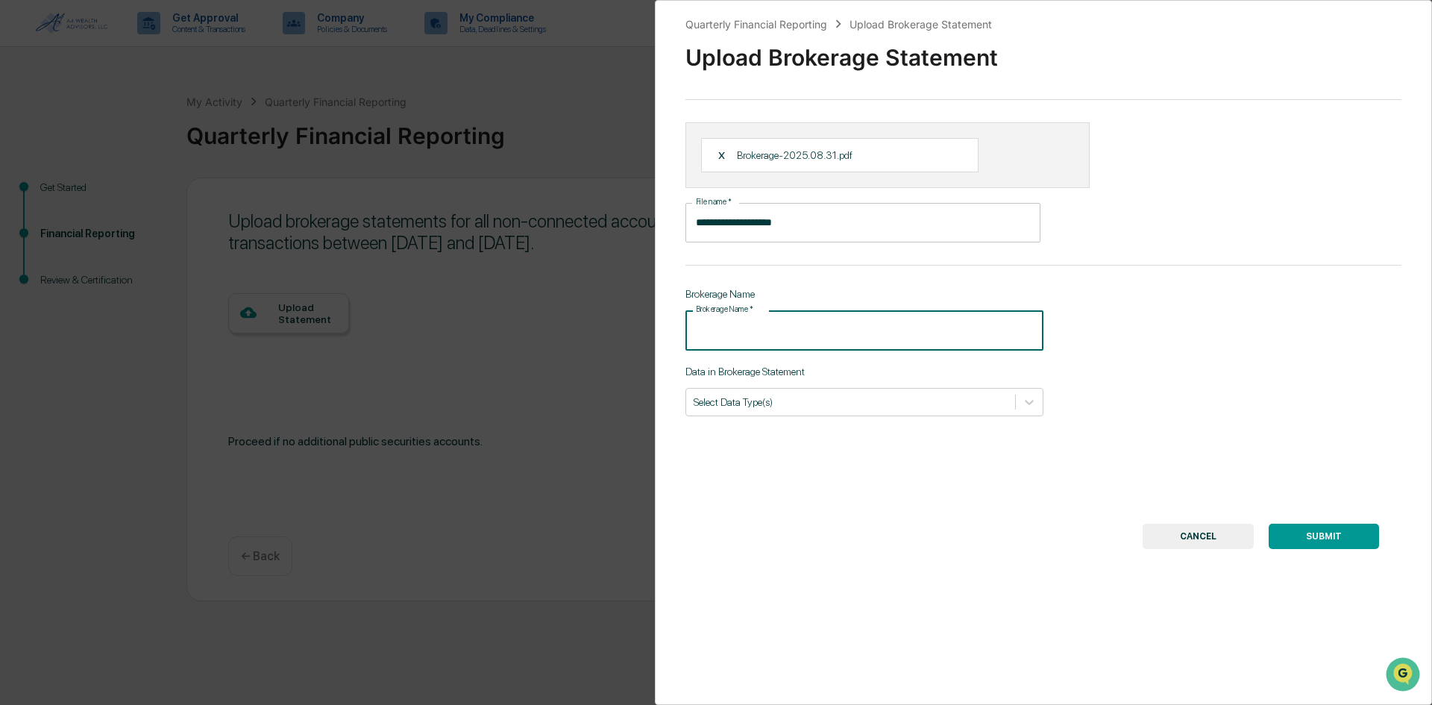
click at [803, 329] on input "Brokerage Name   *" at bounding box center [864, 330] width 358 height 40
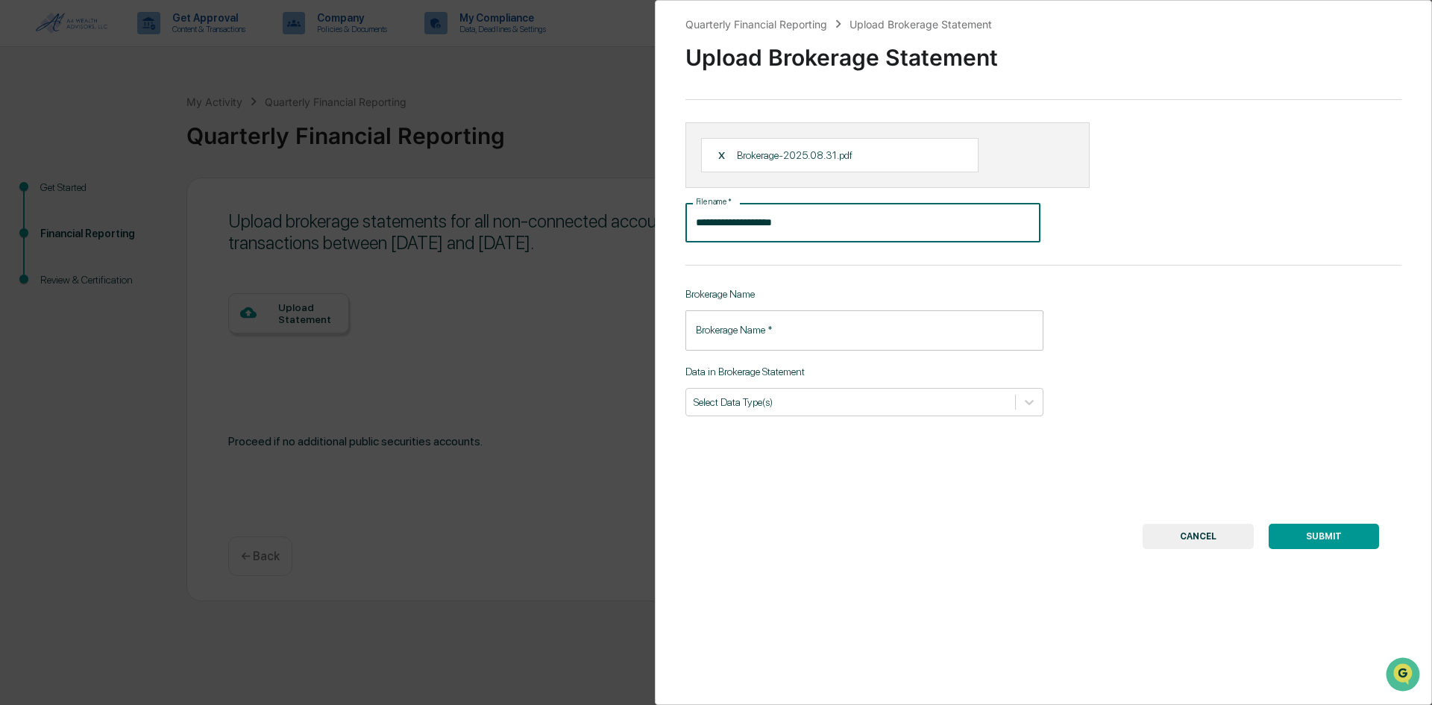
drag, startPoint x: 799, startPoint y: 225, endPoint x: 688, endPoint y: 236, distance: 111.7
click at [688, 236] on input "**********" at bounding box center [862, 223] width 355 height 40
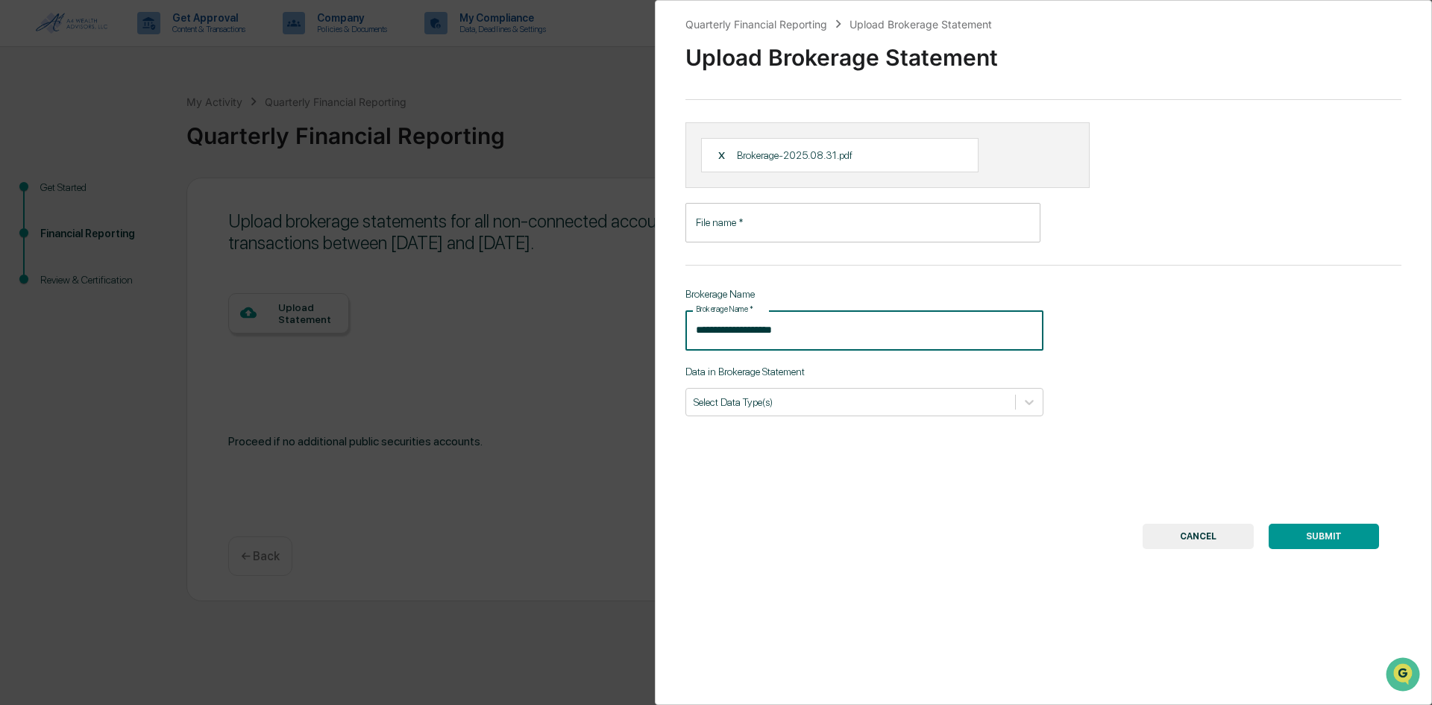
type input "**********"
click at [753, 215] on input "File name   *" at bounding box center [862, 223] width 355 height 40
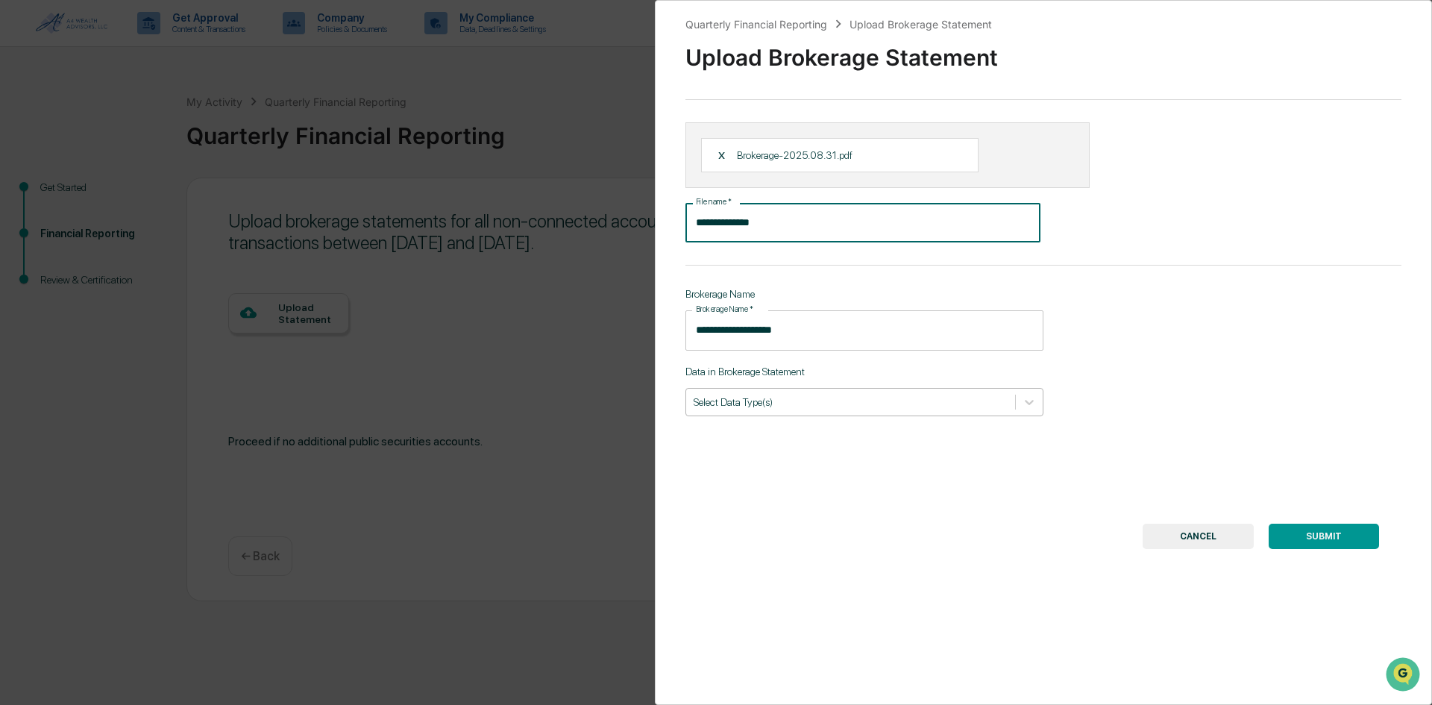
type input "**********"
click at [969, 401] on div at bounding box center [851, 402] width 314 height 14
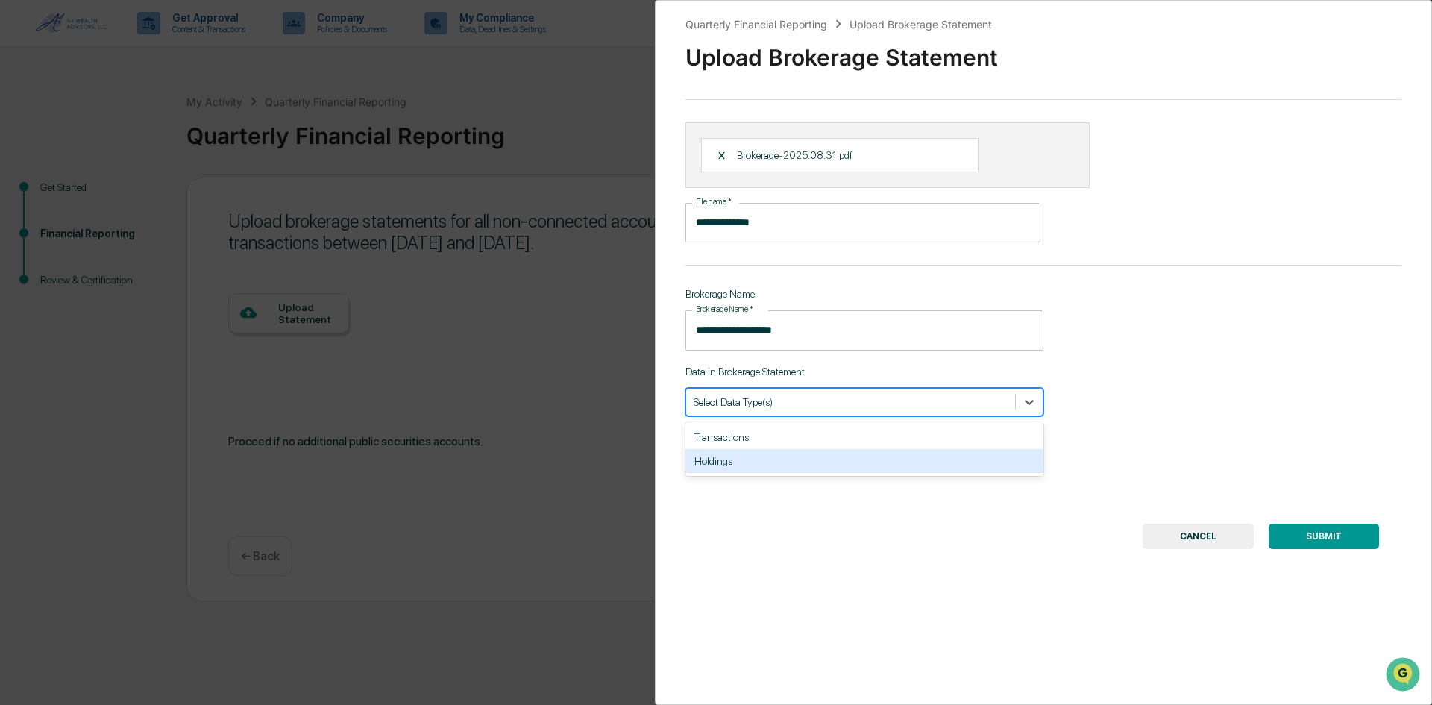
click at [859, 456] on div "Holdings" at bounding box center [864, 461] width 358 height 24
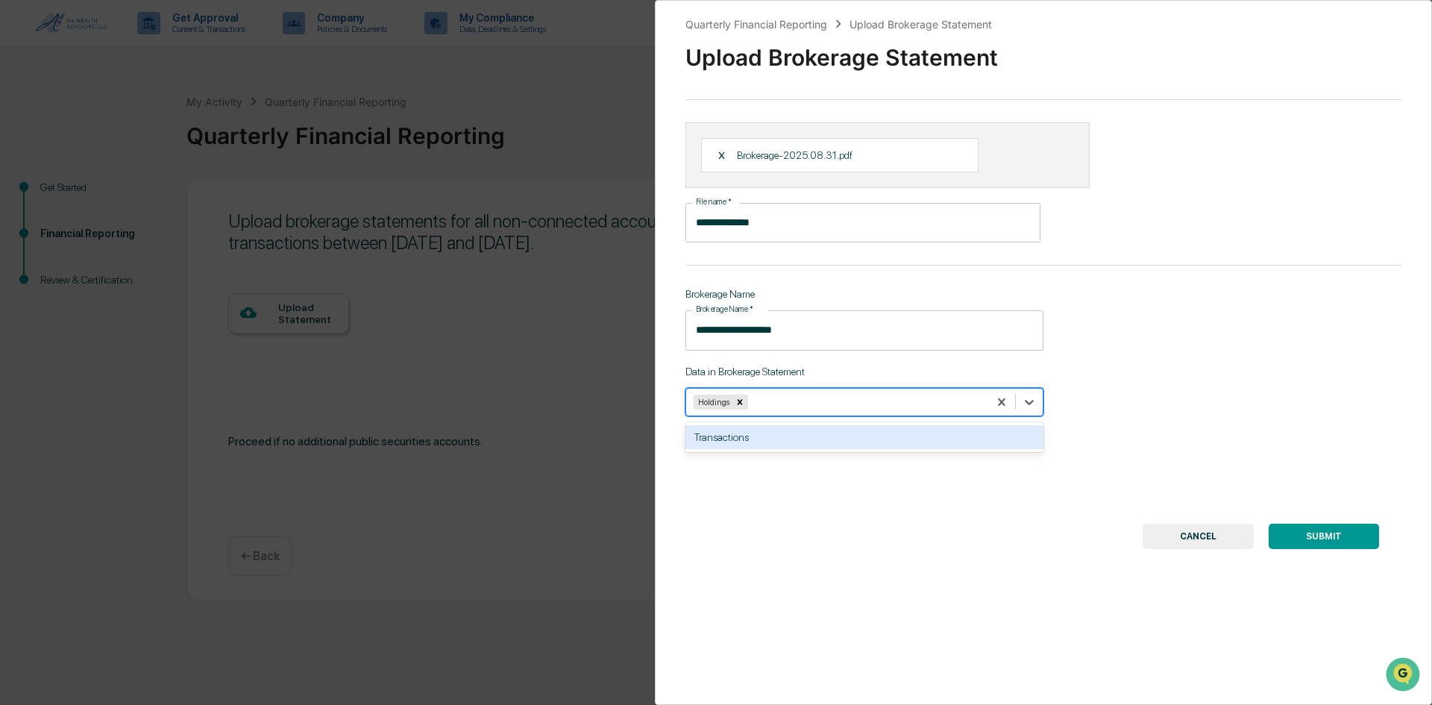
click at [1335, 539] on button "SUBMIT" at bounding box center [1324, 536] width 110 height 25
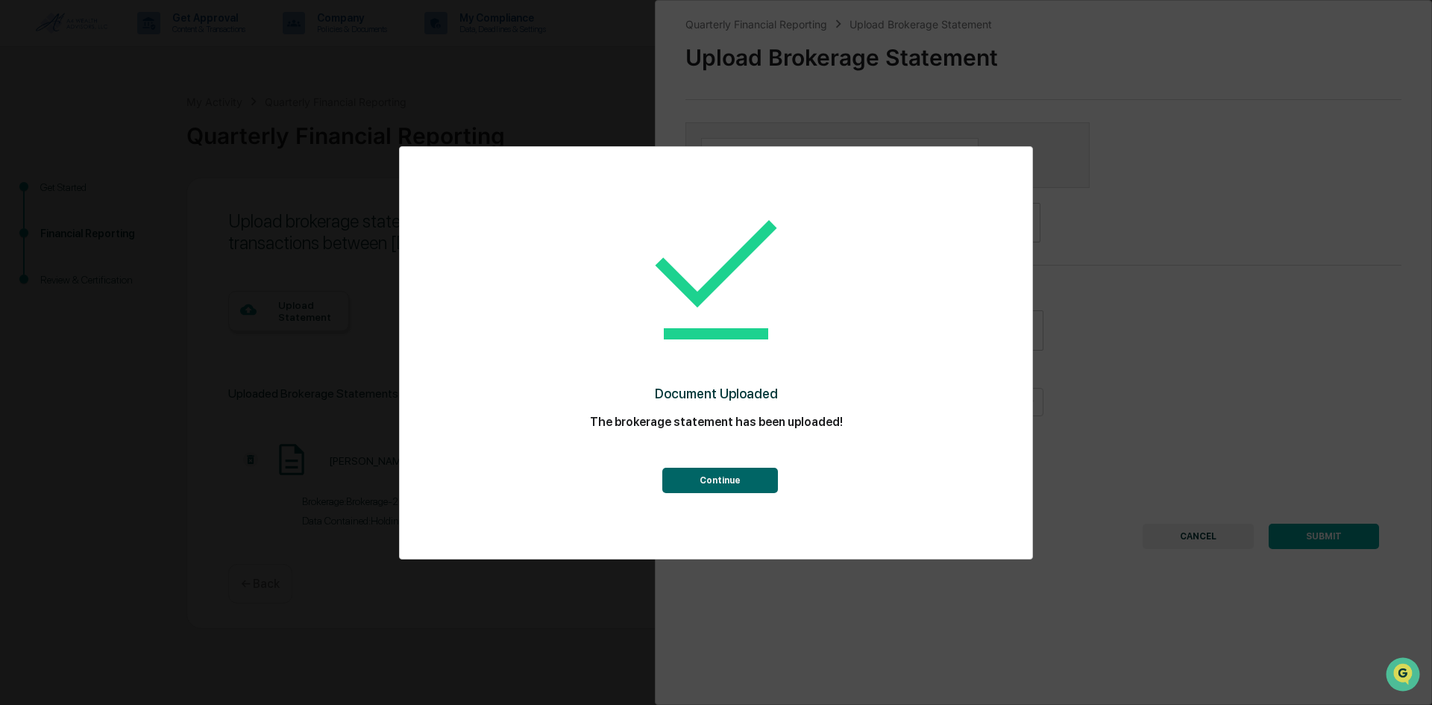
click at [741, 480] on button "Continue" at bounding box center [720, 480] width 116 height 25
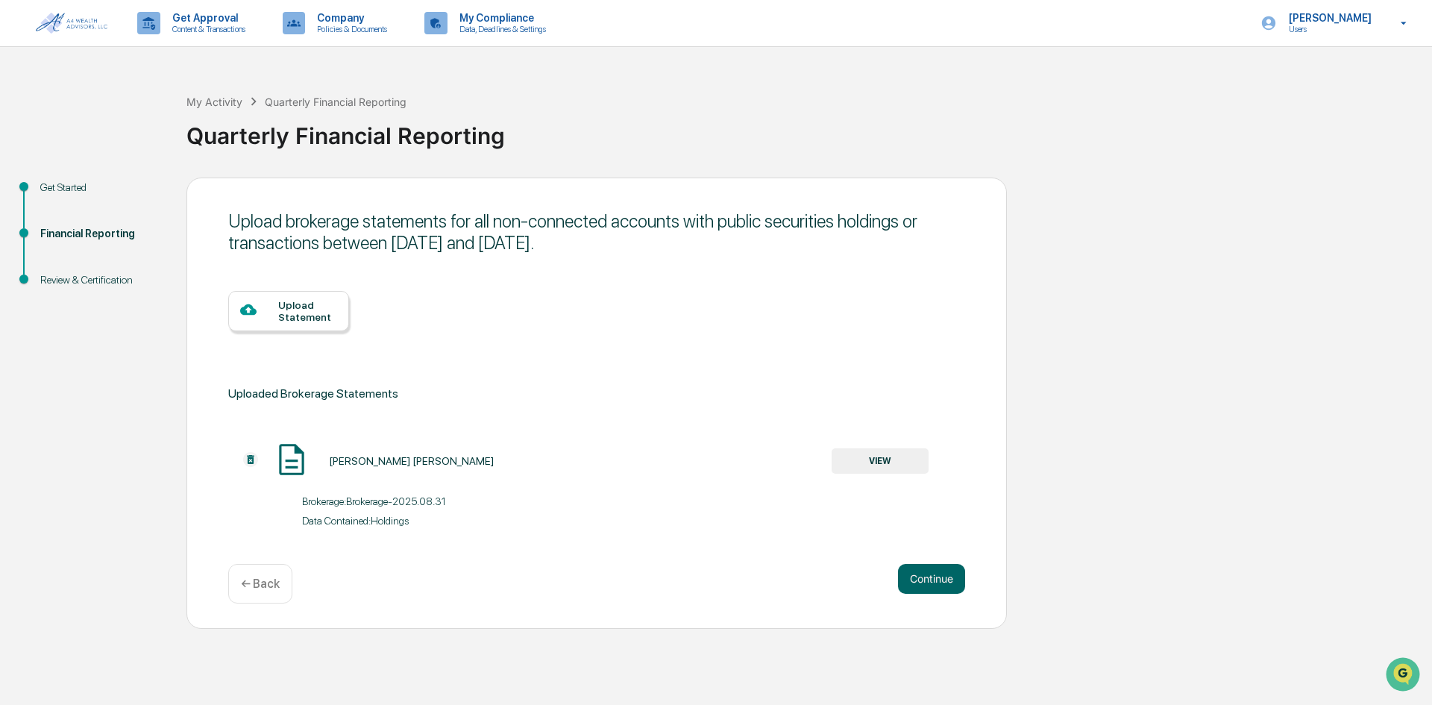
click at [313, 306] on div "Upload Statement" at bounding box center [307, 311] width 59 height 24
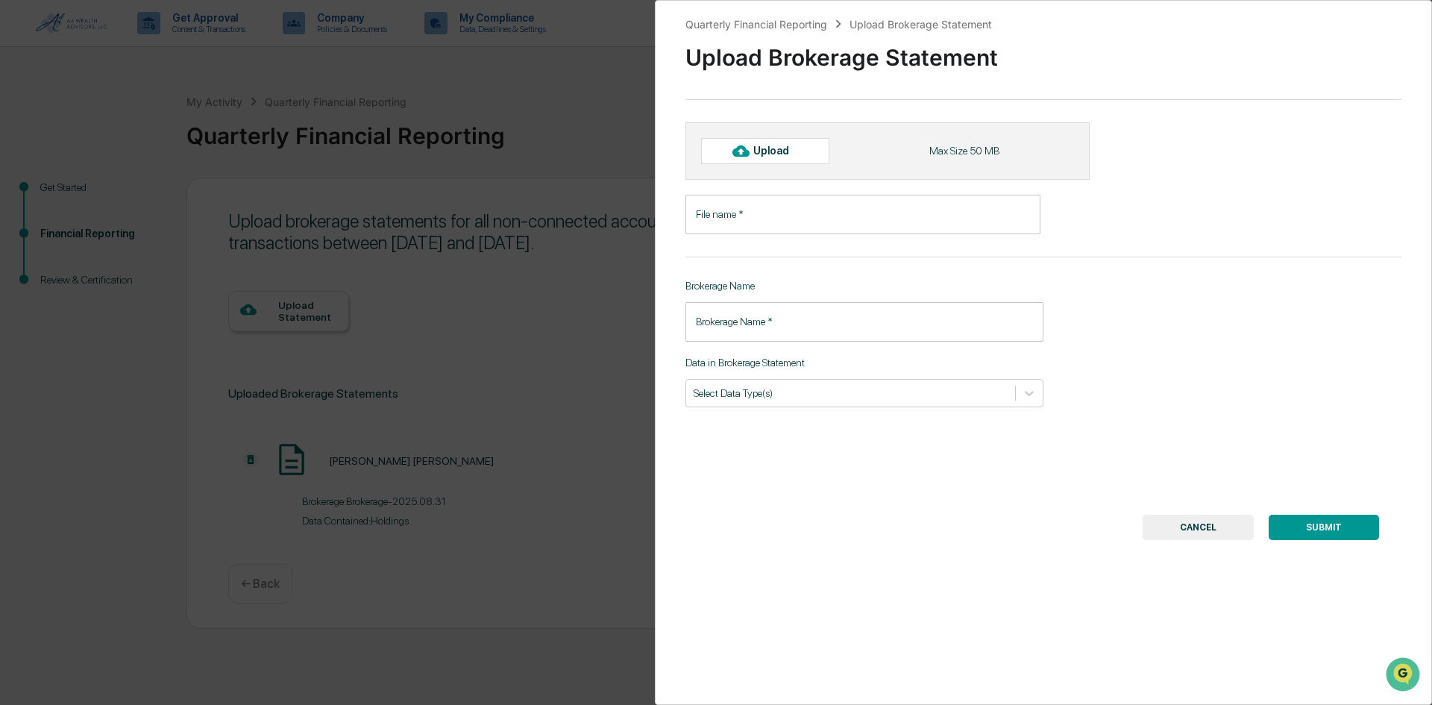
click at [772, 145] on div "Upload" at bounding box center [777, 151] width 48 height 12
type input "**********"
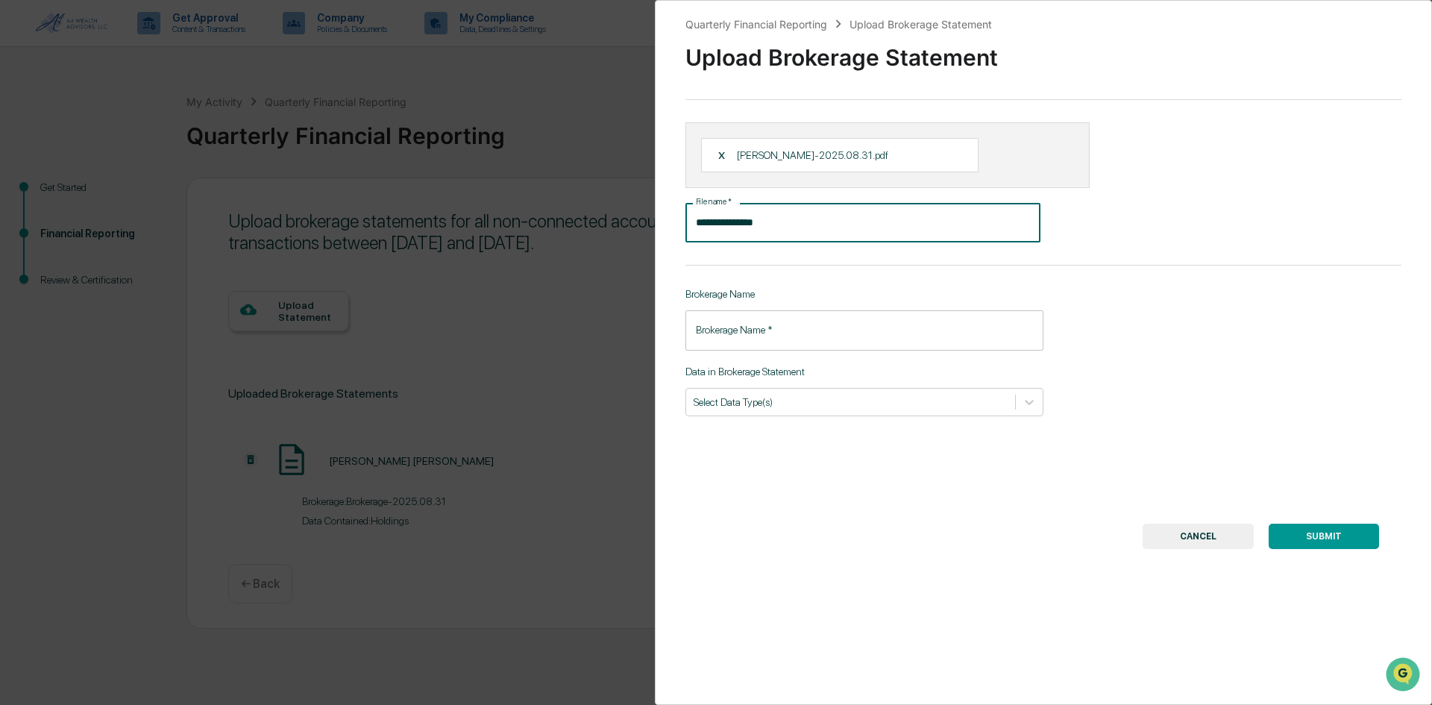
drag, startPoint x: 814, startPoint y: 222, endPoint x: 678, endPoint y: 225, distance: 135.8
click at [676, 227] on div "**********" at bounding box center [1043, 352] width 777 height 705
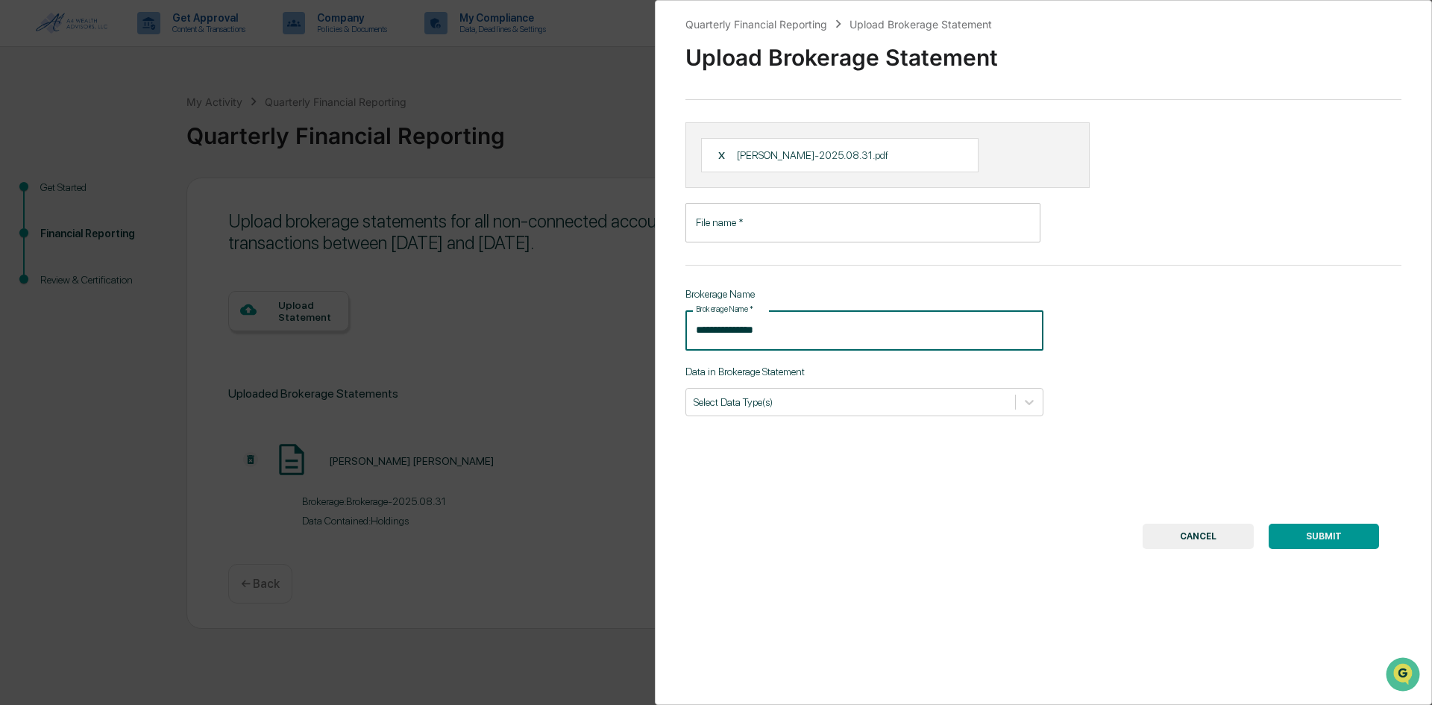
type input "**********"
click at [778, 223] on input "File name   *" at bounding box center [862, 223] width 355 height 40
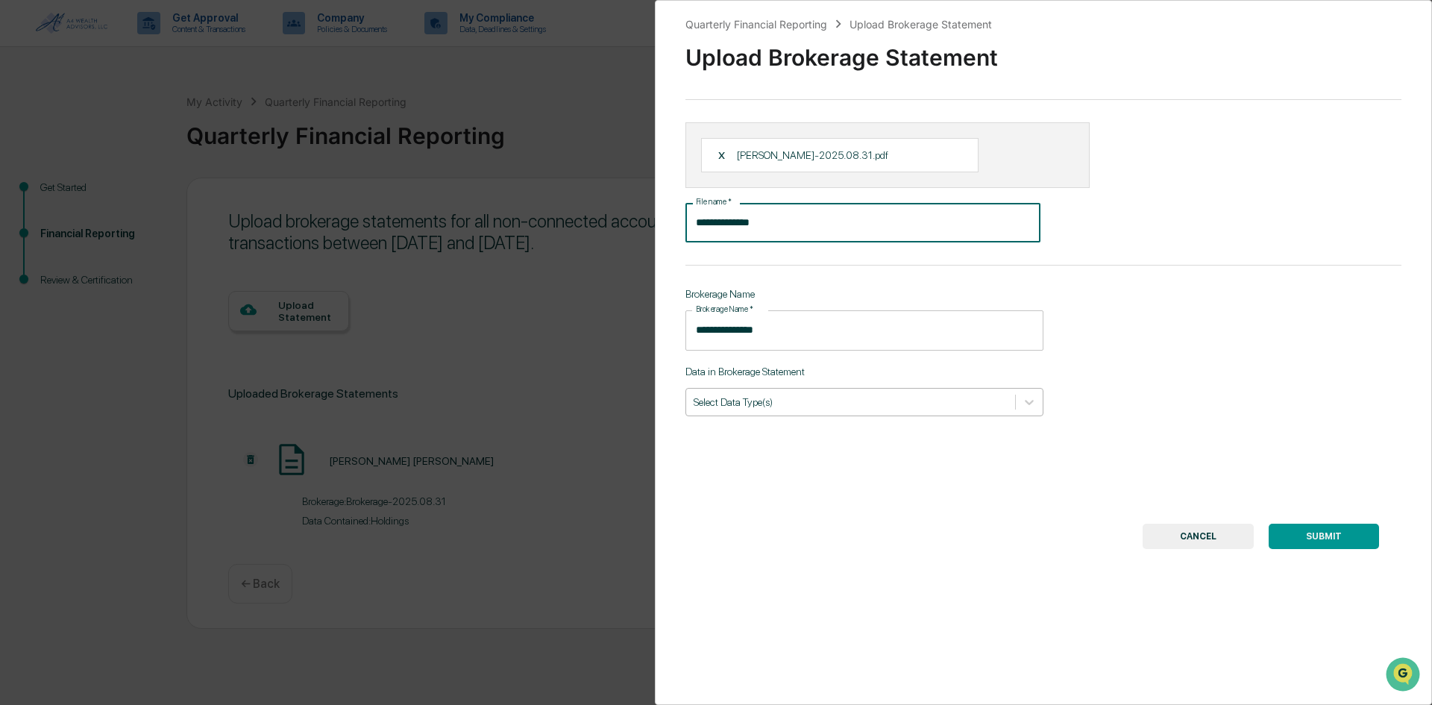
type input "**********"
click at [876, 411] on div "Select Data Type(s)" at bounding box center [850, 402] width 329 height 20
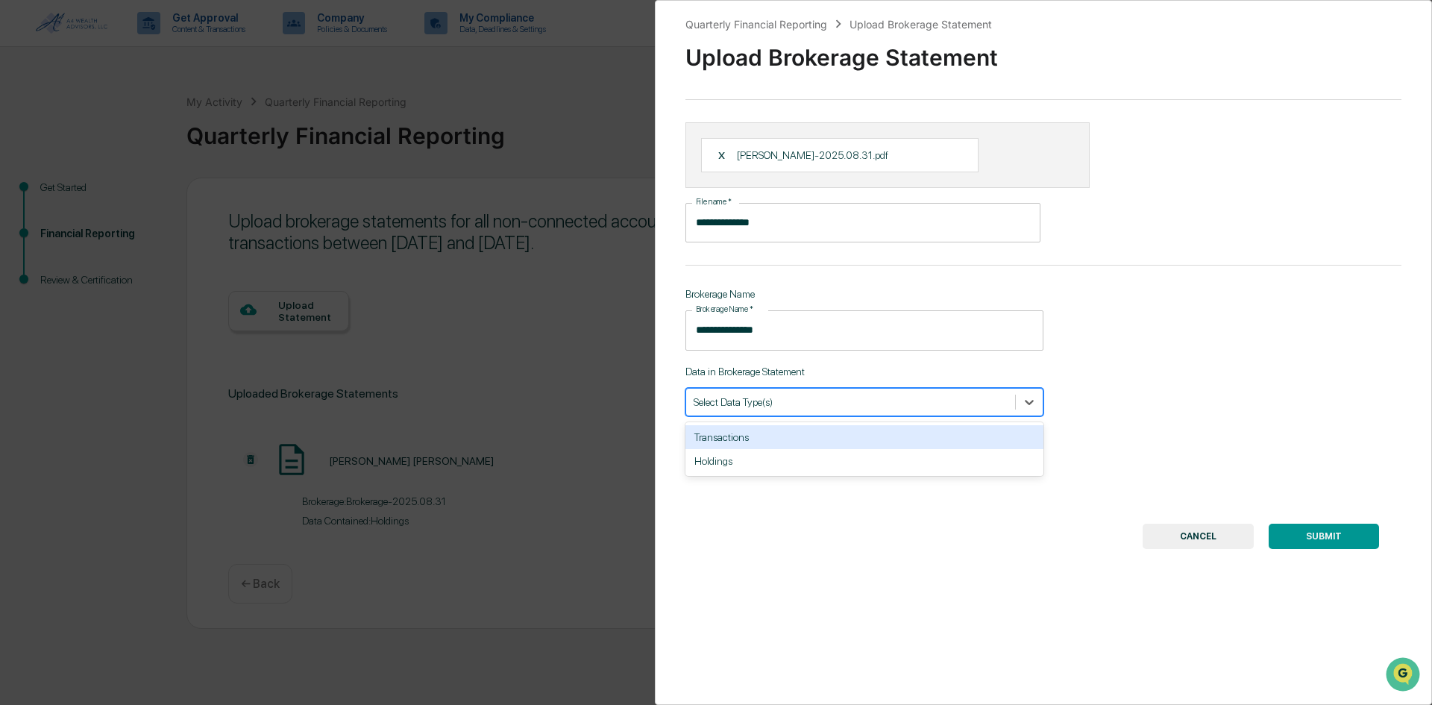
click at [859, 447] on div "Transactions" at bounding box center [864, 437] width 358 height 24
click at [797, 433] on div "Holdings" at bounding box center [864, 437] width 358 height 24
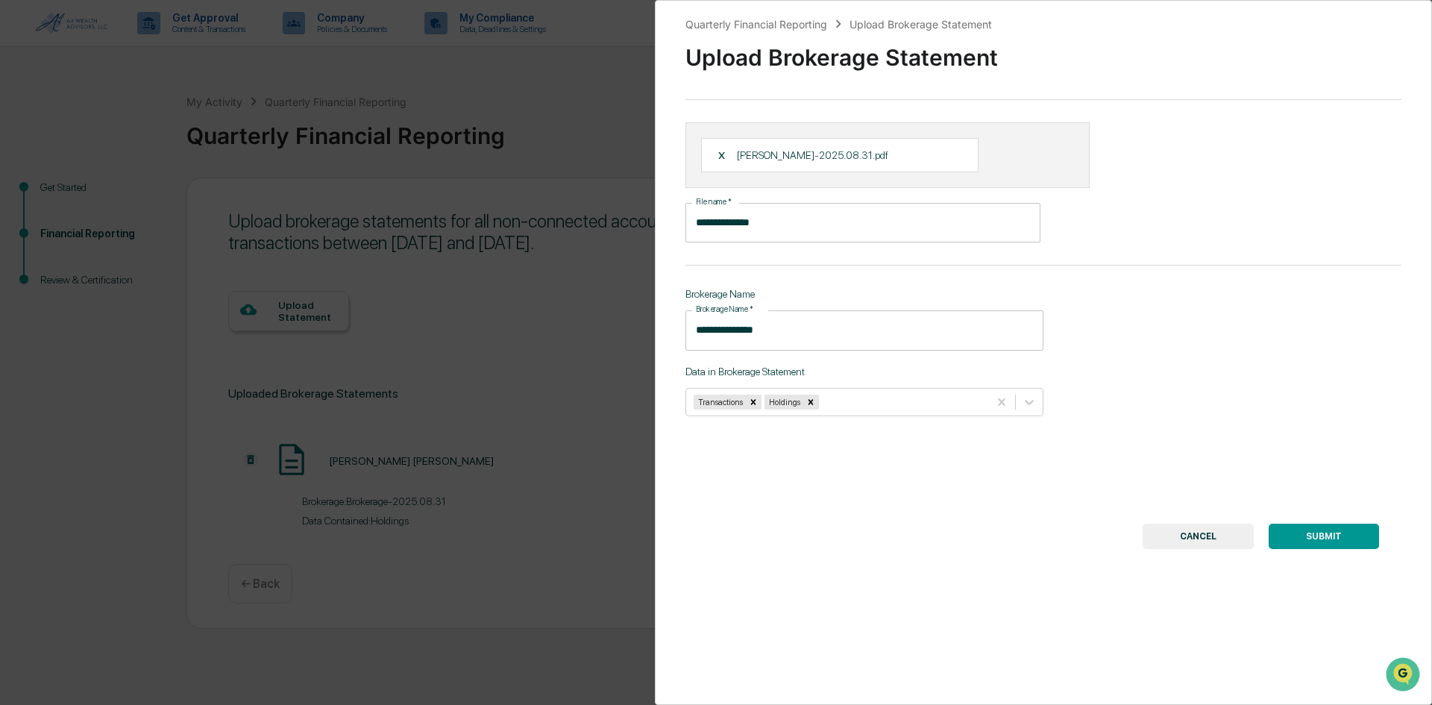
click at [1305, 526] on button "SUBMIT" at bounding box center [1324, 536] width 110 height 25
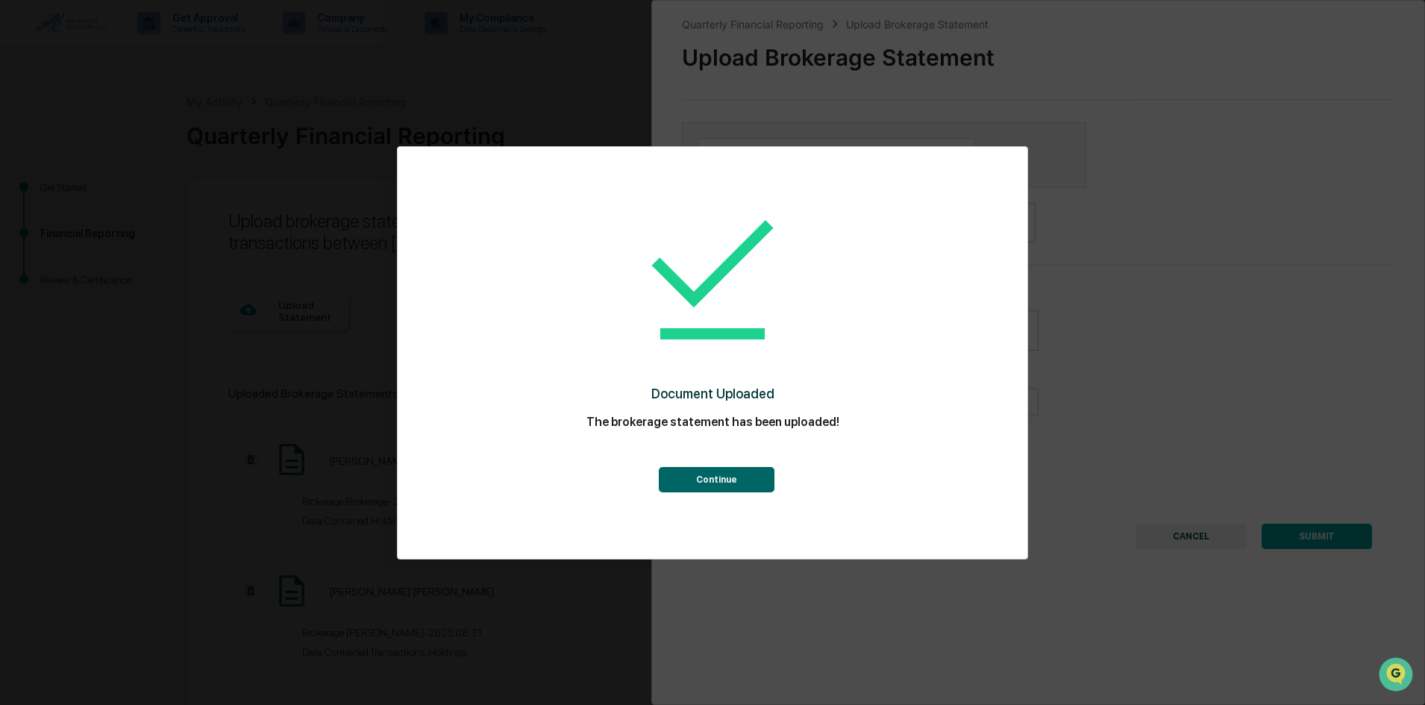
click at [737, 476] on button "Continue" at bounding box center [717, 479] width 116 height 25
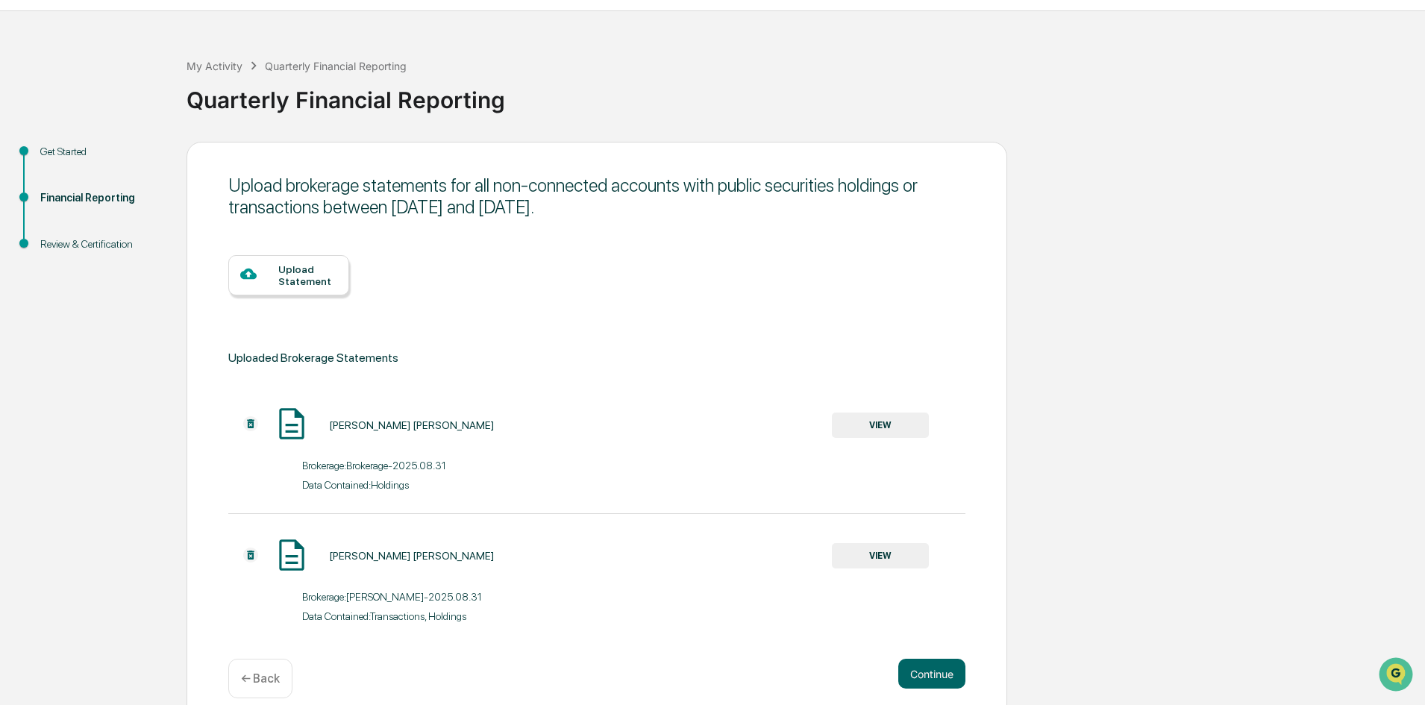
scroll to position [54, 0]
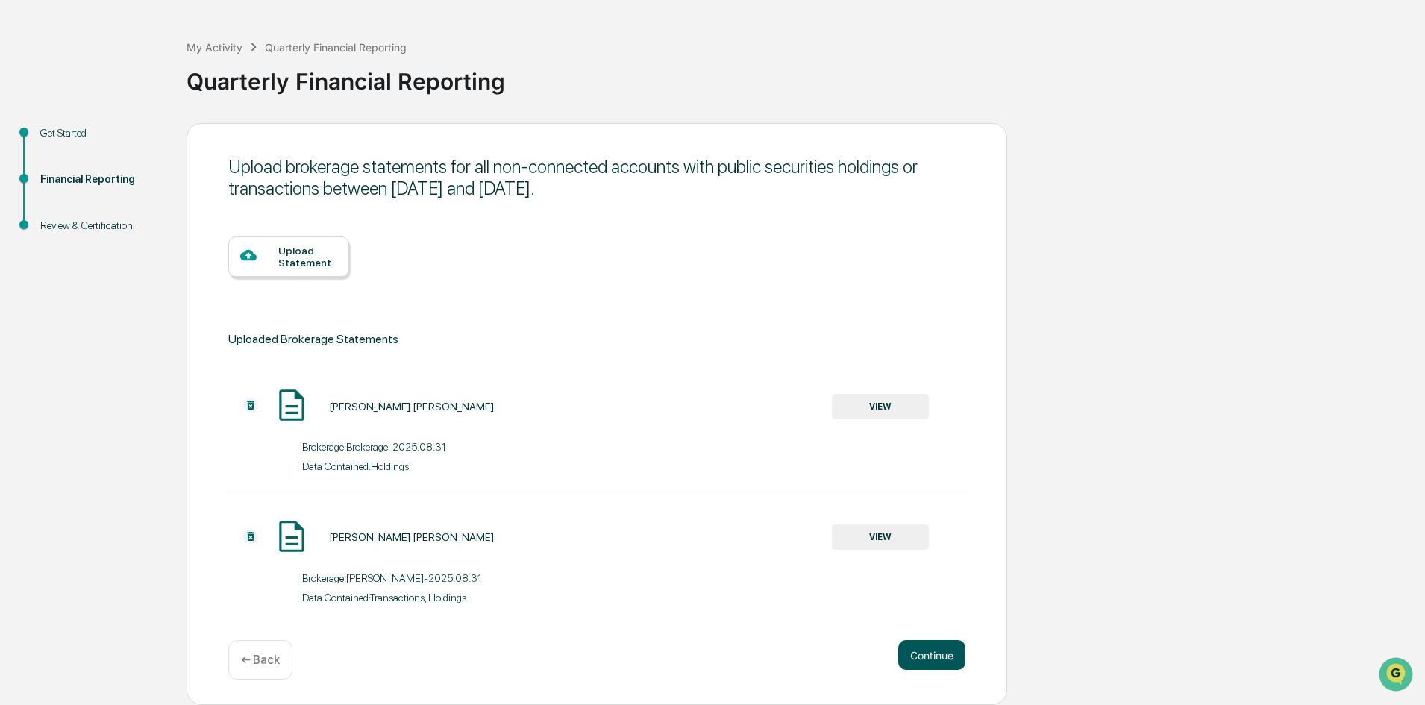
click at [935, 648] on button "Continue" at bounding box center [931, 655] width 67 height 30
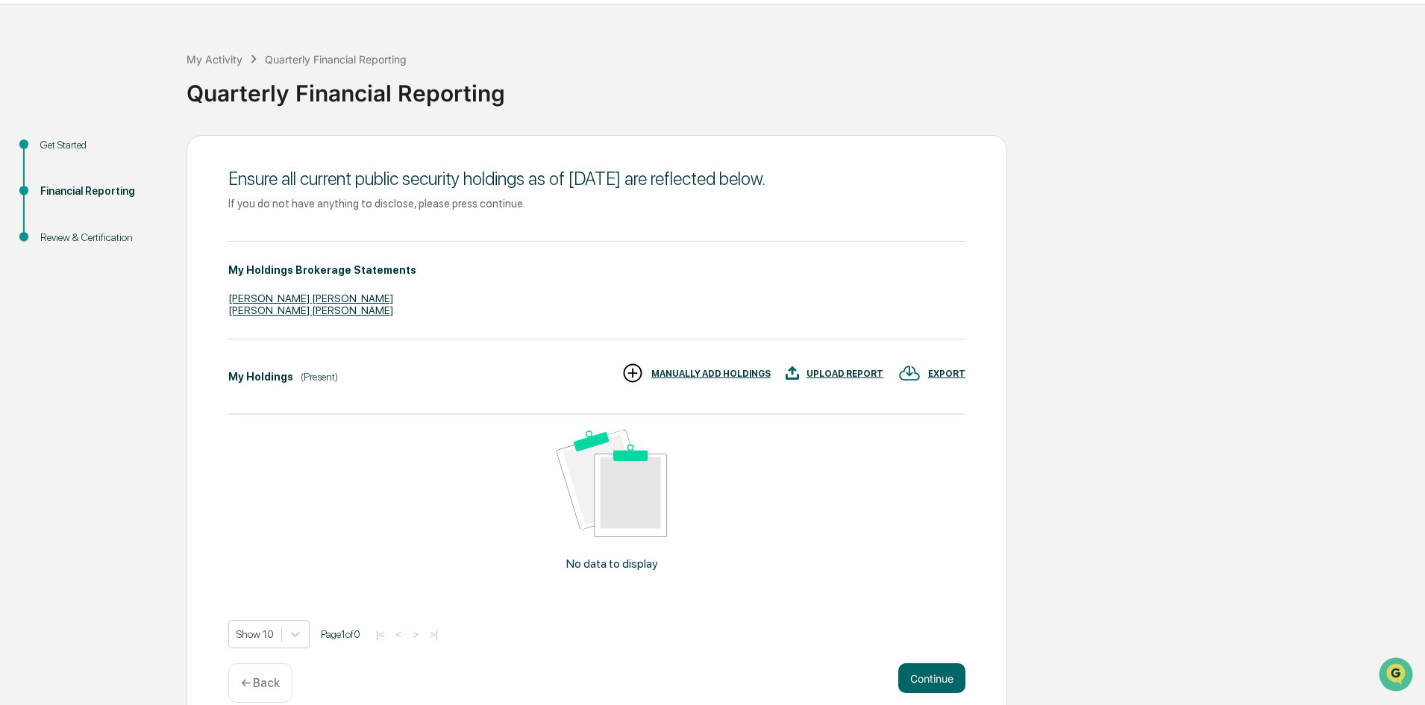
scroll to position [66, 0]
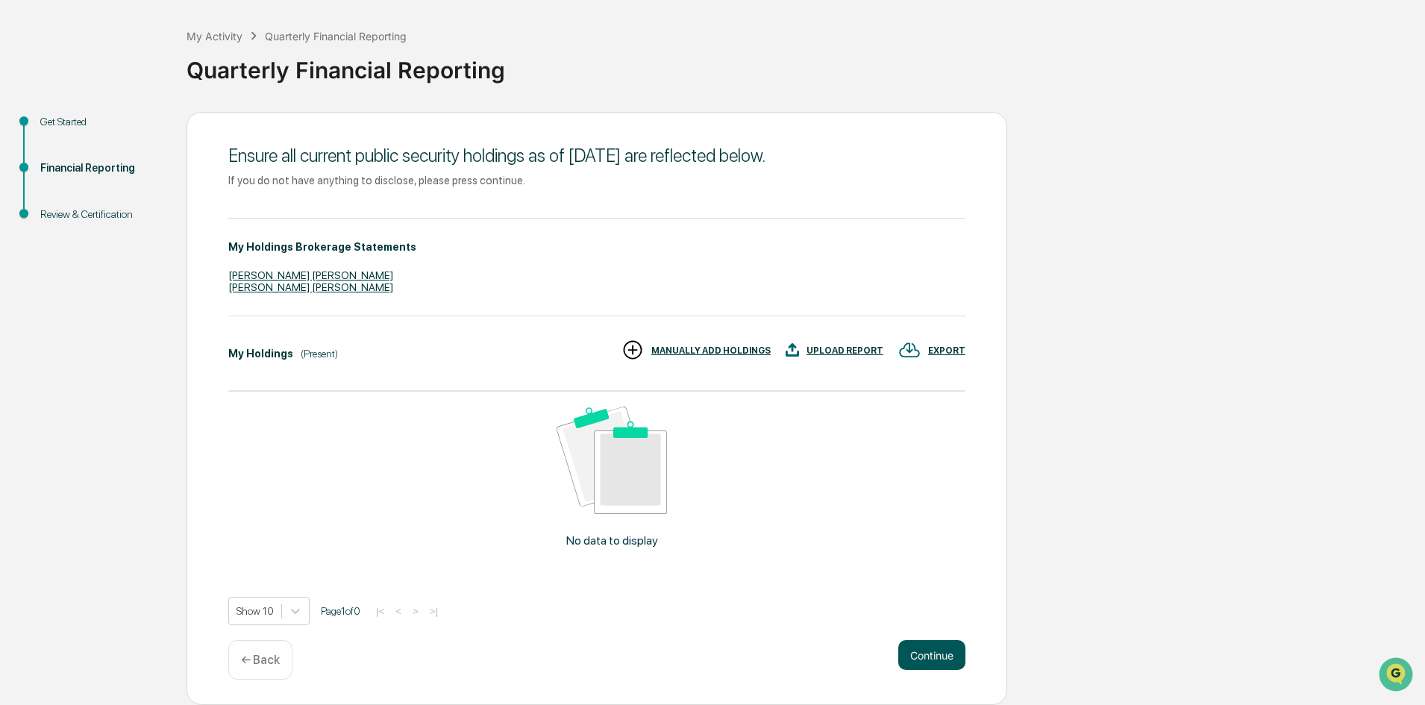
click at [954, 650] on button "Continue" at bounding box center [931, 655] width 67 height 30
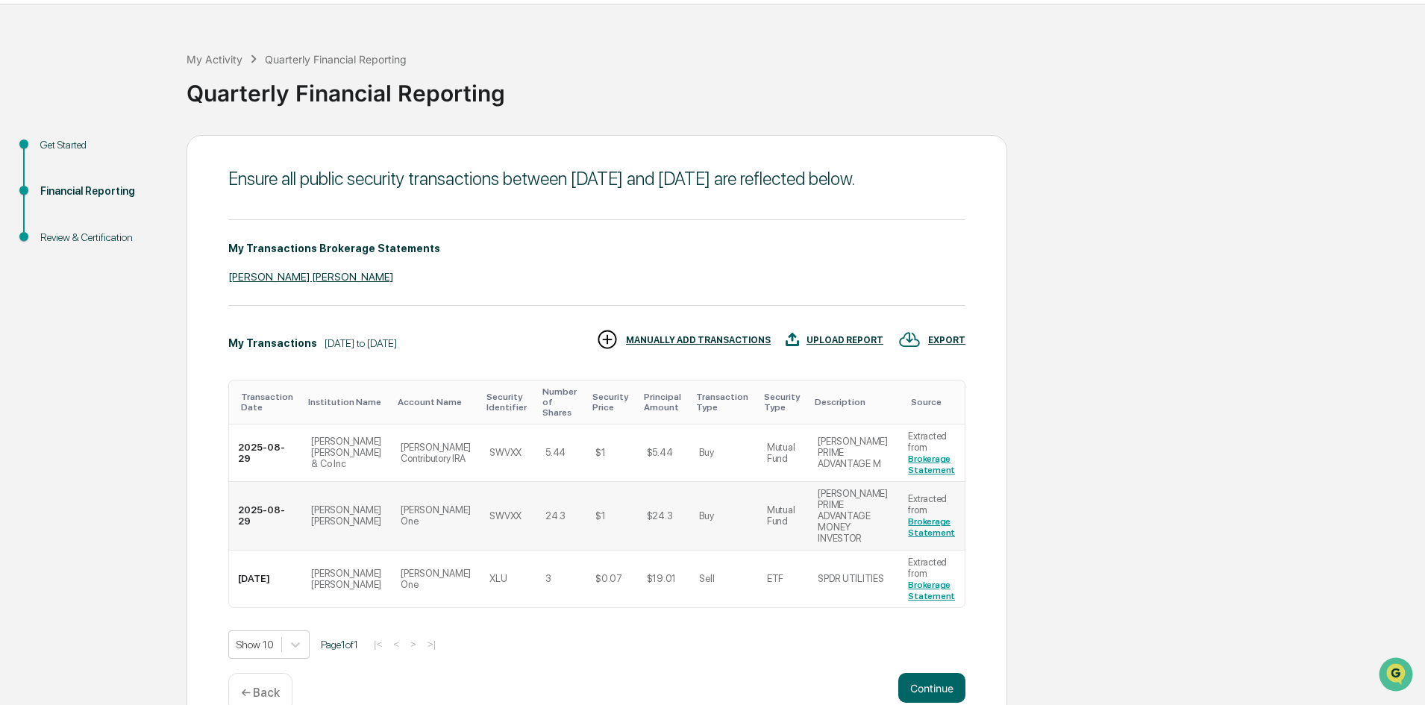
scroll to position [75, 0]
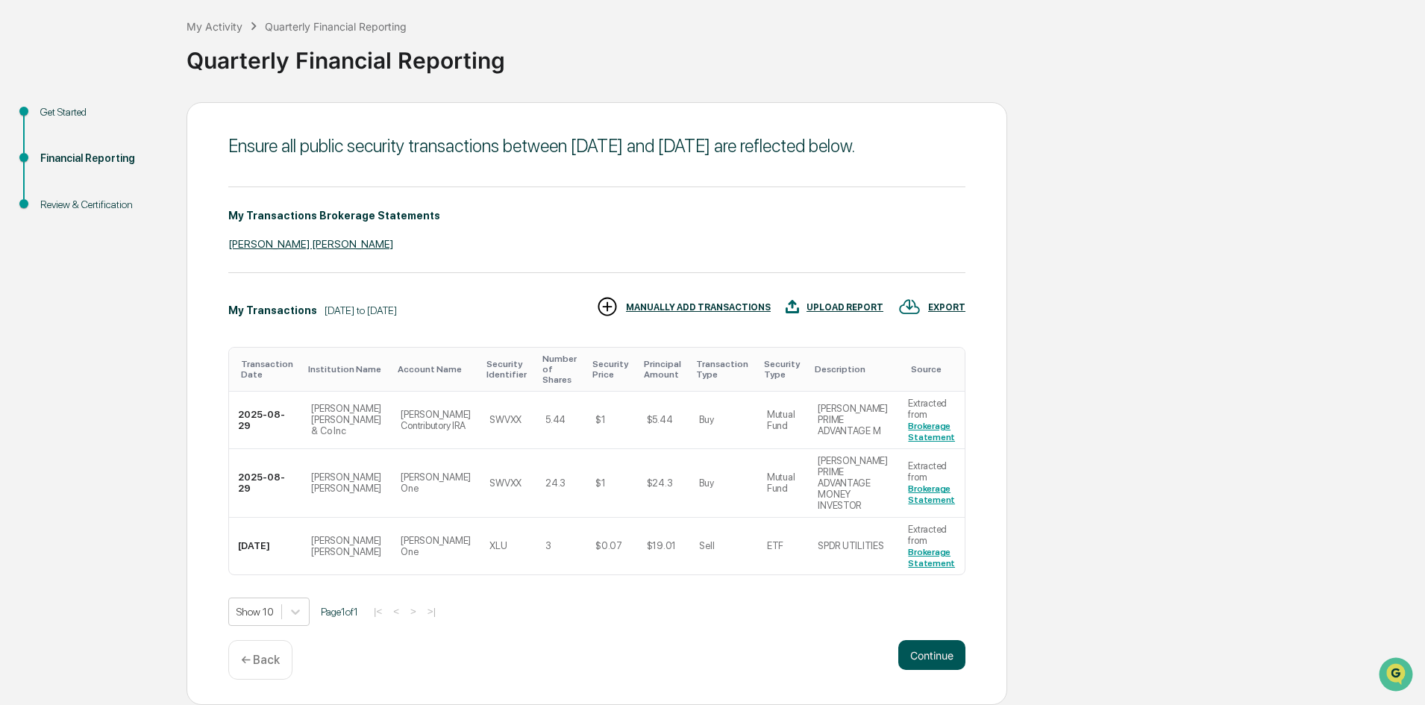
click at [953, 653] on button "Continue" at bounding box center [931, 655] width 67 height 30
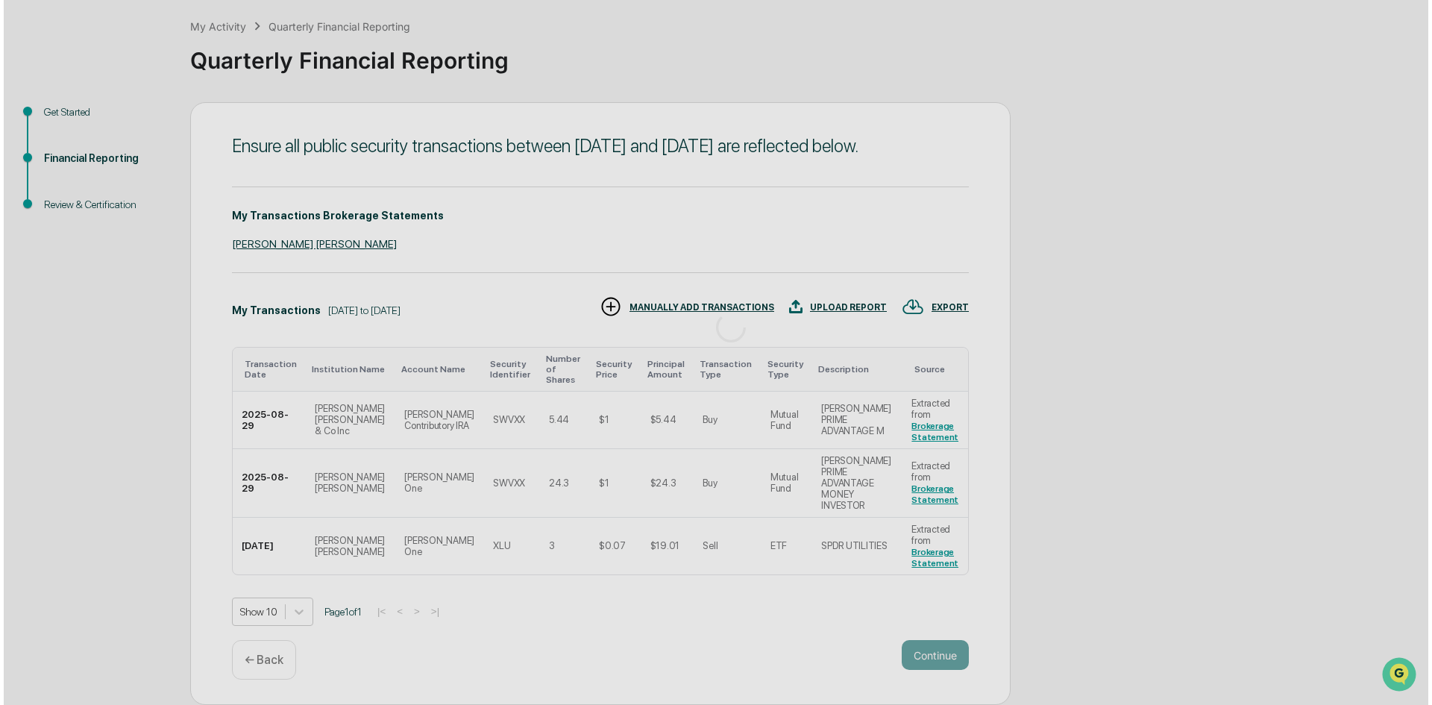
scroll to position [0, 0]
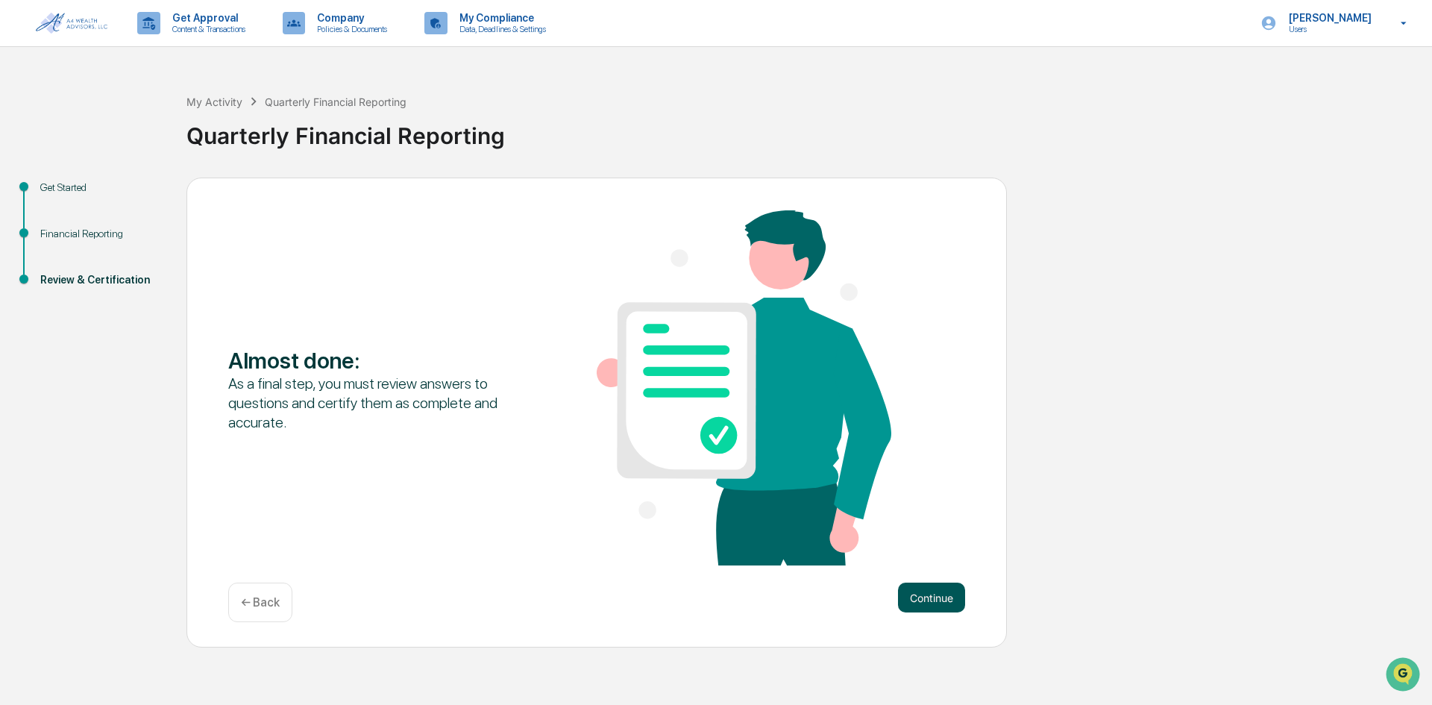
click at [948, 609] on button "Continue" at bounding box center [931, 598] width 67 height 30
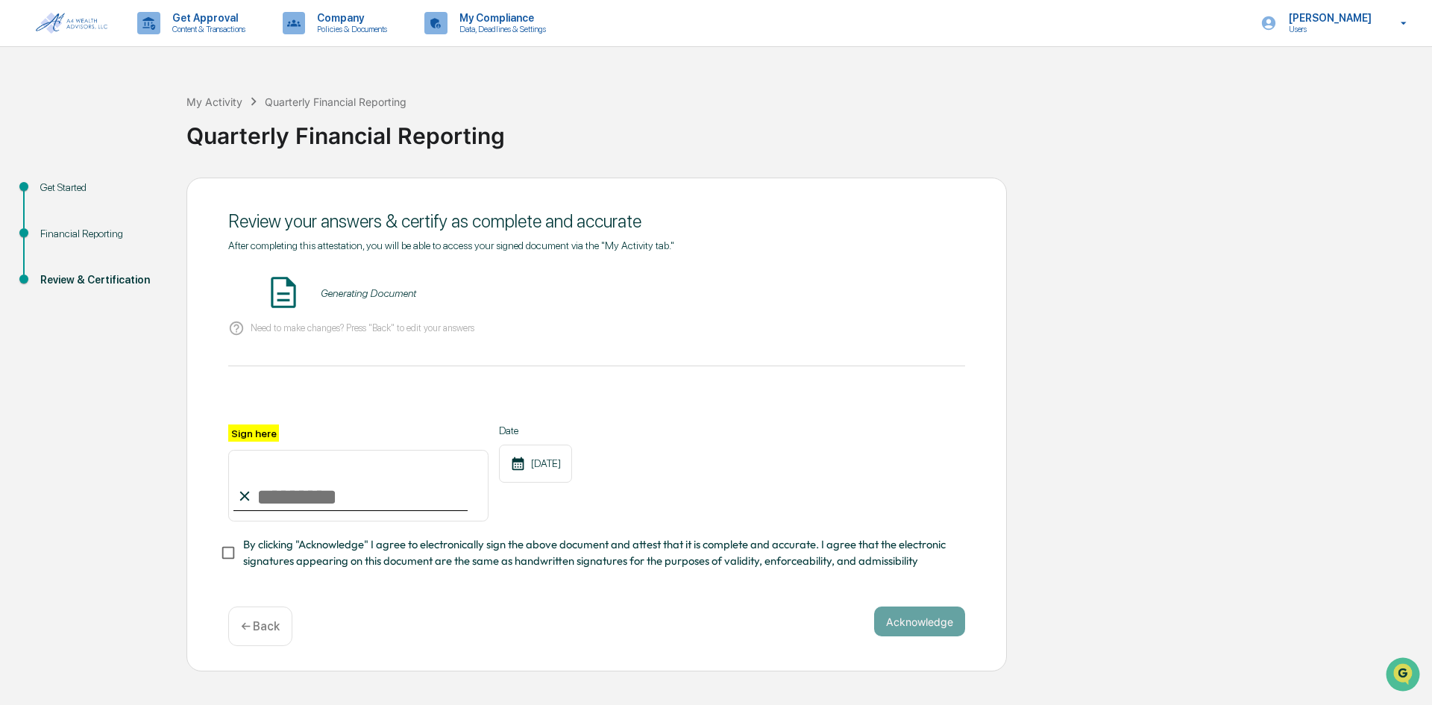
drag, startPoint x: 281, startPoint y: 493, endPoint x: 271, endPoint y: 505, distance: 15.4
click at [281, 493] on input "Sign here" at bounding box center [358, 486] width 260 height 72
click at [354, 502] on input "Sign here" at bounding box center [358, 486] width 260 height 72
type input "**********"
click at [882, 310] on div "Quarterly Financial Reporting - Conrad Phillips VIEW" at bounding box center [596, 294] width 737 height 40
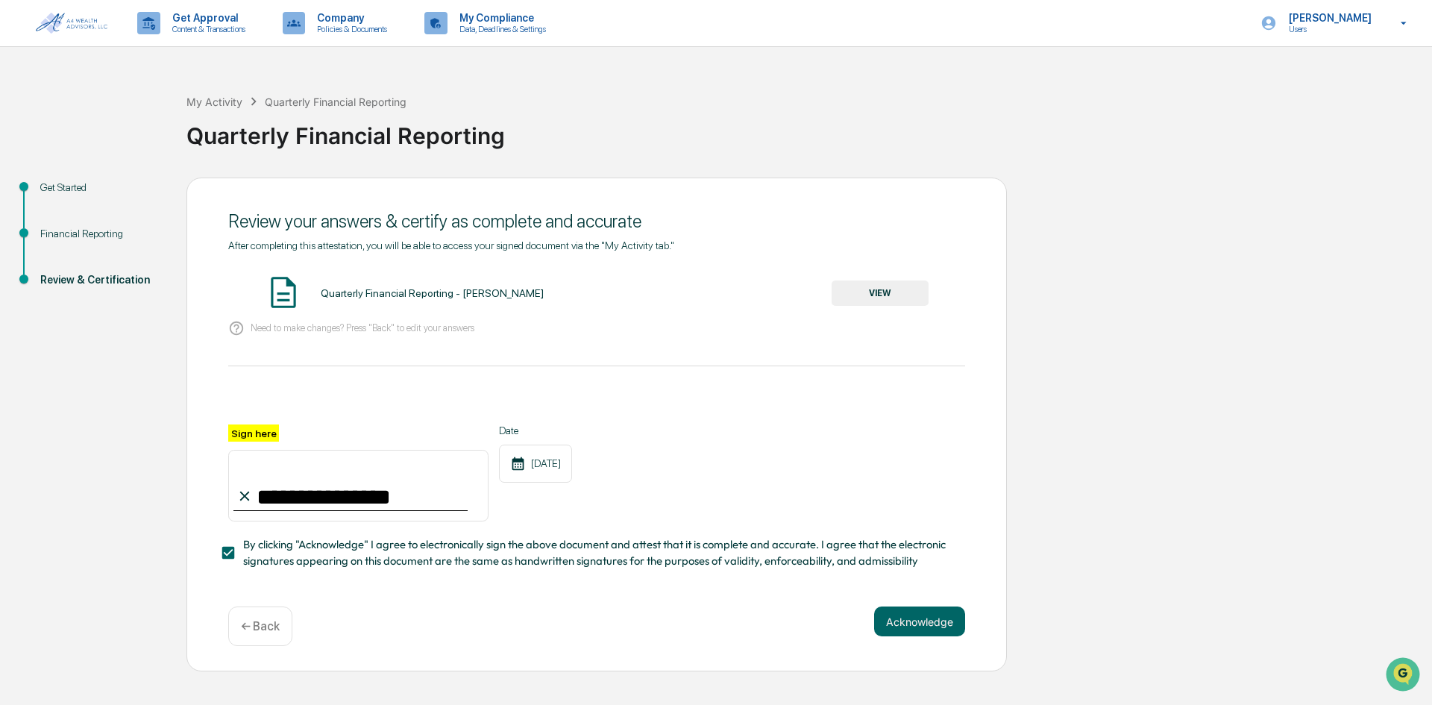
click at [883, 296] on button "VIEW" at bounding box center [880, 292] width 97 height 25
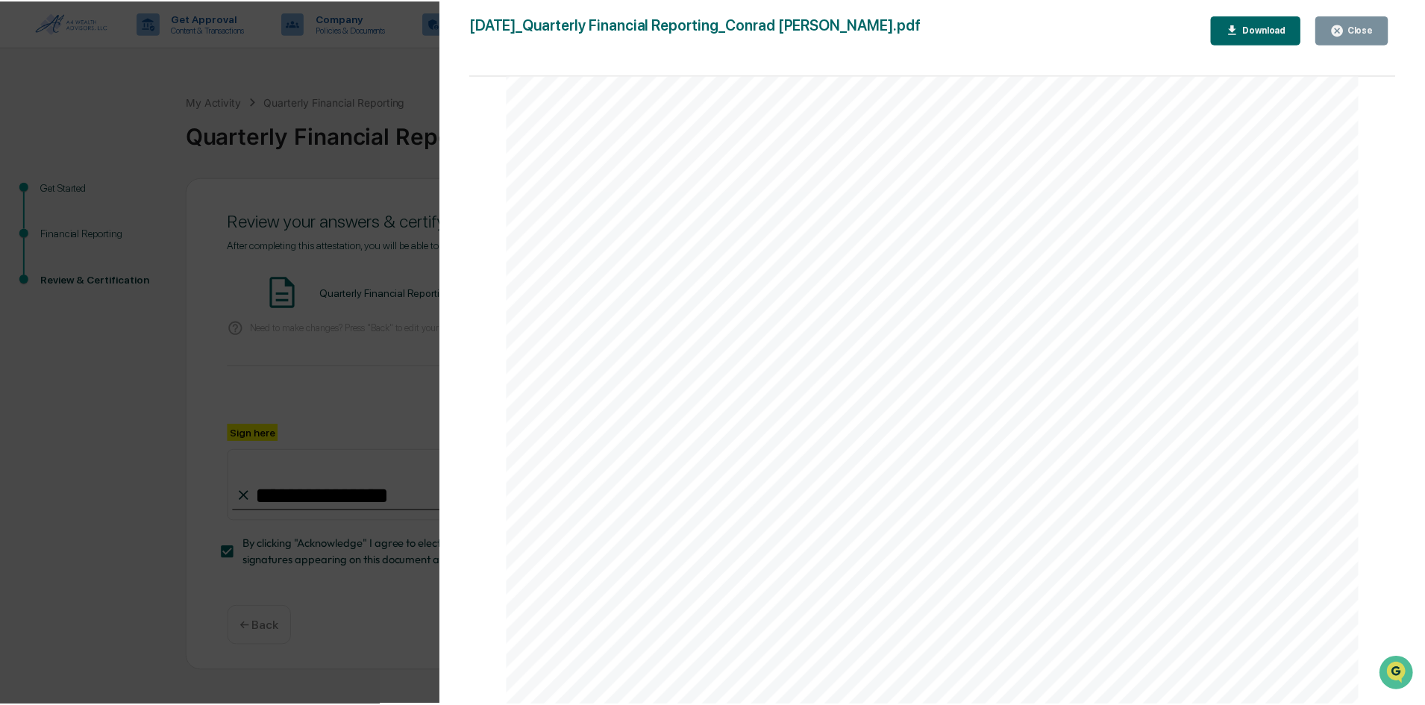
scroll to position [2834, 0]
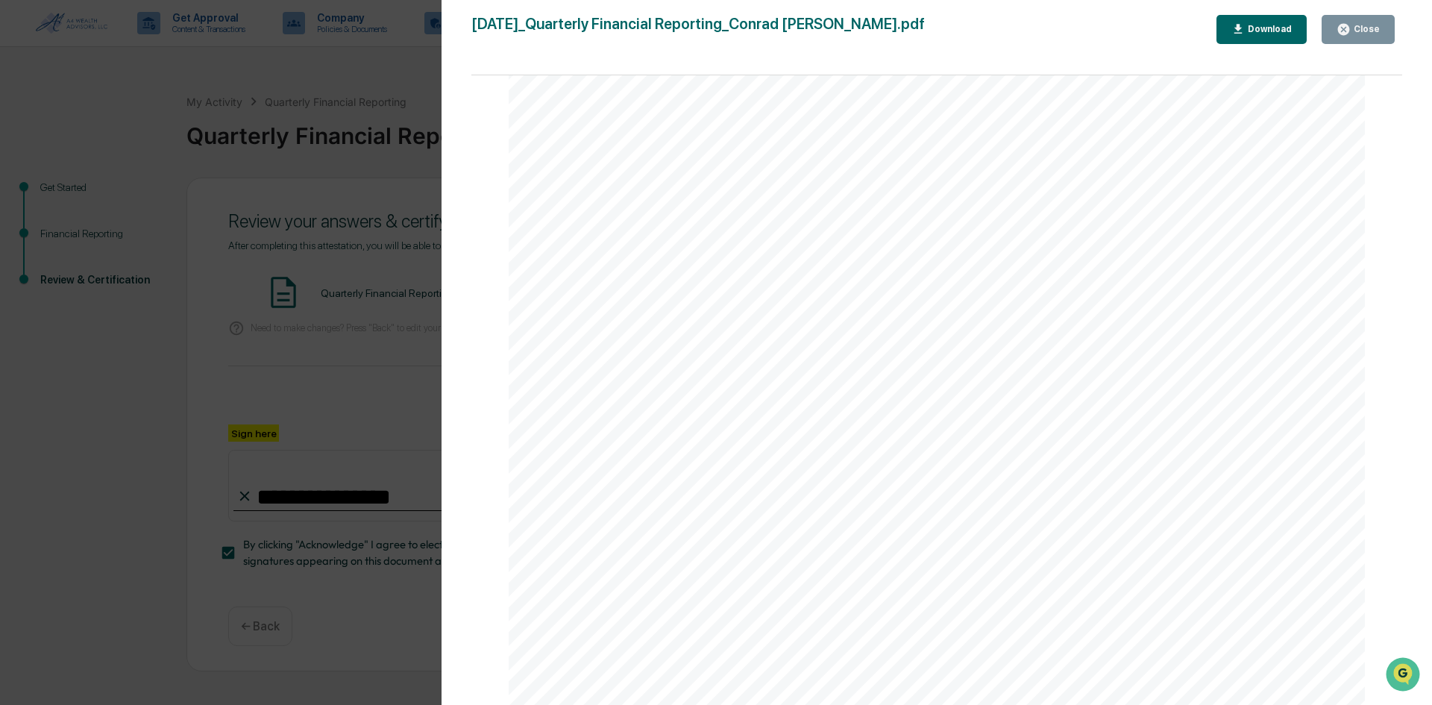
click at [1353, 31] on div "Close" at bounding box center [1365, 29] width 29 height 10
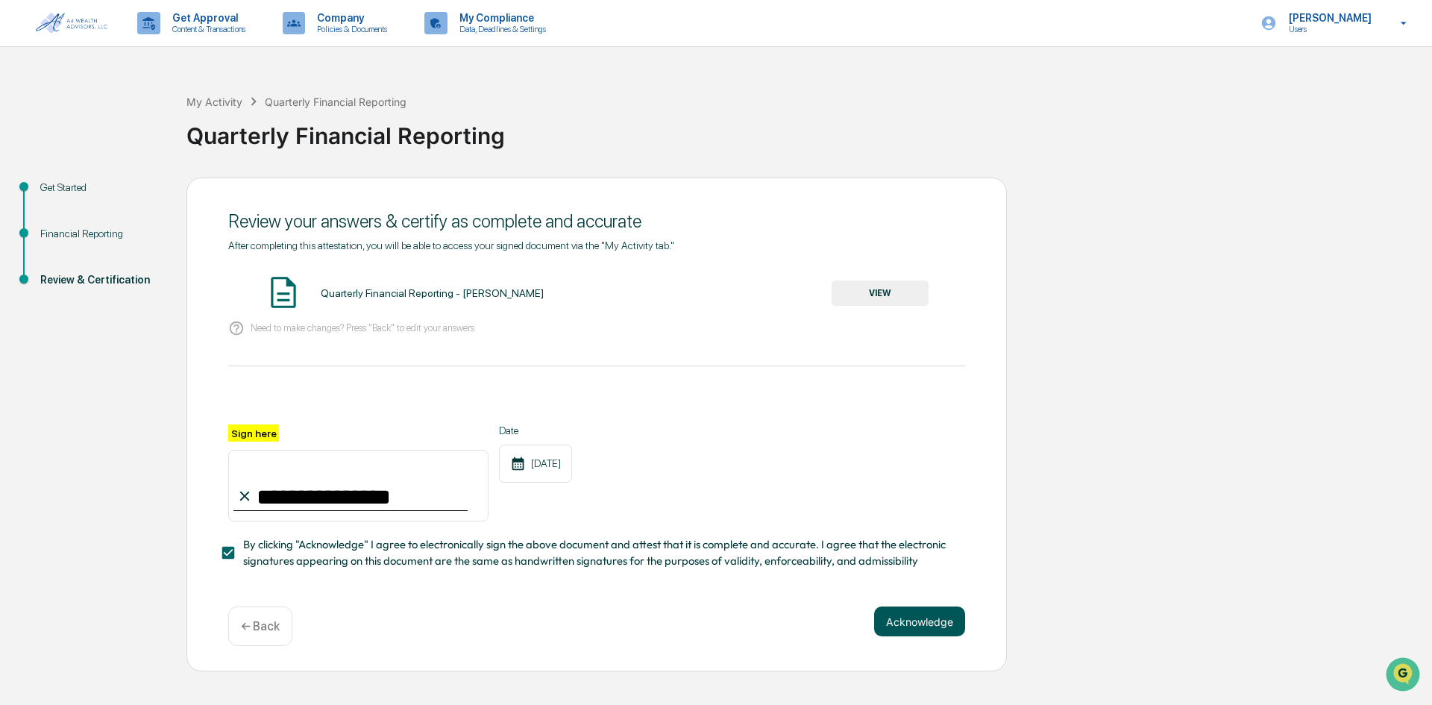
click at [916, 625] on button "Acknowledge" at bounding box center [919, 621] width 91 height 30
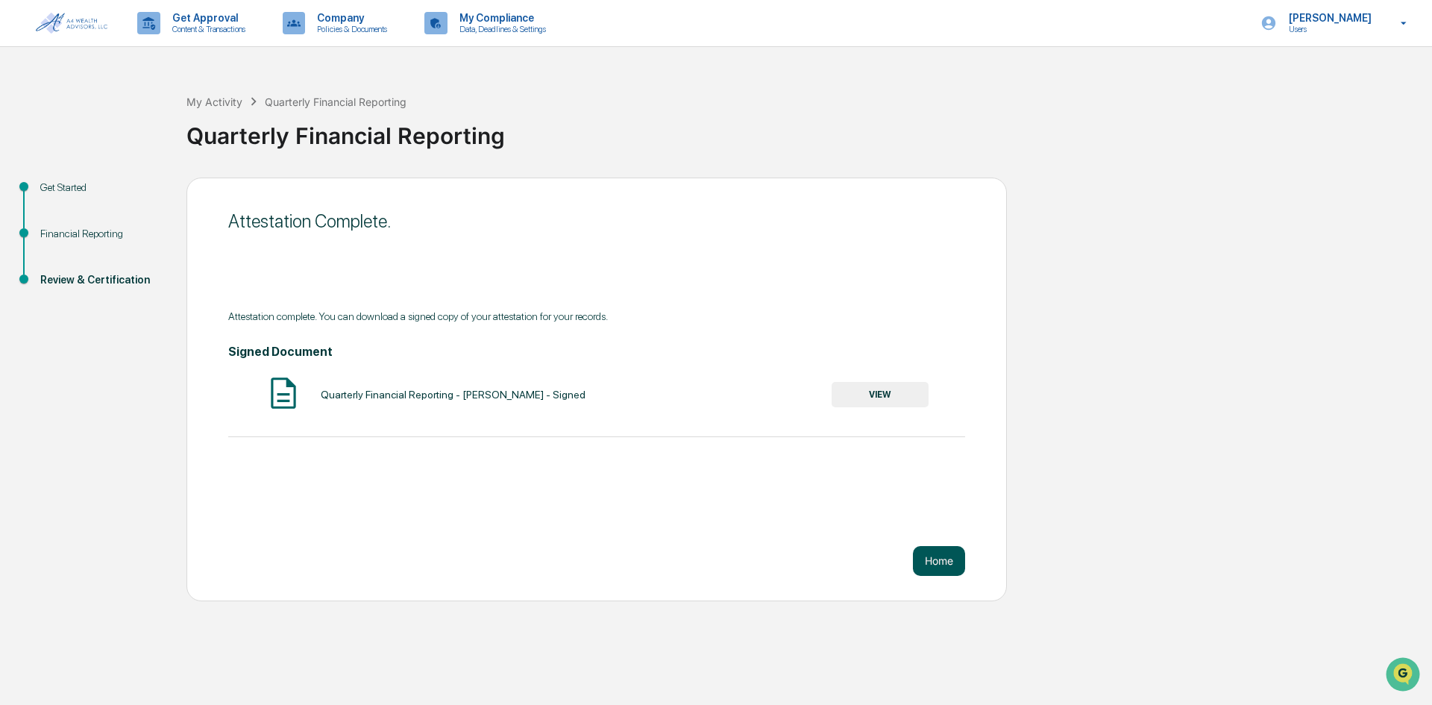
click at [947, 565] on button "Home" at bounding box center [939, 561] width 52 height 30
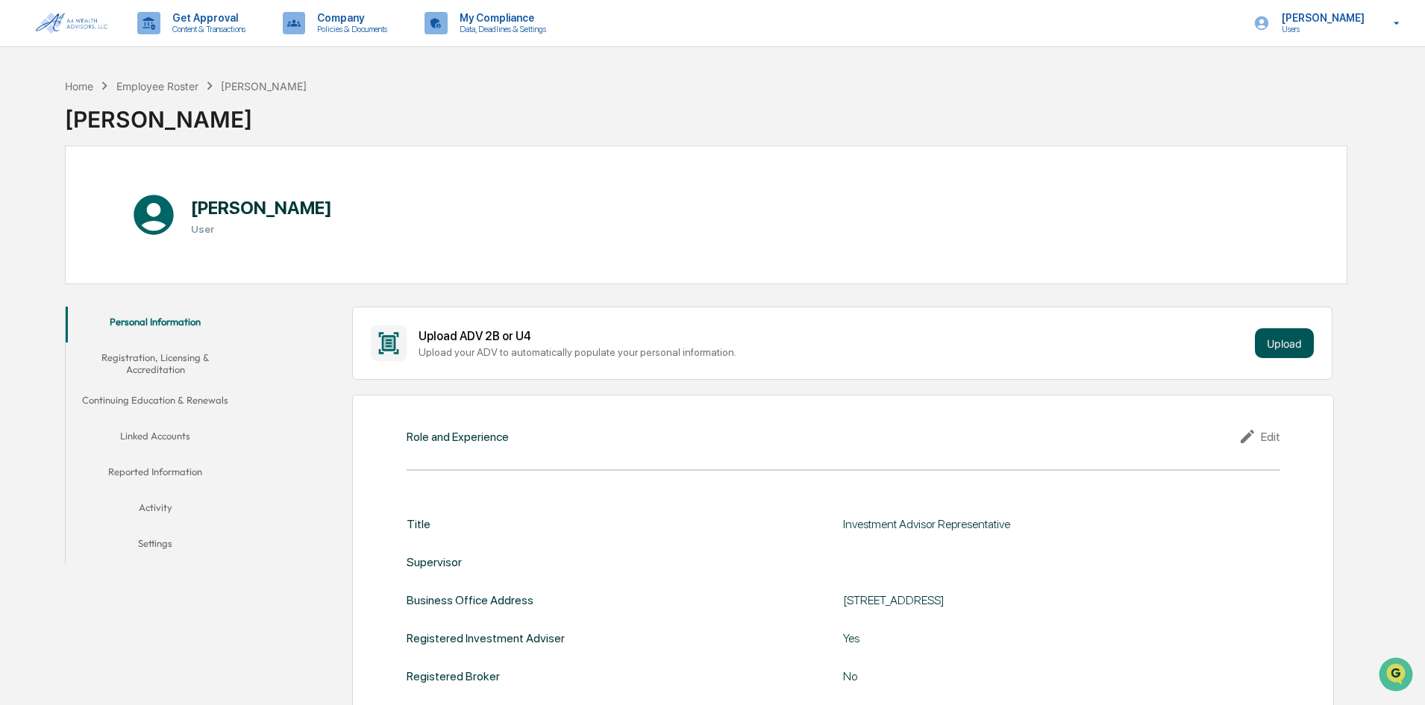
click at [1292, 346] on button "Upload" at bounding box center [1284, 343] width 59 height 30
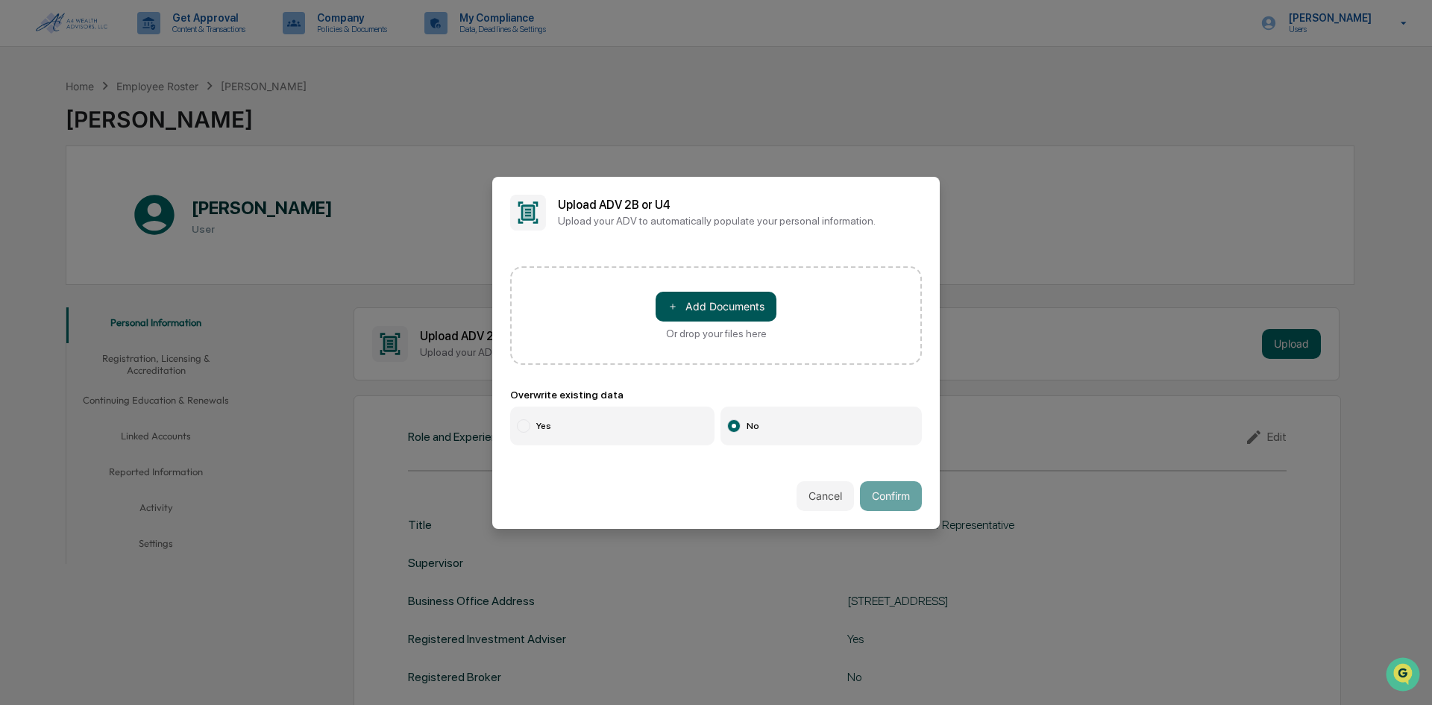
click at [742, 308] on button "＋ Add Documents" at bounding box center [716, 307] width 121 height 30
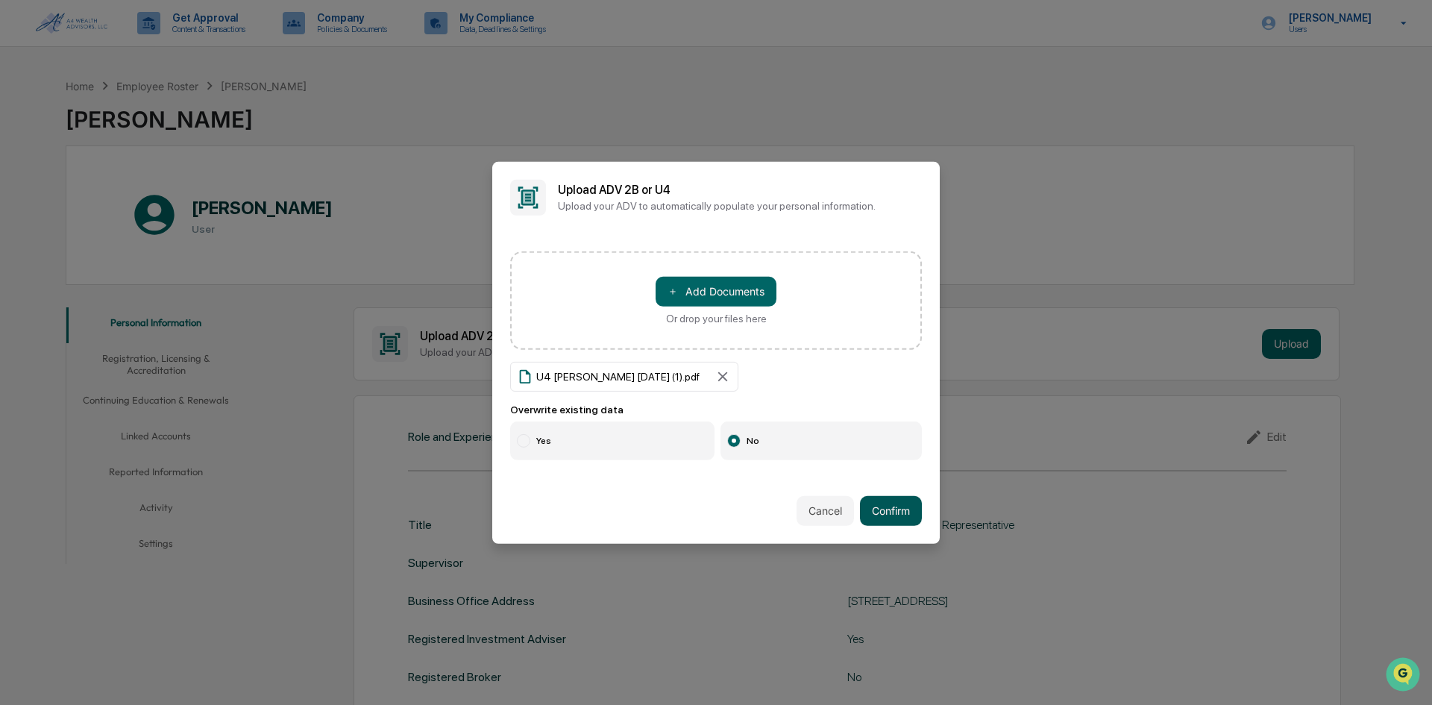
click at [889, 507] on button "Confirm" at bounding box center [891, 511] width 62 height 30
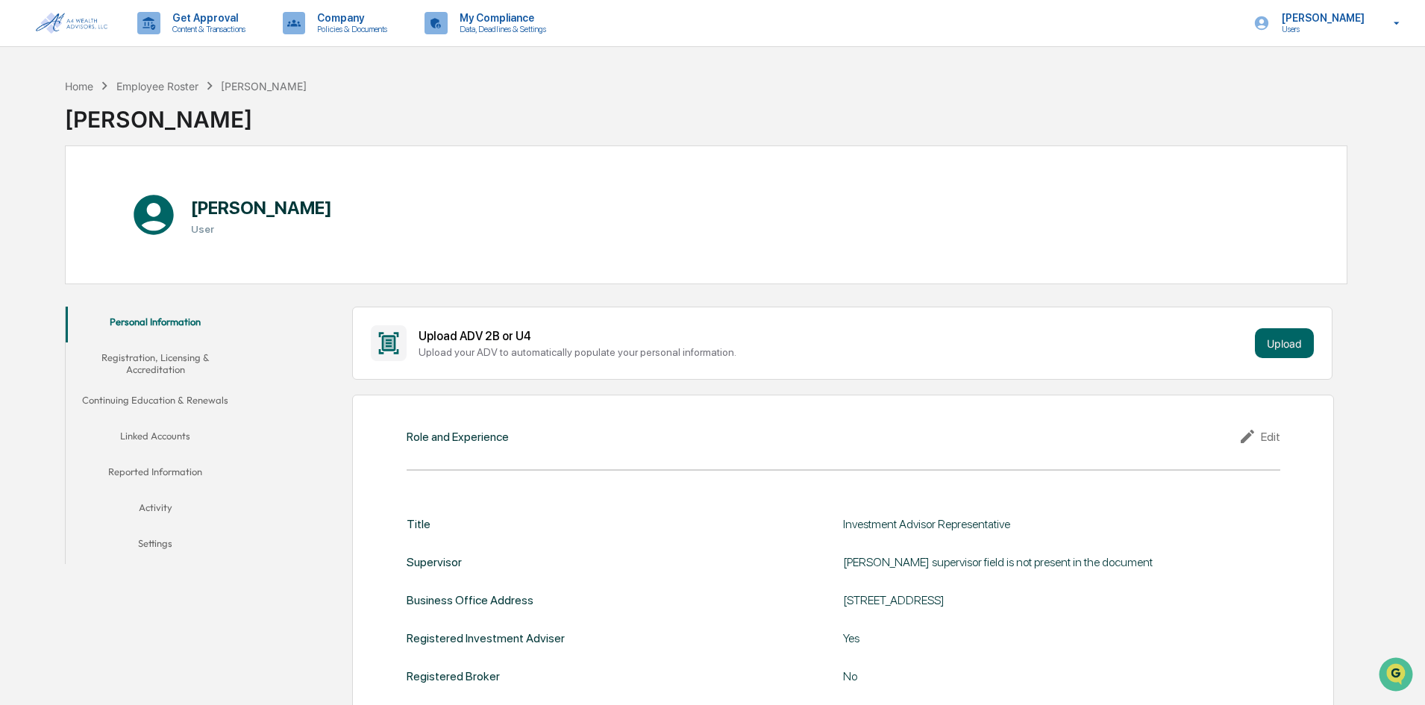
click at [166, 365] on button "Registration, Licensing & Accreditation" at bounding box center [155, 363] width 179 height 43
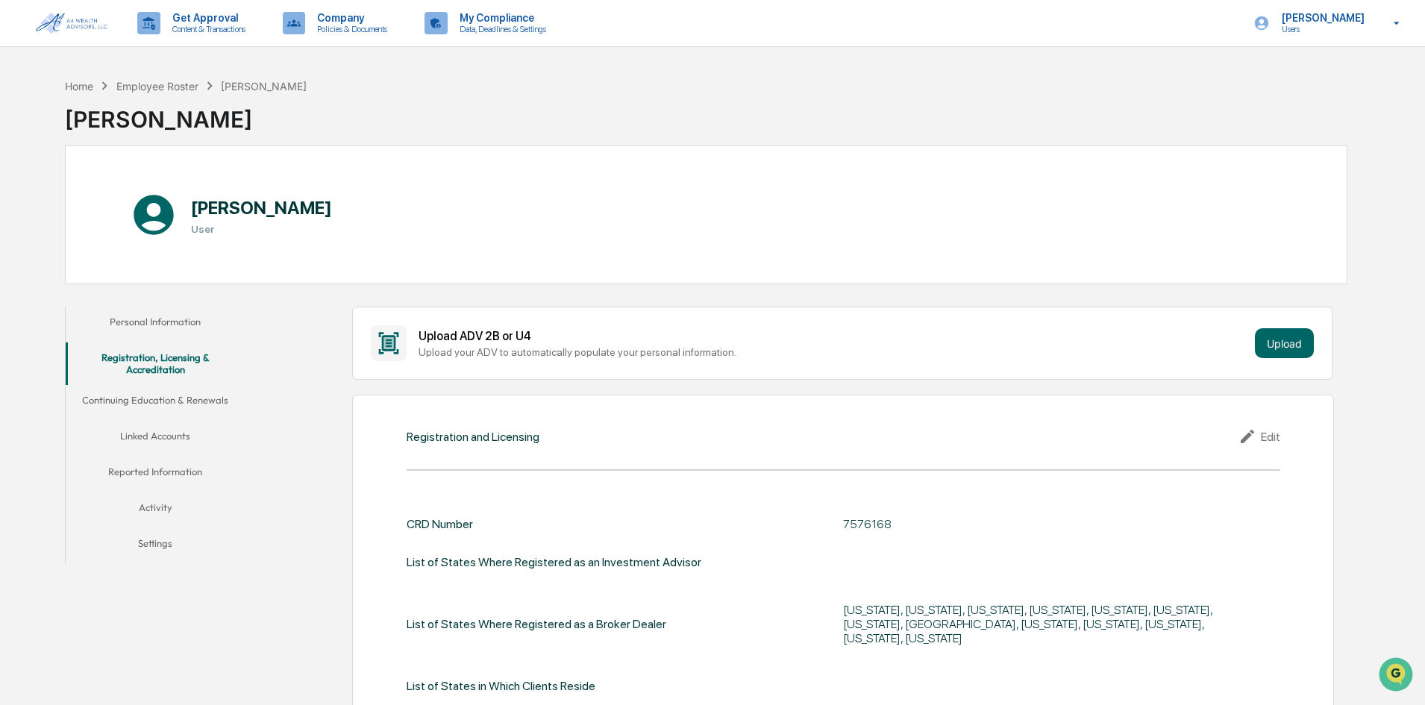
click at [184, 389] on button "Continuing Education & Renewals" at bounding box center [155, 403] width 179 height 36
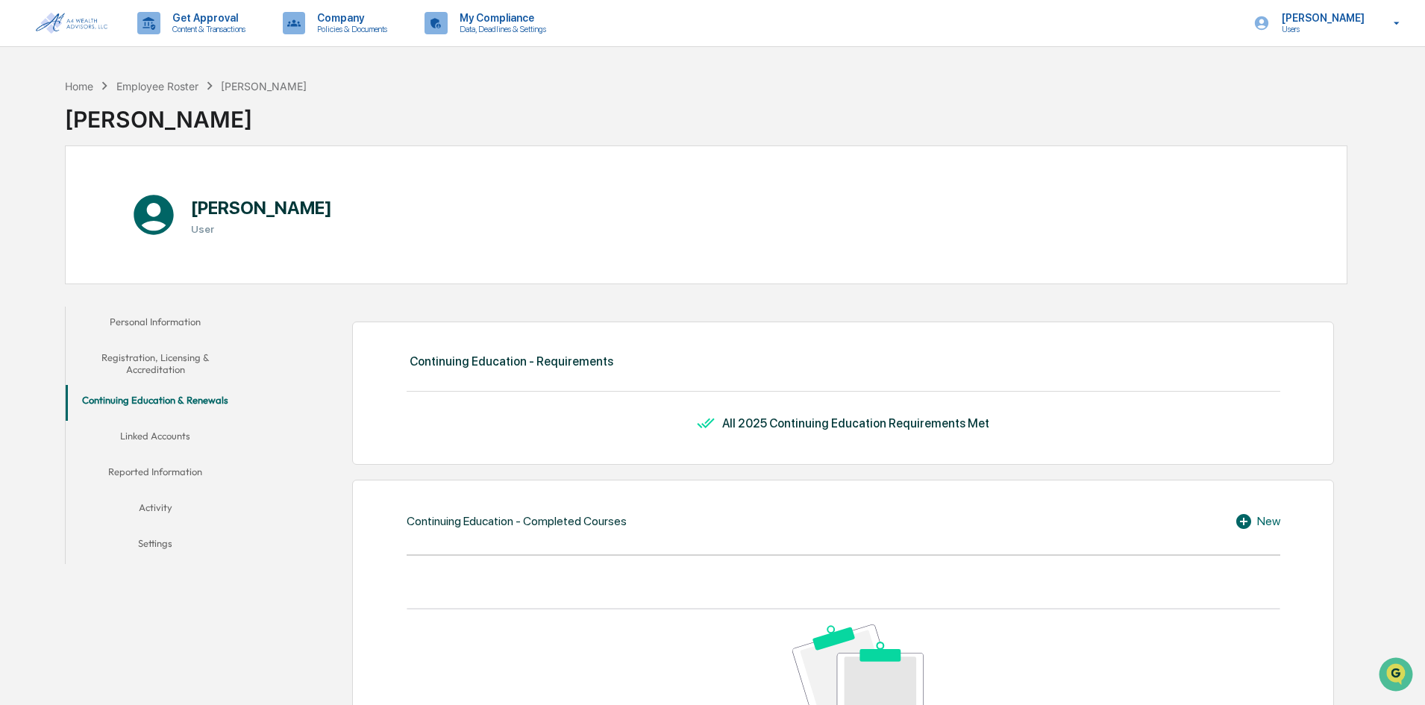
click at [176, 430] on button "Linked Accounts" at bounding box center [155, 439] width 179 height 36
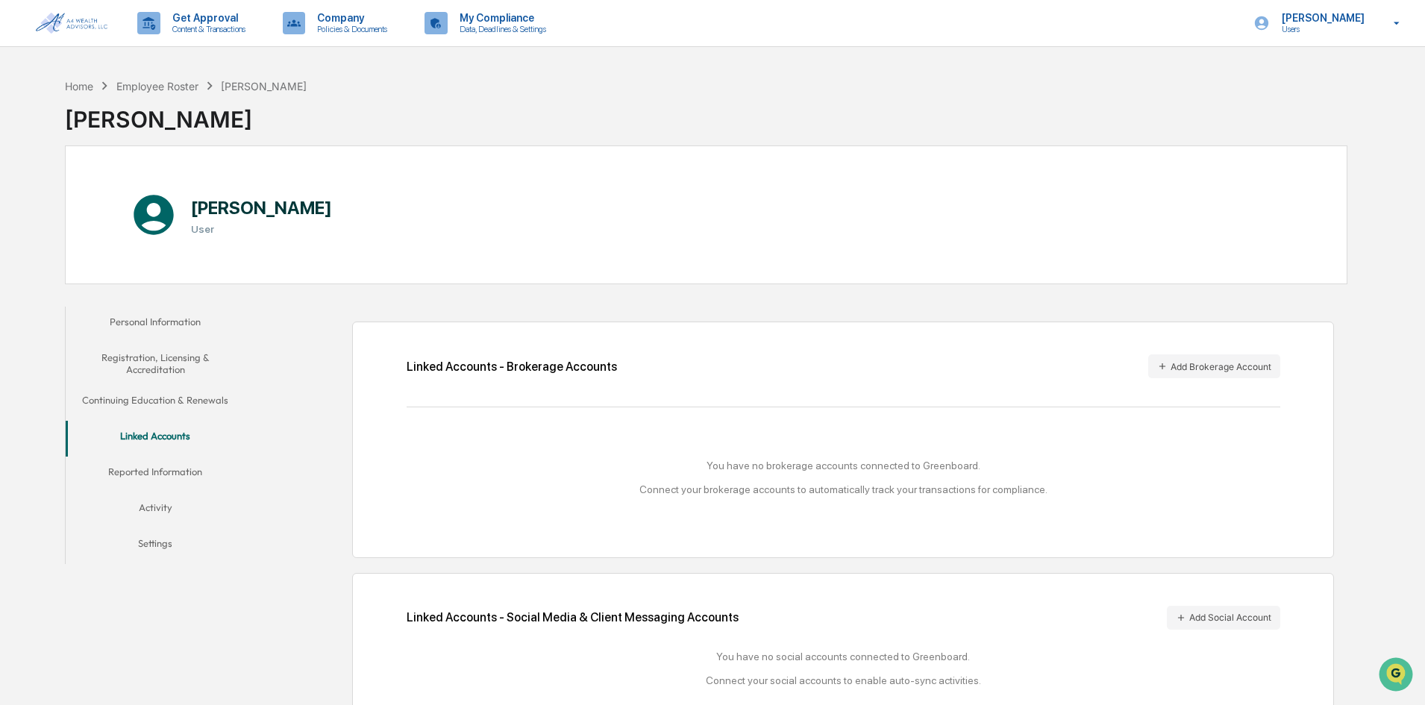
click at [180, 469] on button "Reported Information" at bounding box center [155, 474] width 179 height 36
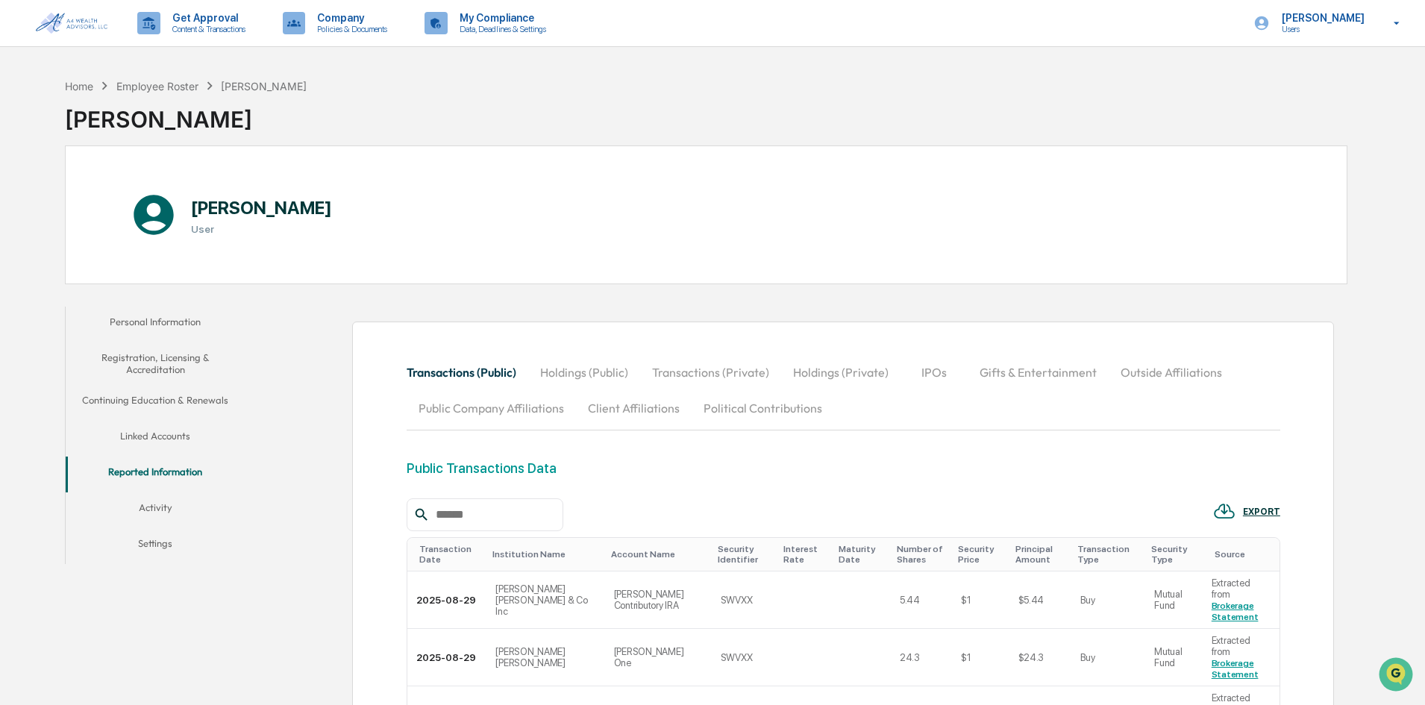
click at [165, 509] on button "Activity" at bounding box center [155, 510] width 179 height 36
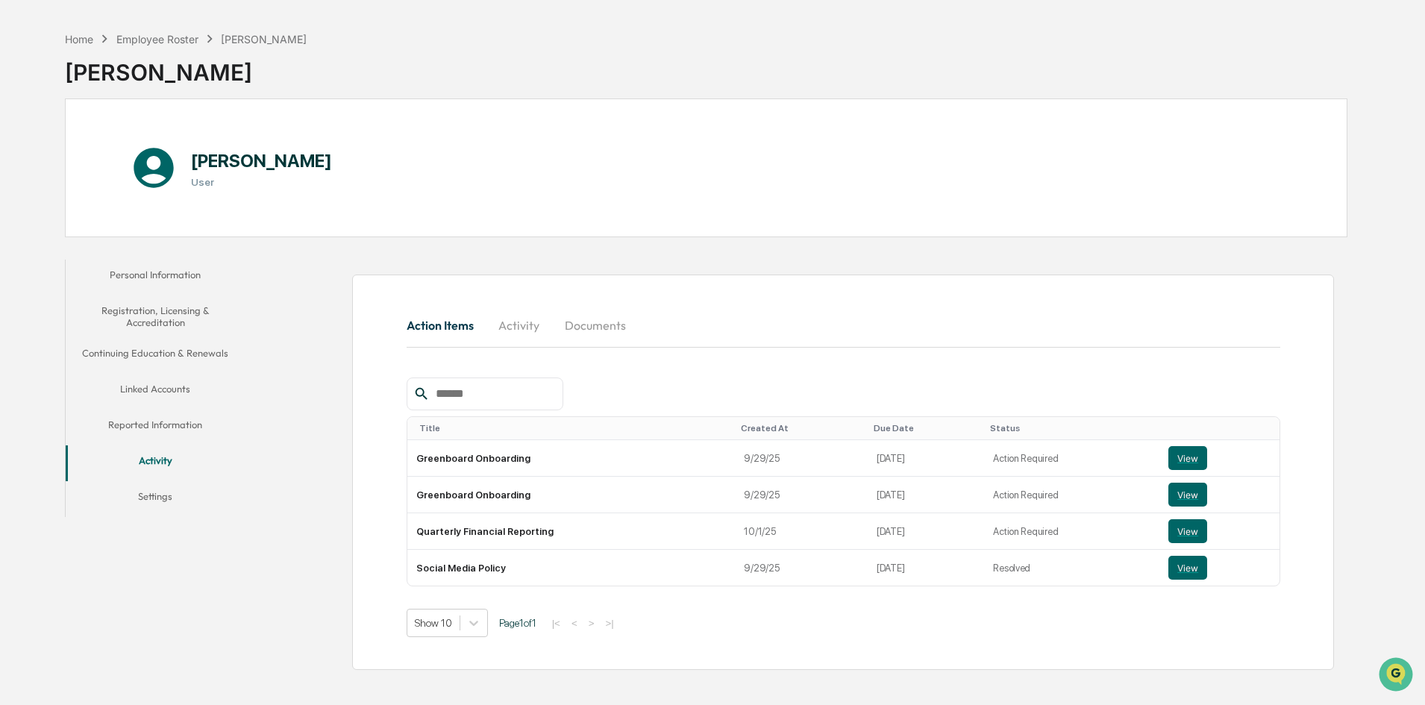
scroll to position [71, 0]
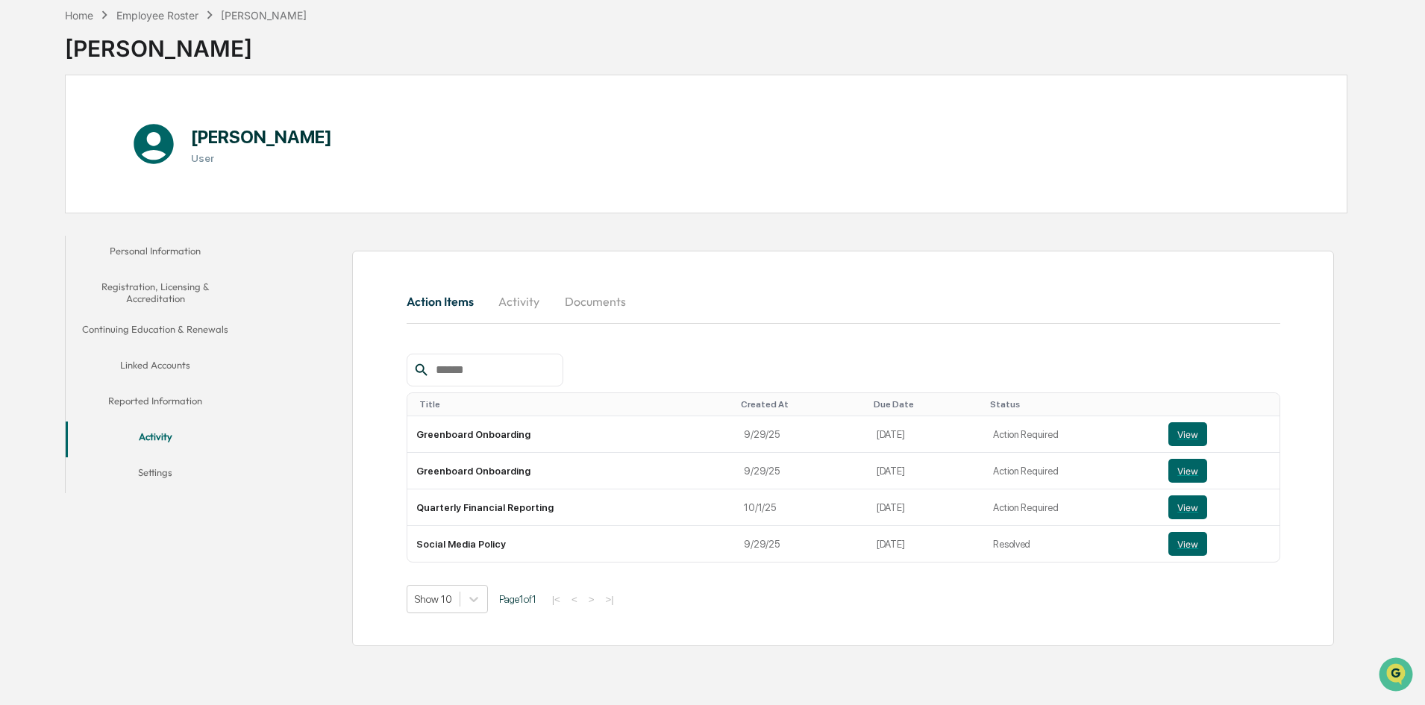
click at [160, 471] on button "Settings" at bounding box center [155, 475] width 179 height 36
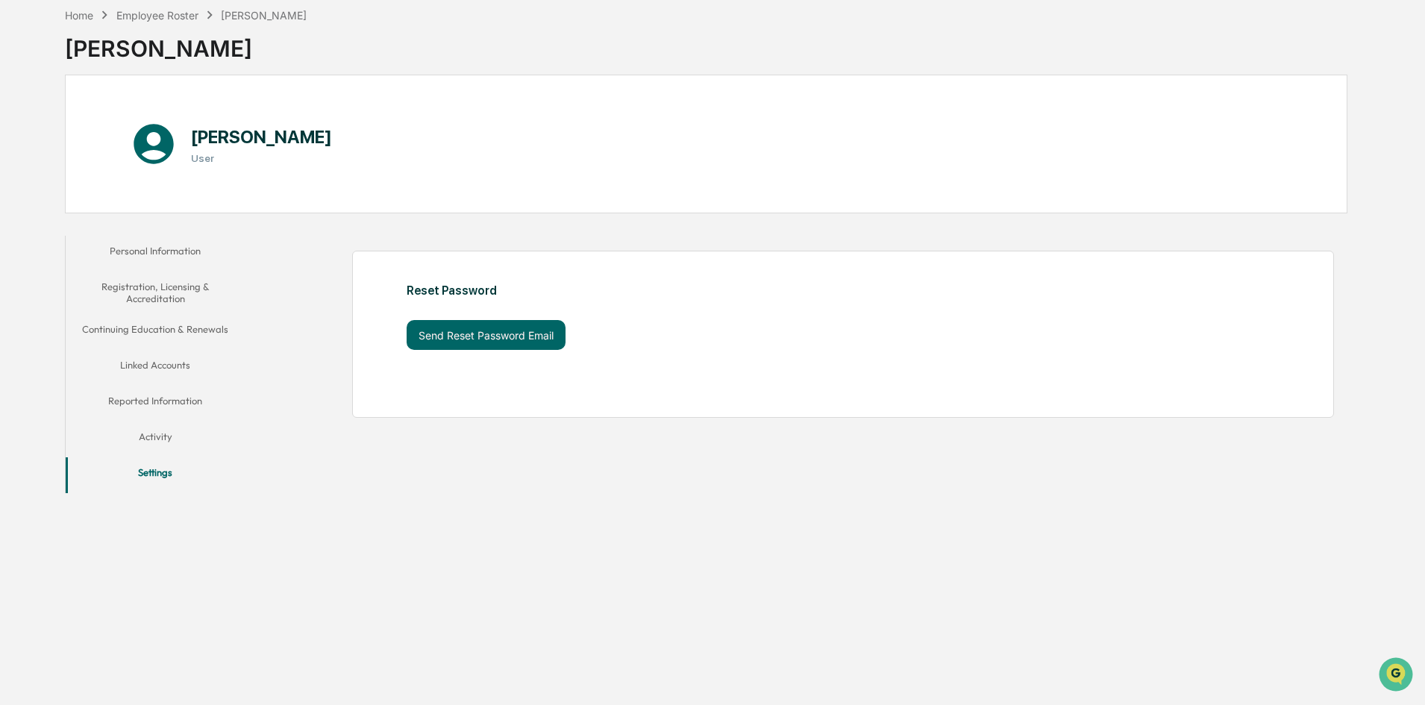
click at [166, 436] on button "Activity" at bounding box center [155, 439] width 179 height 36
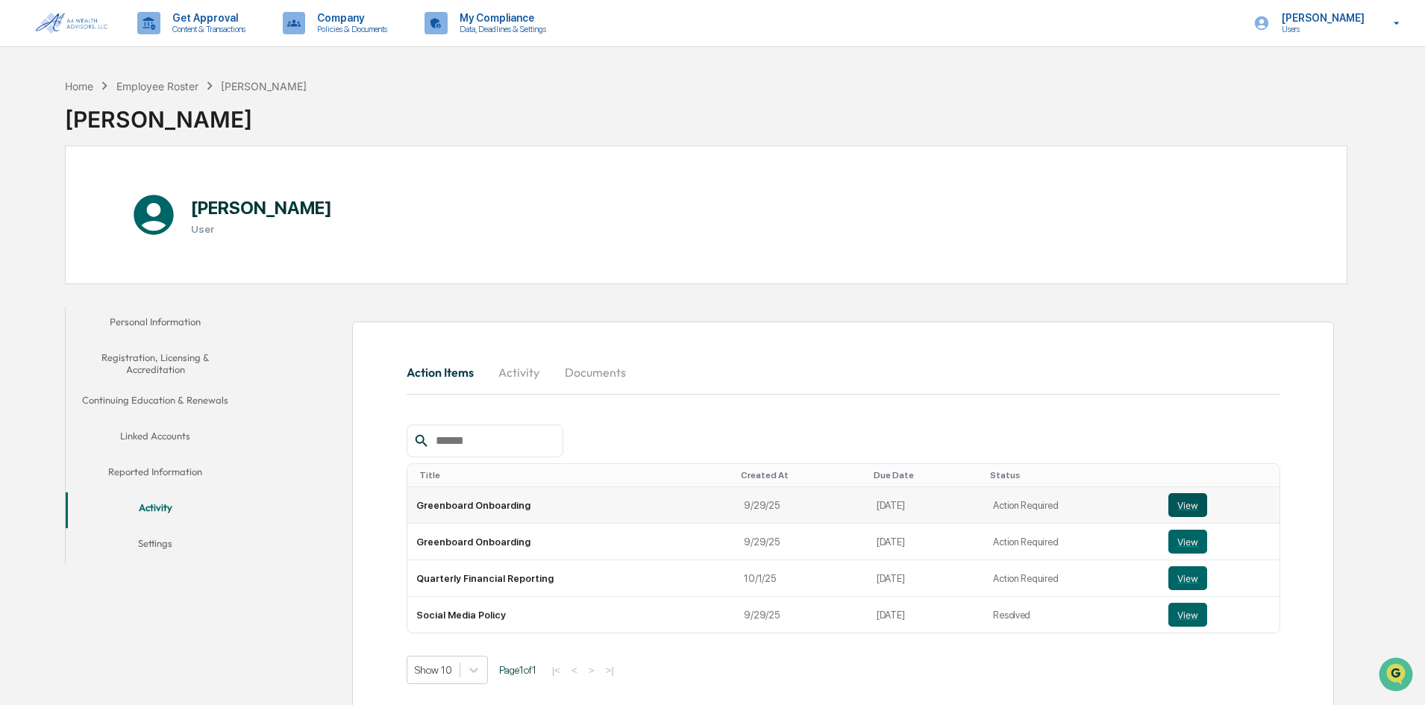
click at [1176, 509] on button "View" at bounding box center [1187, 505] width 39 height 24
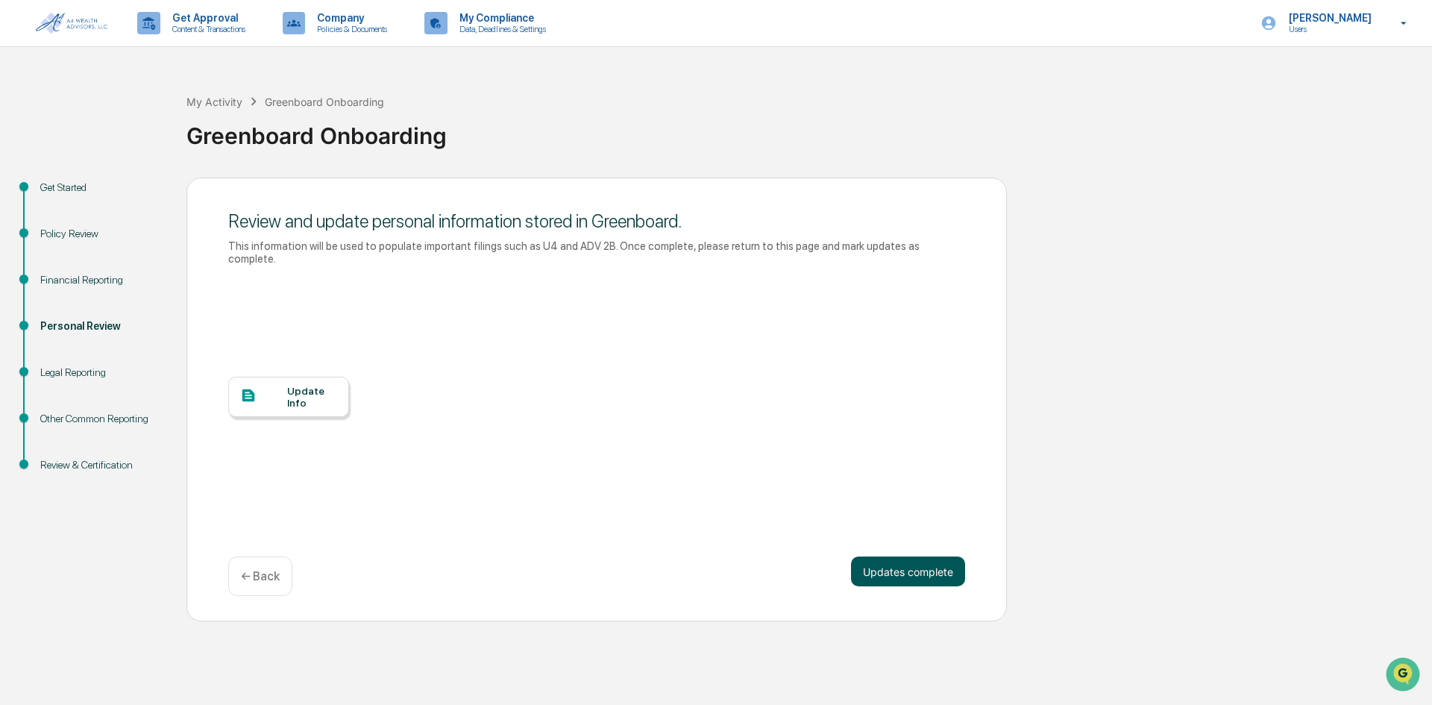
click at [928, 556] on button "Updates complete" at bounding box center [908, 571] width 114 height 30
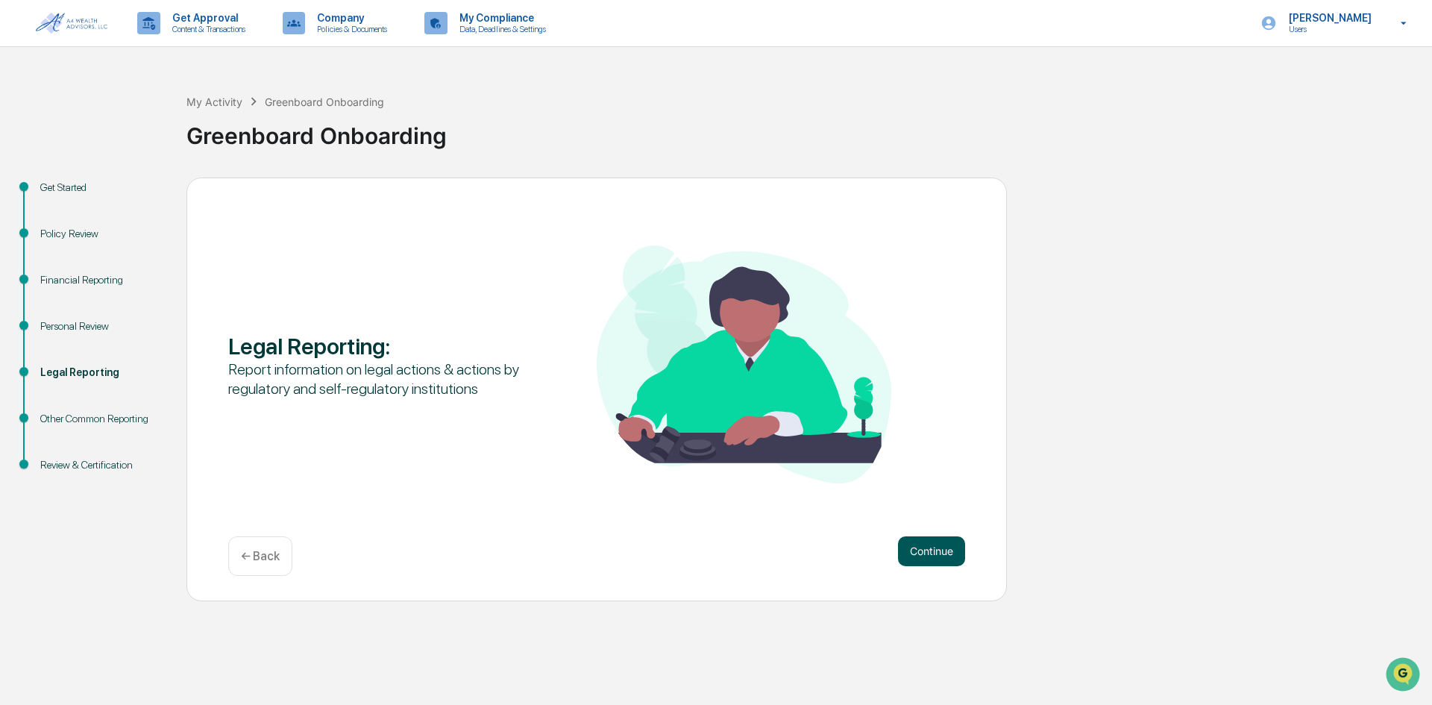
click at [932, 556] on button "Continue" at bounding box center [931, 551] width 67 height 30
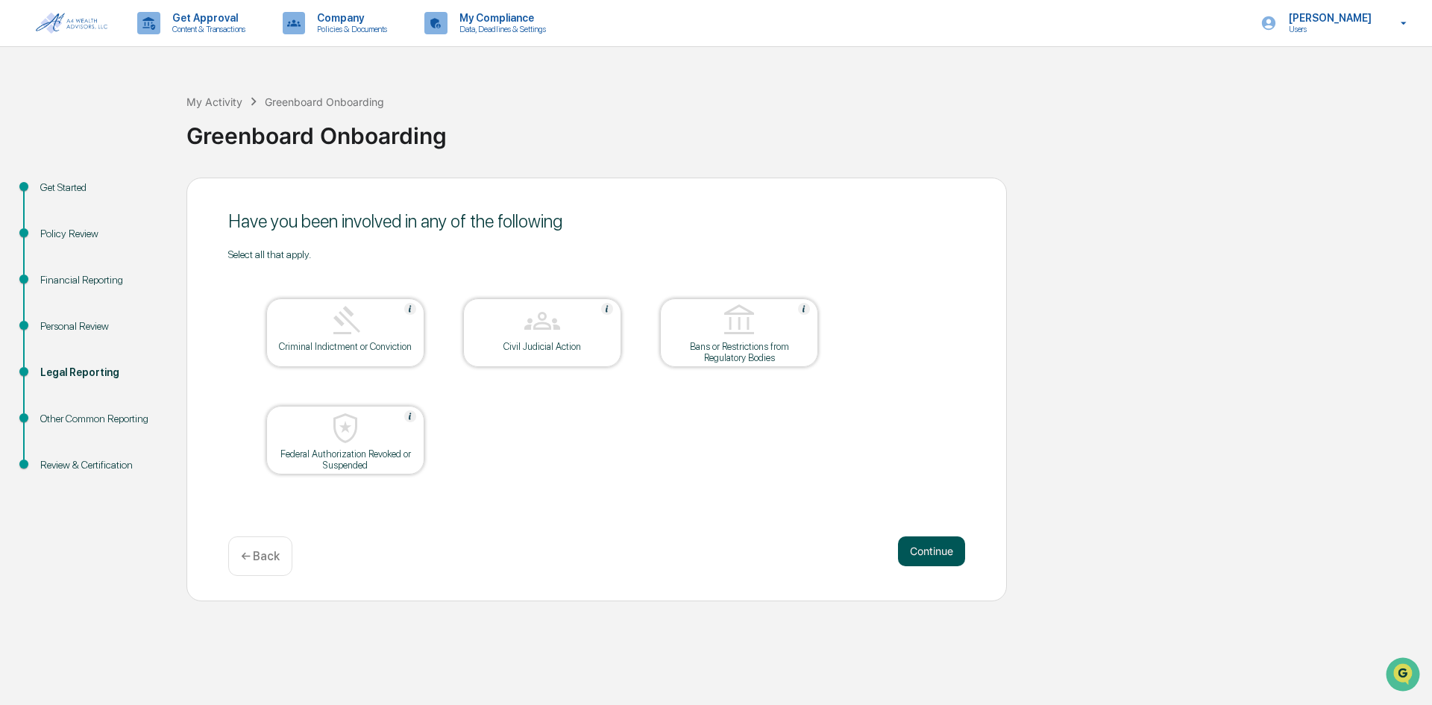
click at [933, 550] on button "Continue" at bounding box center [931, 551] width 67 height 30
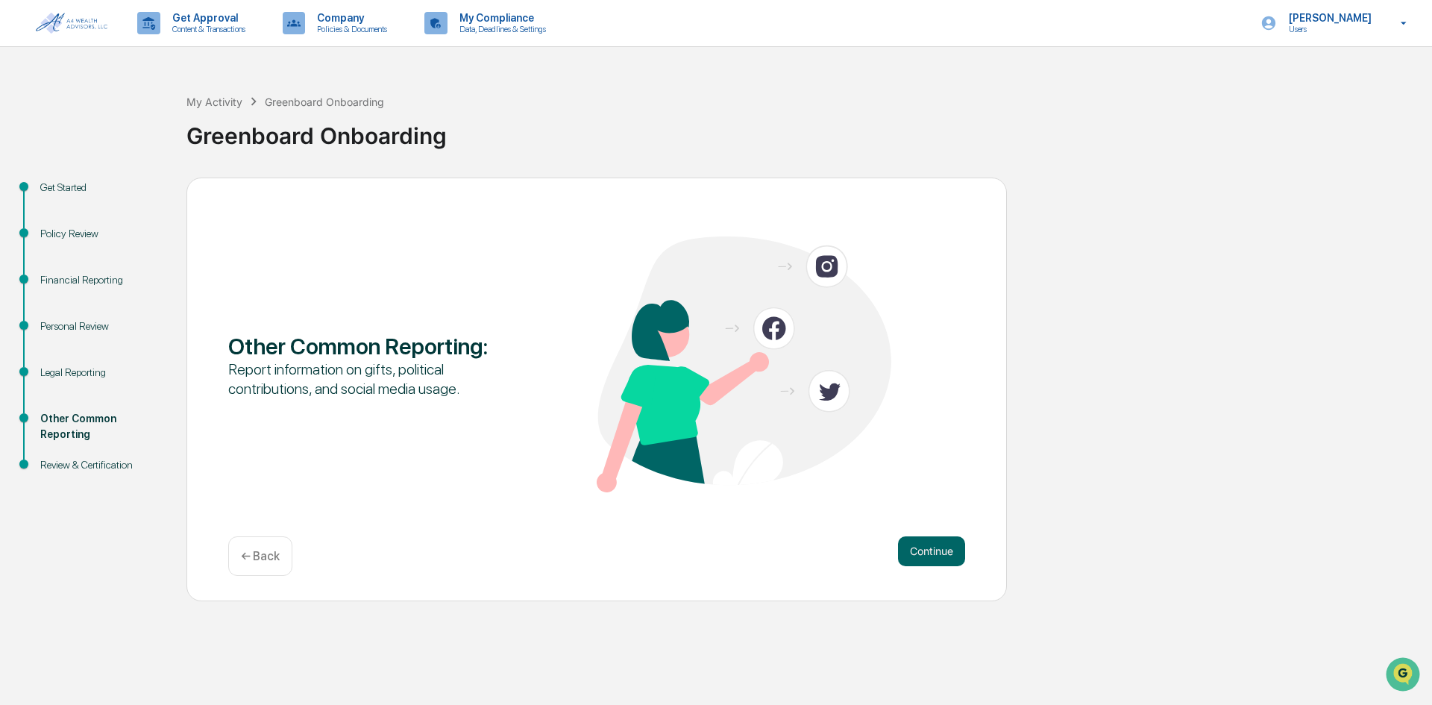
click at [933, 550] on button "Continue" at bounding box center [931, 551] width 67 height 30
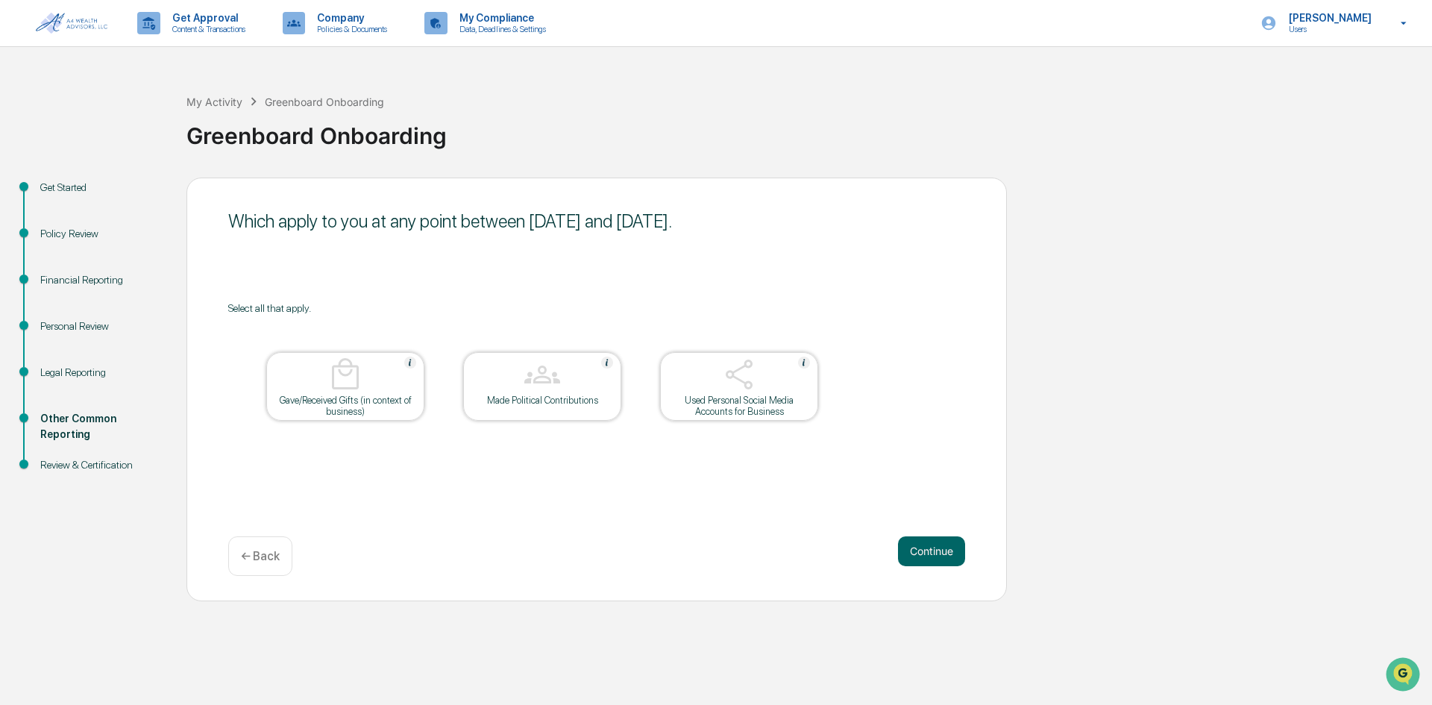
click at [933, 550] on button "Continue" at bounding box center [931, 551] width 67 height 30
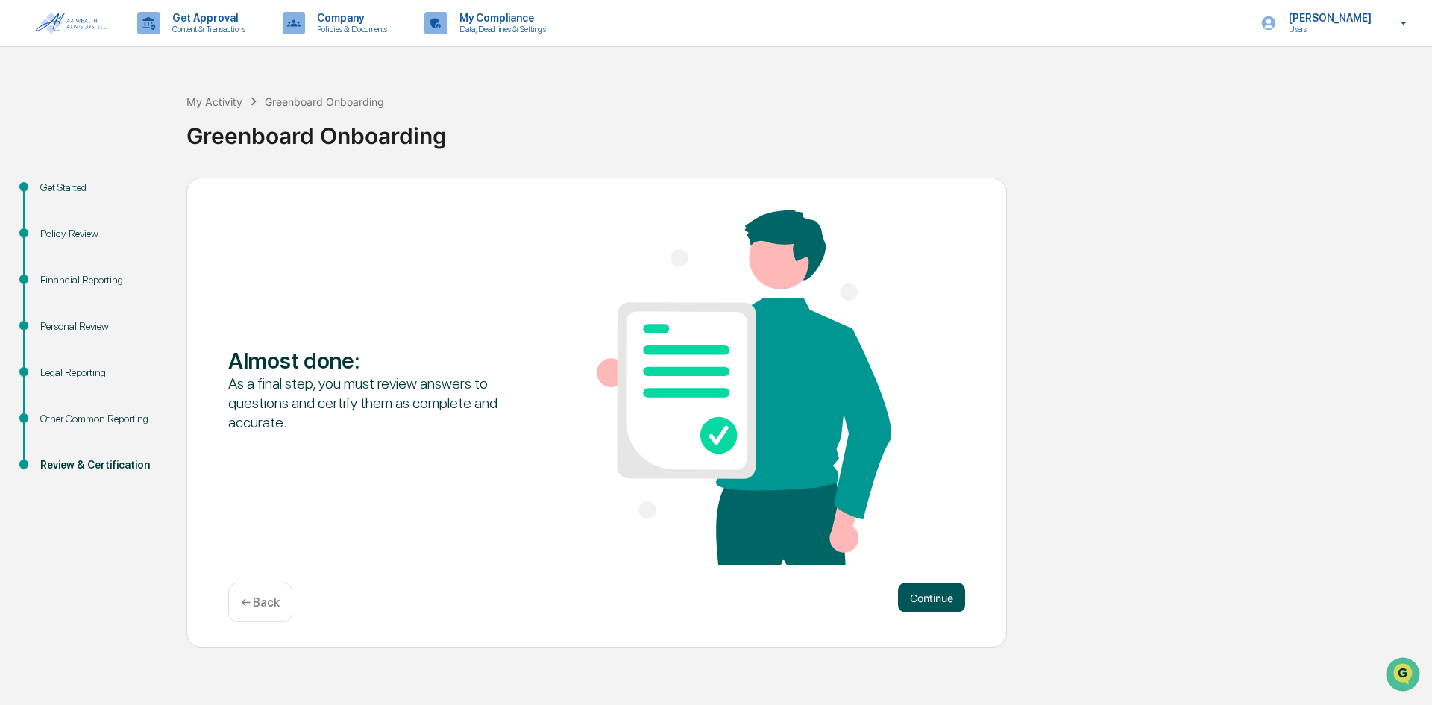
click at [932, 591] on button "Continue" at bounding box center [931, 598] width 67 height 30
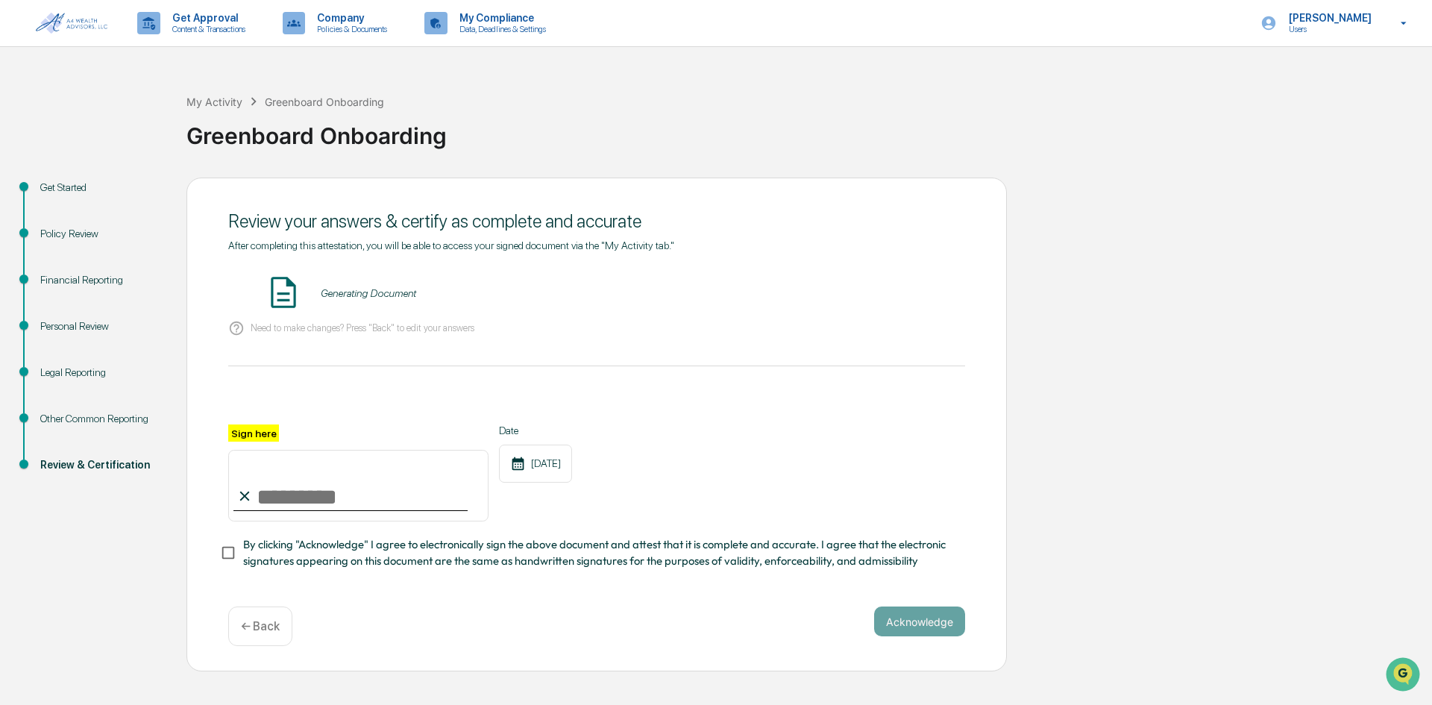
click at [252, 498] on icon at bounding box center [244, 496] width 16 height 16
click at [860, 290] on button "VIEW" at bounding box center [880, 292] width 97 height 25
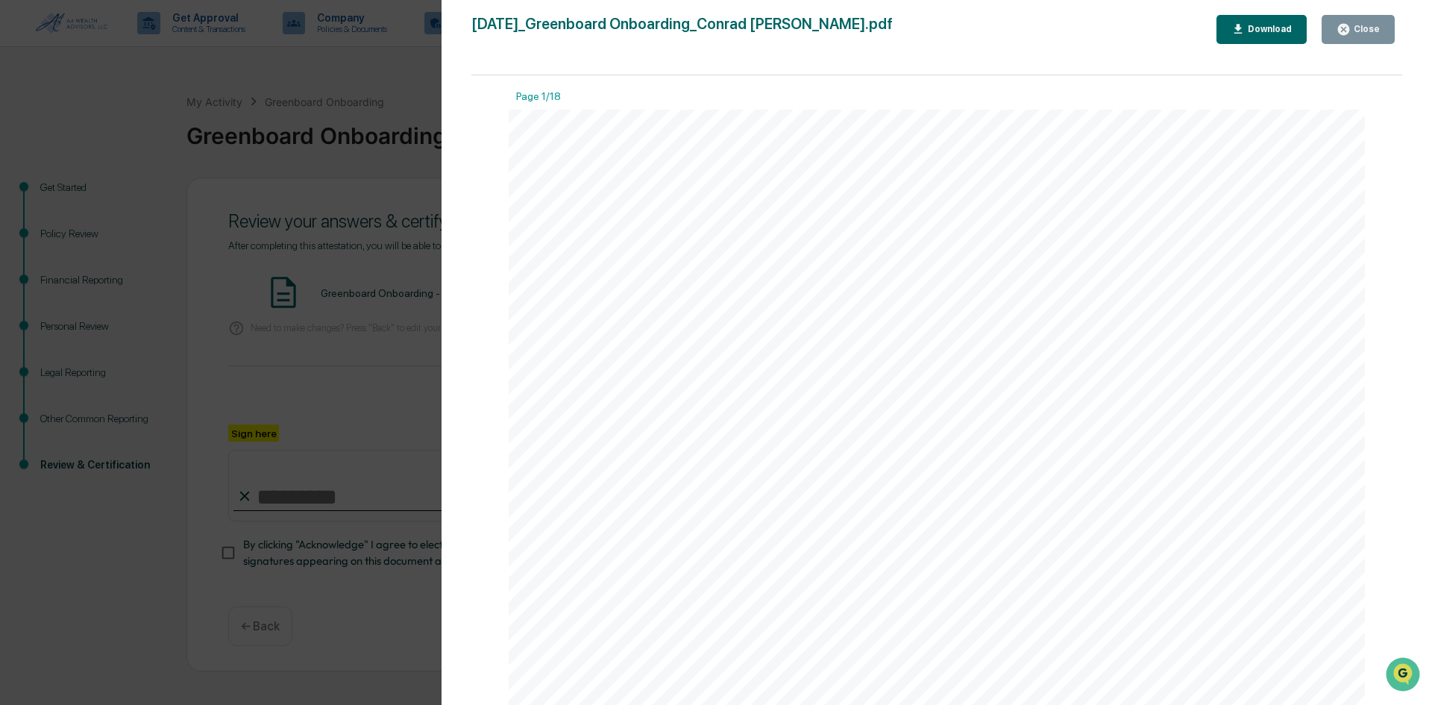
click at [1366, 34] on div "Close" at bounding box center [1365, 29] width 29 height 10
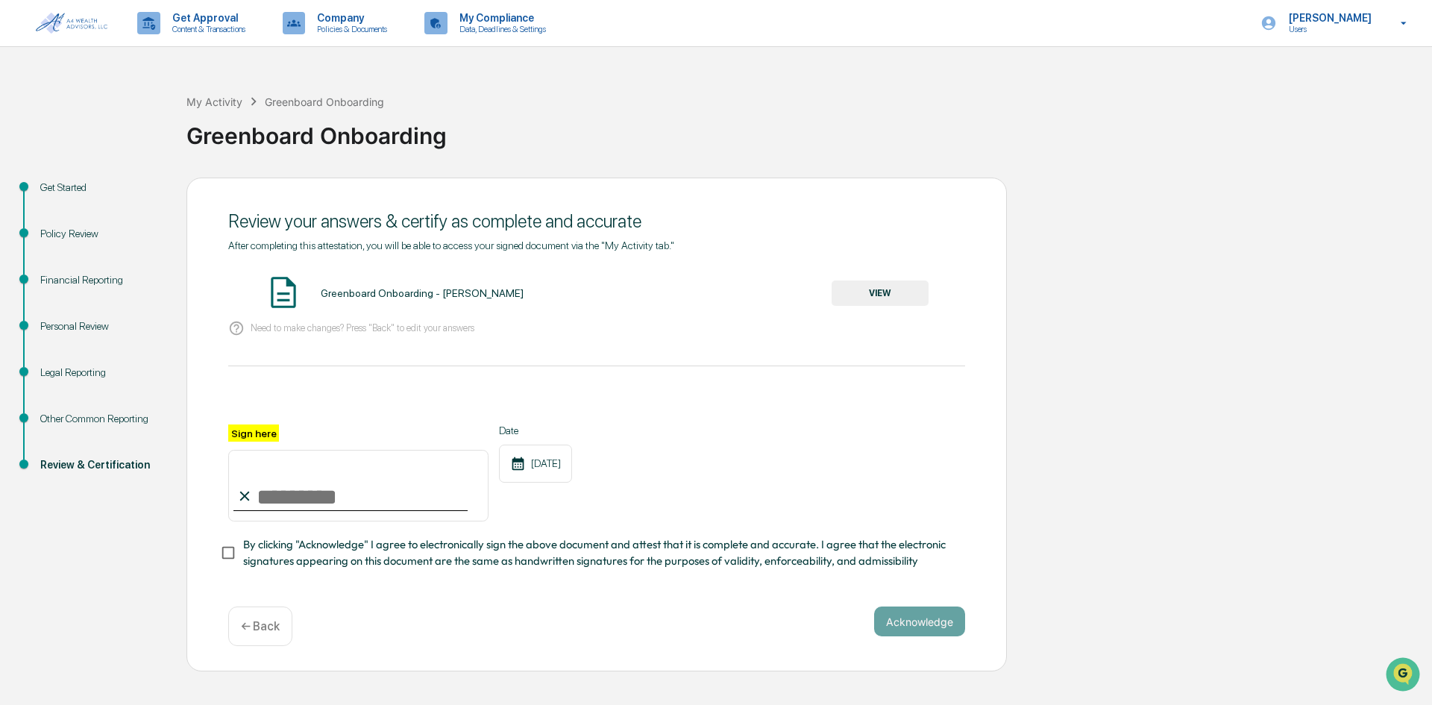
drag, startPoint x: 266, startPoint y: 497, endPoint x: 256, endPoint y: 509, distance: 14.8
click at [266, 497] on input "Sign here" at bounding box center [358, 486] width 260 height 72
type input "**********"
click at [915, 621] on button "Acknowledge" at bounding box center [919, 621] width 91 height 30
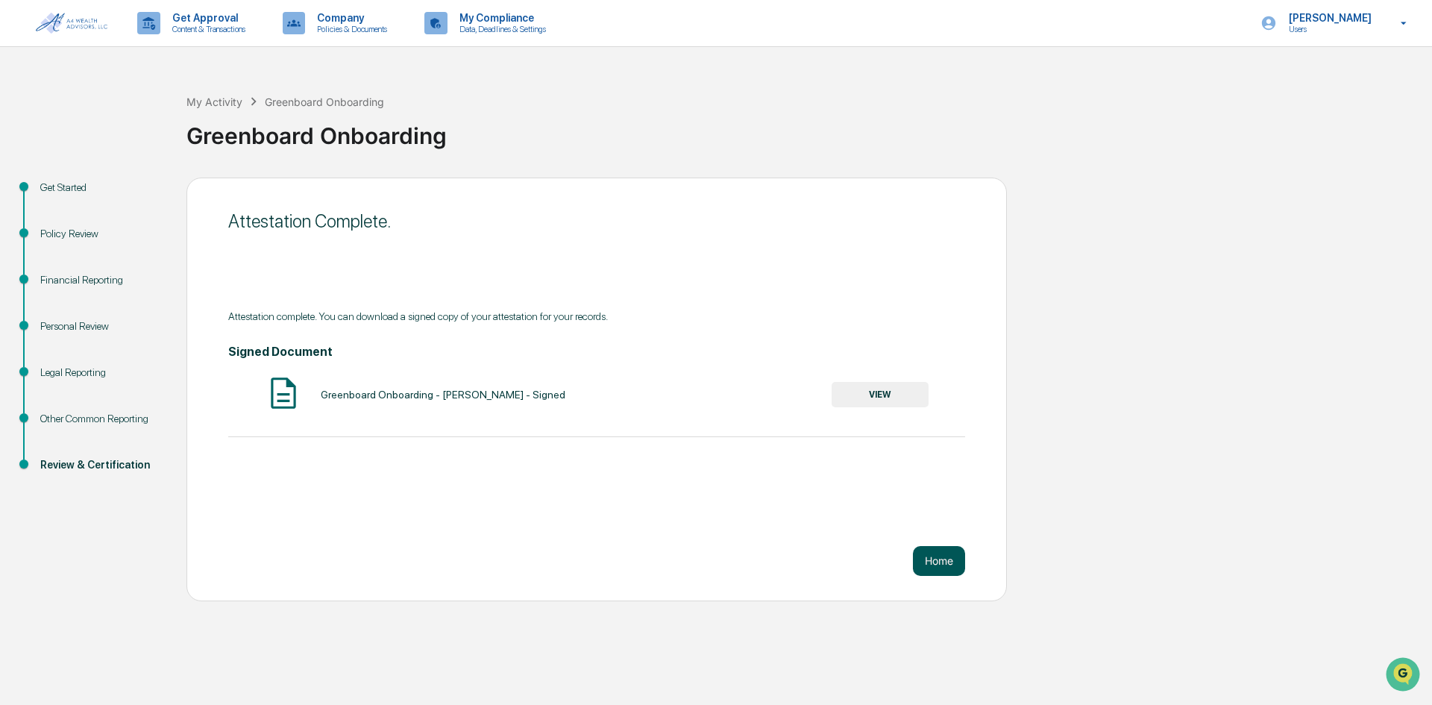
click at [924, 560] on button "Home" at bounding box center [939, 561] width 52 height 30
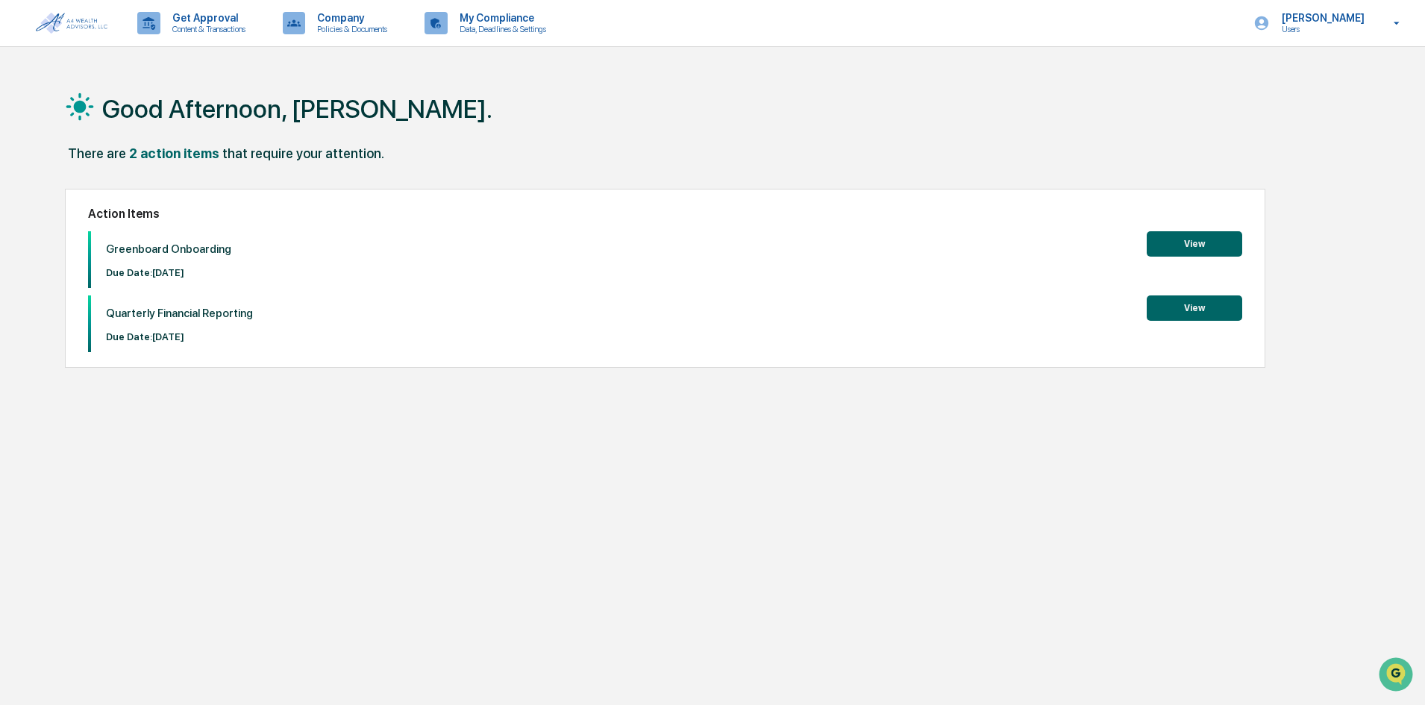
click at [1209, 242] on button "View" at bounding box center [1193, 243] width 95 height 25
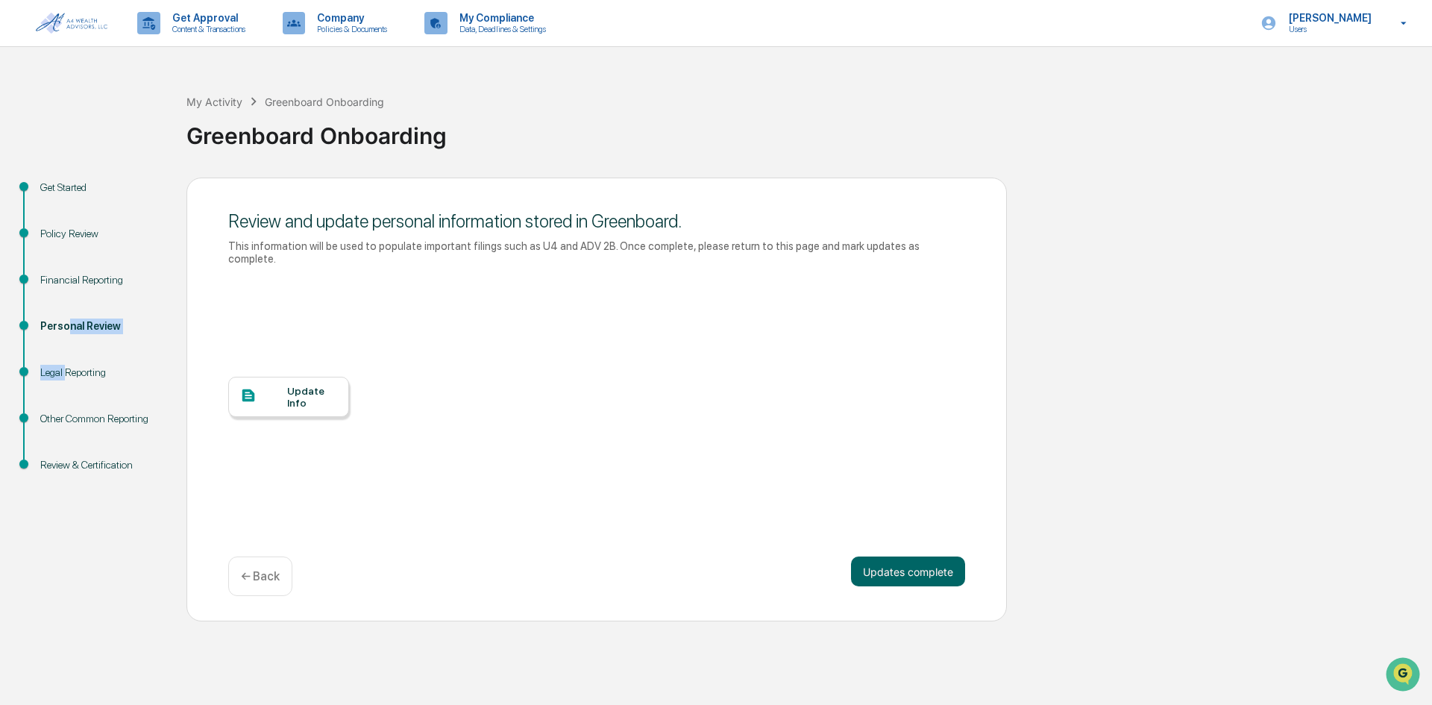
click at [68, 365] on ul "Get Started Policy Review Financial Reporting Personal Review Legal Reporting O…" at bounding box center [96, 344] width 179 height 333
click at [99, 406] on div "Legal Reporting" at bounding box center [101, 390] width 146 height 46
click at [102, 424] on div "Other Common Reporting" at bounding box center [101, 419] width 122 height 16
click at [70, 19] on img at bounding box center [72, 23] width 72 height 21
